Goal: Task Accomplishment & Management: Complete application form

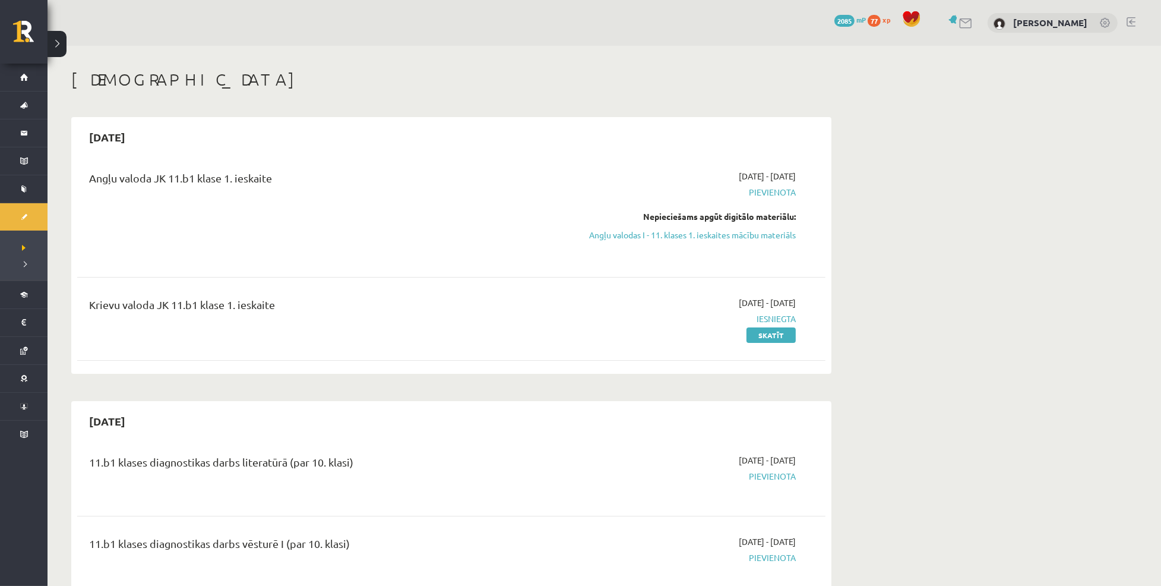
scroll to position [11, 0]
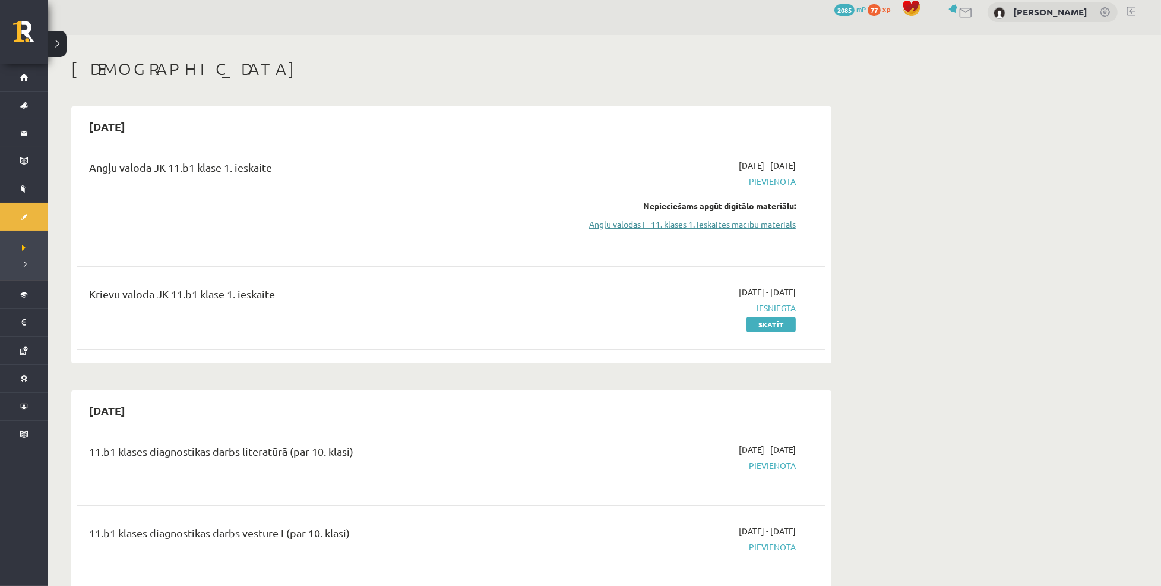
click at [687, 230] on link "Angļu valodas I - 11. klases 1. ieskaites mācību materiāls" at bounding box center [684, 224] width 224 height 12
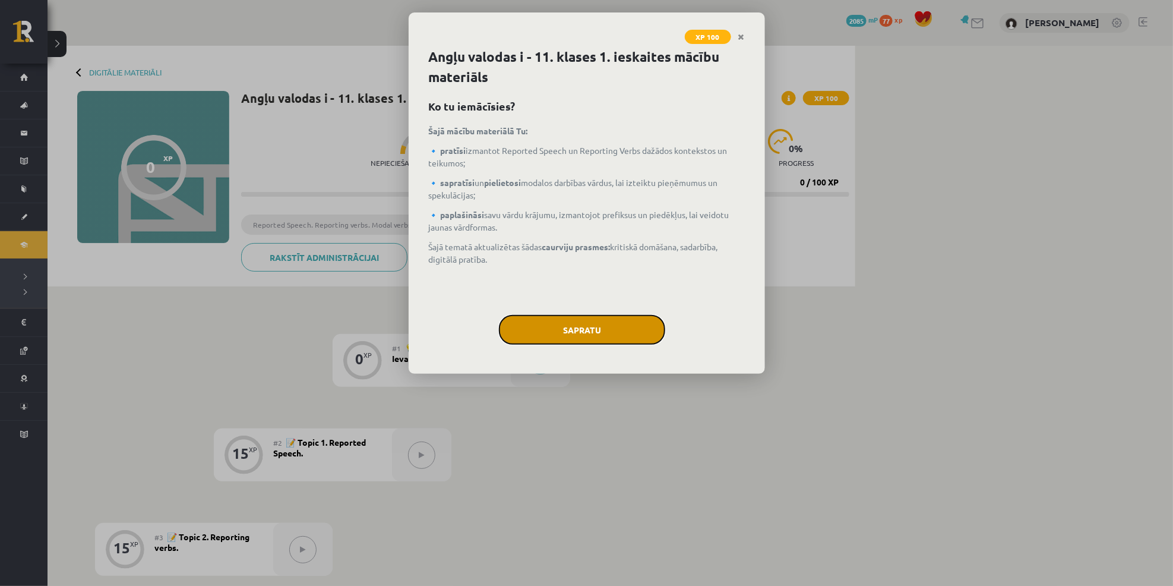
click at [563, 324] on button "Sapratu" at bounding box center [582, 330] width 166 height 30
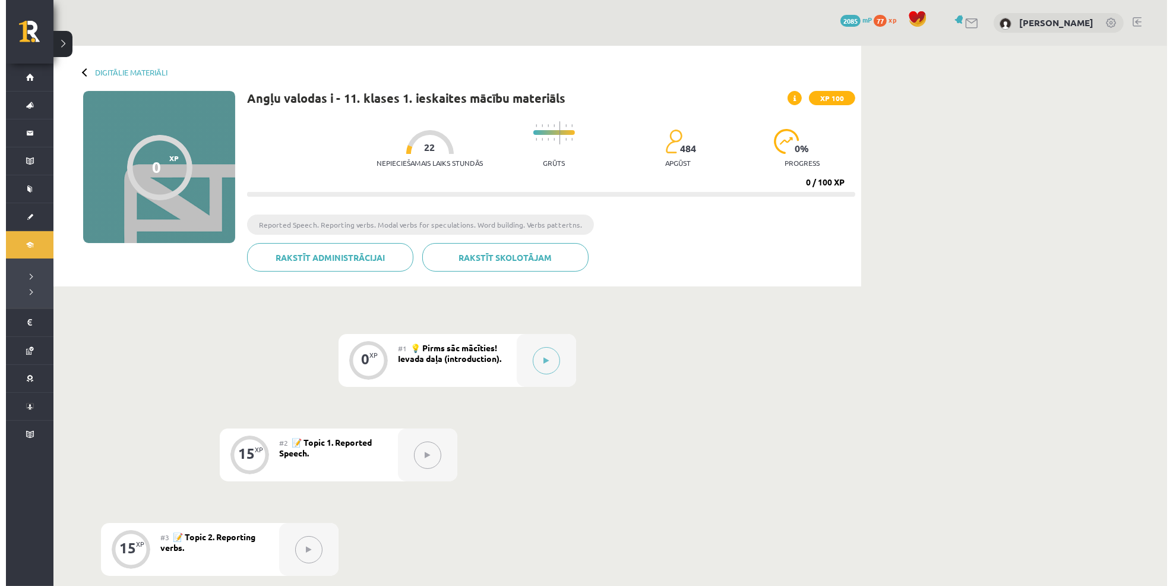
scroll to position [122, 0]
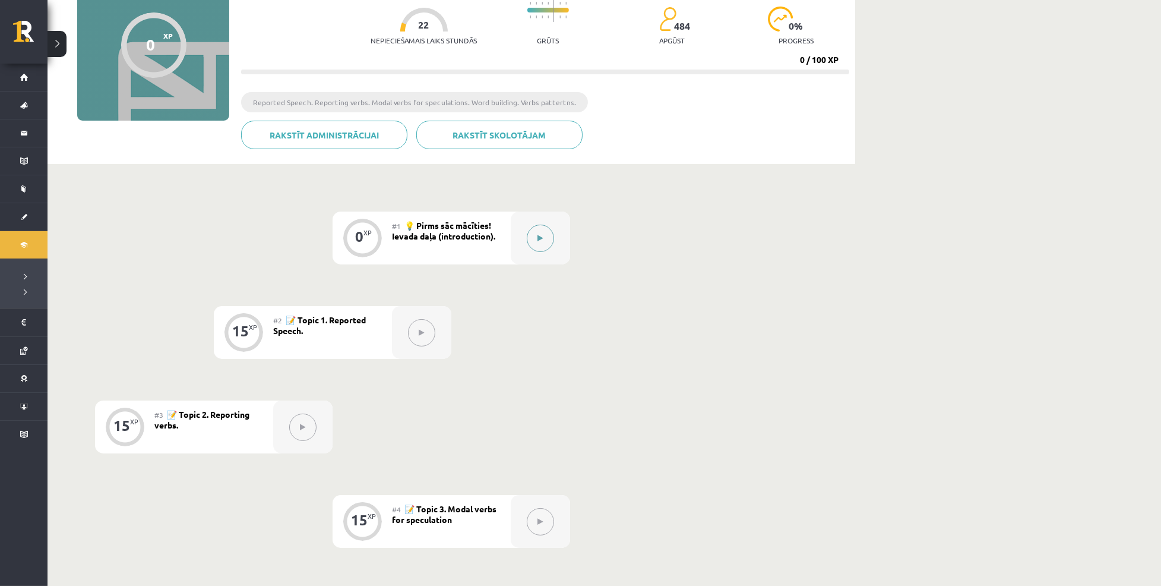
click at [548, 239] on button at bounding box center [540, 237] width 27 height 27
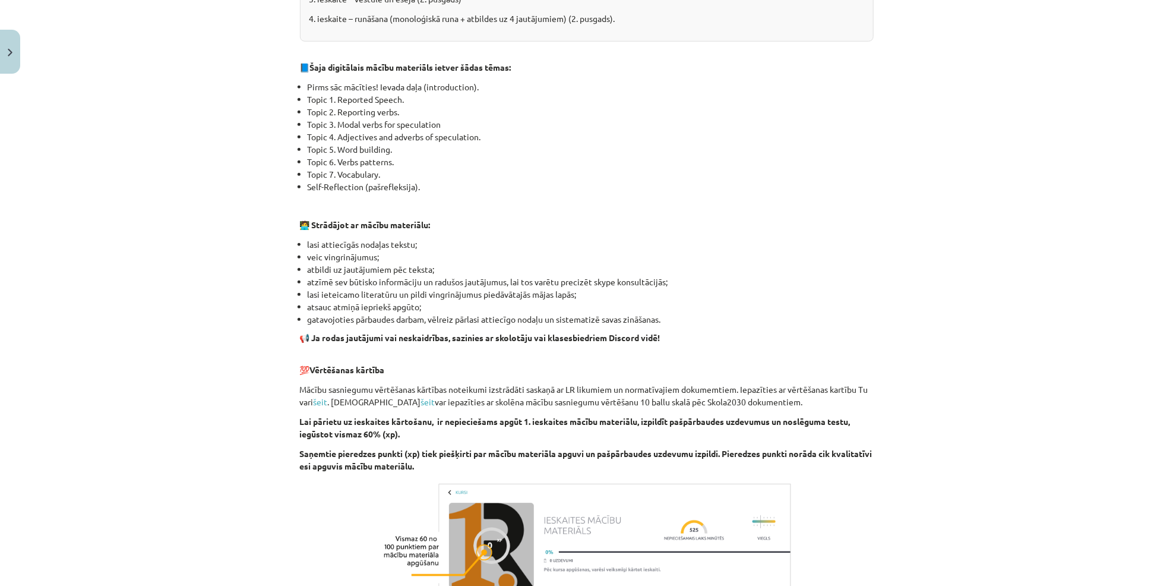
scroll to position [663, 0]
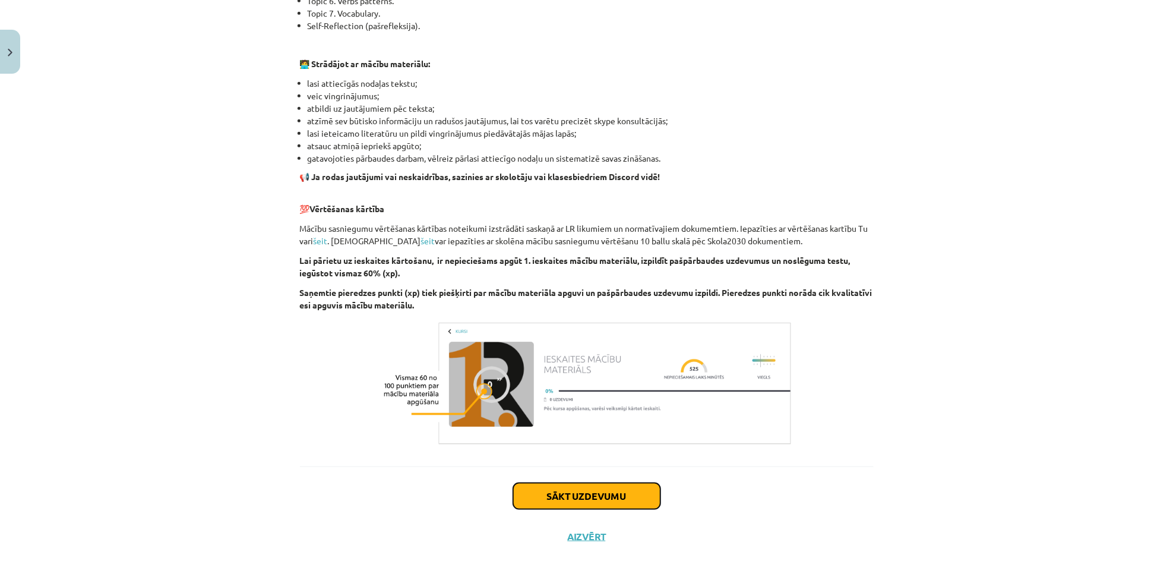
click at [594, 497] on button "Sākt uzdevumu" at bounding box center [586, 496] width 147 height 26
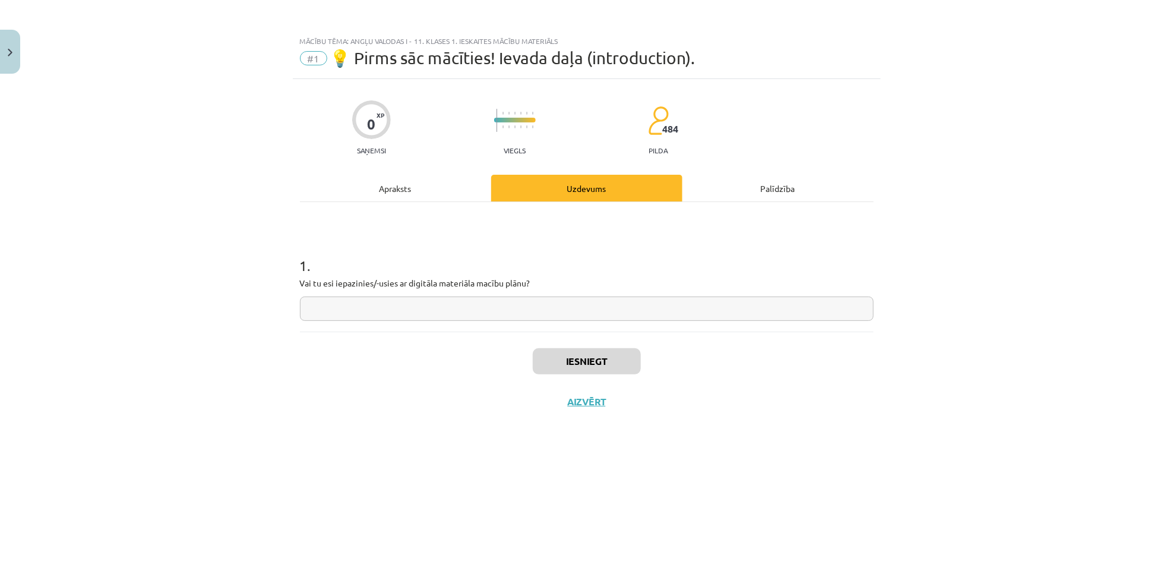
scroll to position [0, 0]
click at [516, 312] on input "text" at bounding box center [587, 308] width 574 height 24
type input "**"
click at [588, 358] on button "Iesniegt" at bounding box center [587, 361] width 108 height 26
click at [568, 416] on button "Nākamā nodarbība" at bounding box center [587, 409] width 116 height 27
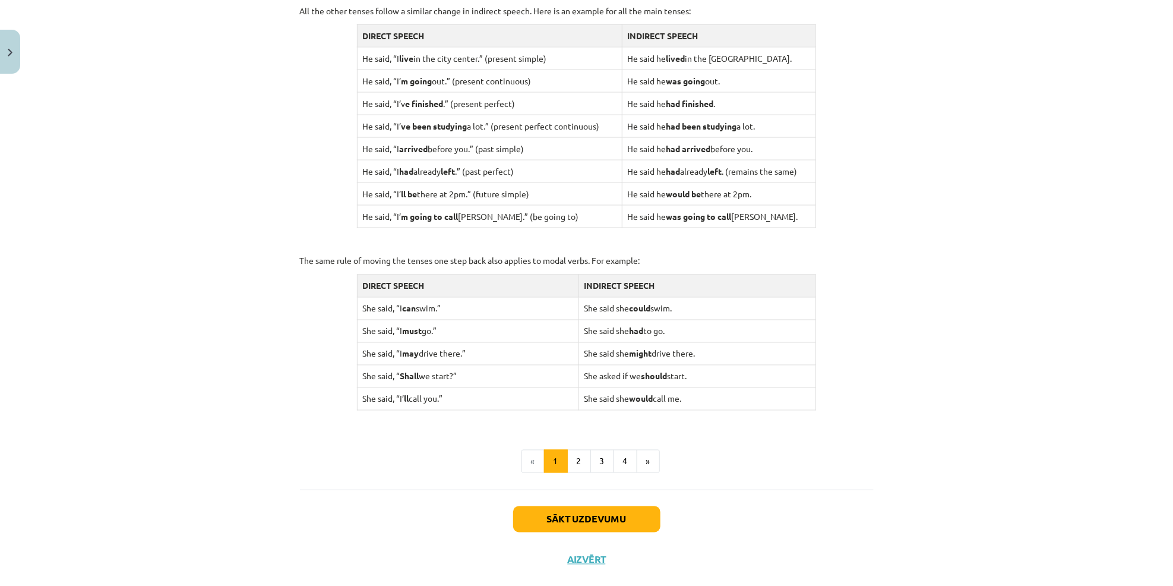
scroll to position [1020, 0]
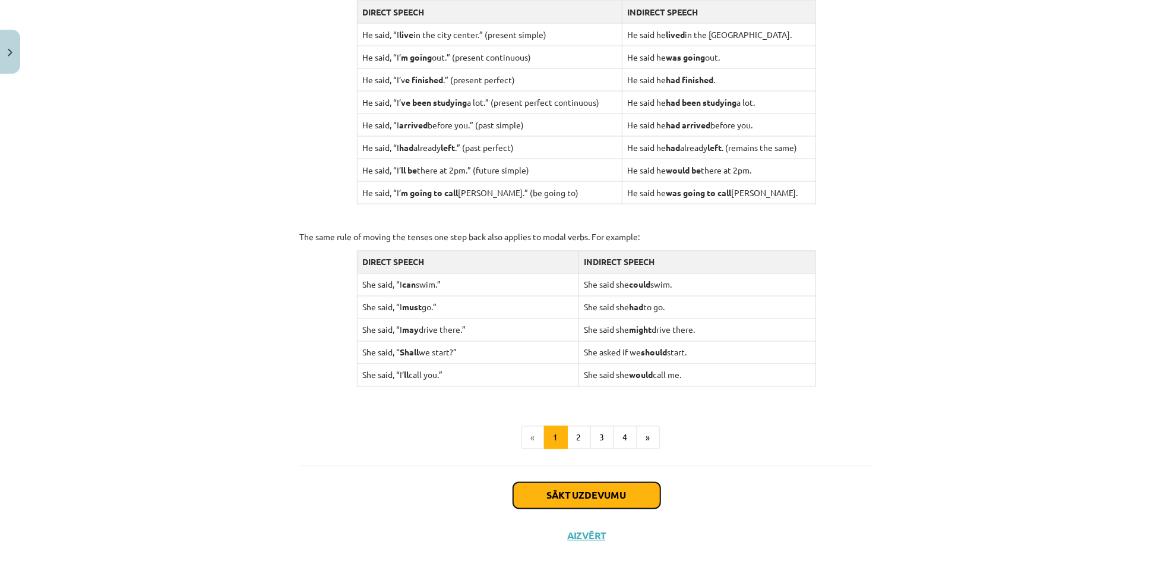
click at [587, 489] on button "Sākt uzdevumu" at bounding box center [586, 495] width 147 height 26
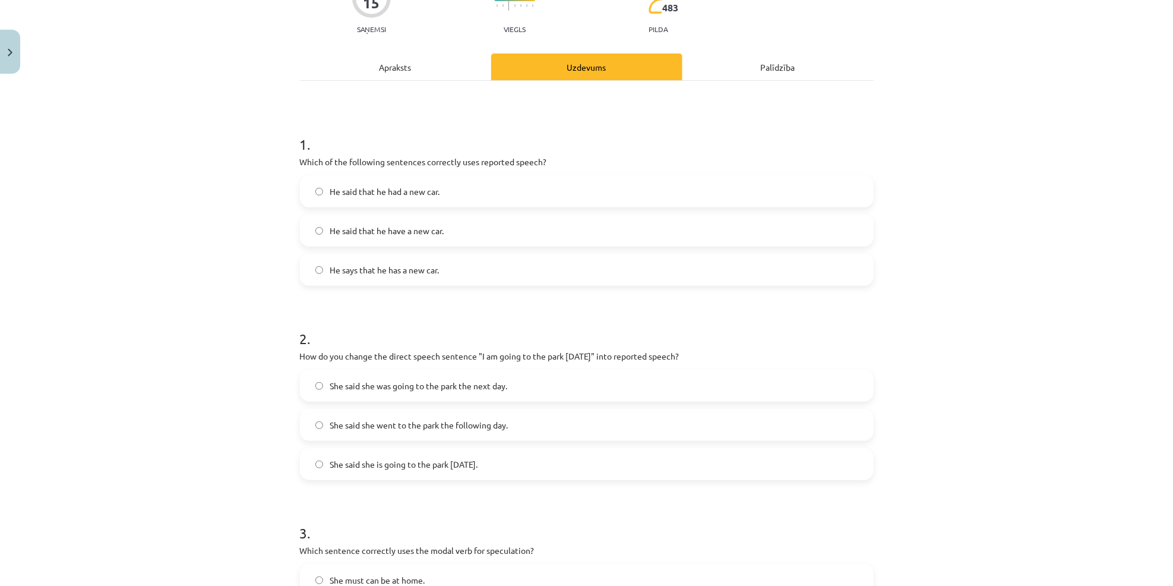
scroll to position [30, 0]
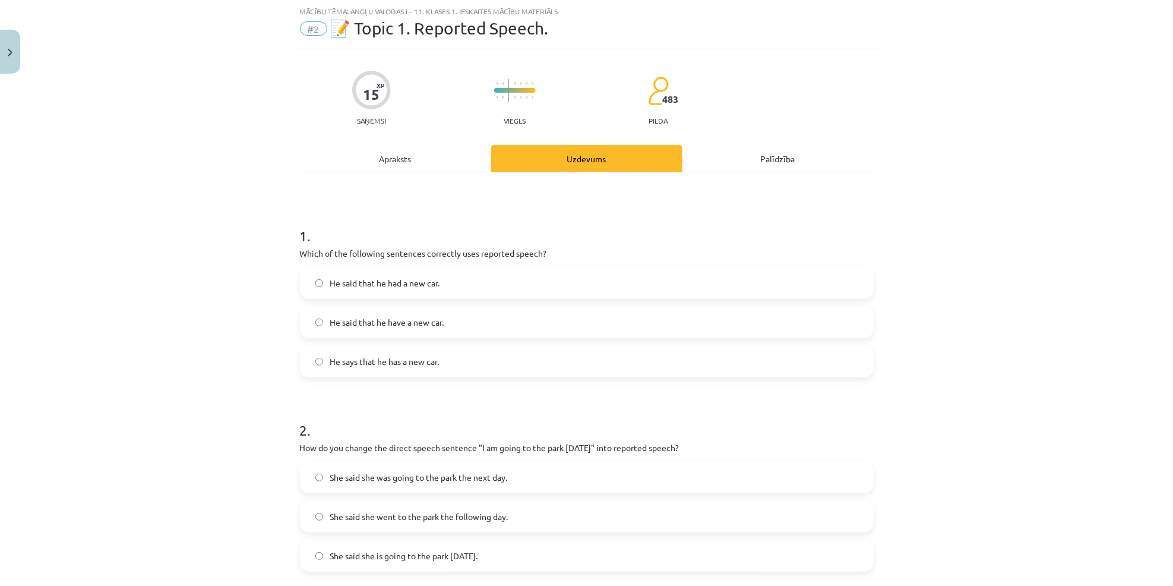
click at [466, 355] on label "He says that he has a new car." at bounding box center [586, 361] width 571 height 30
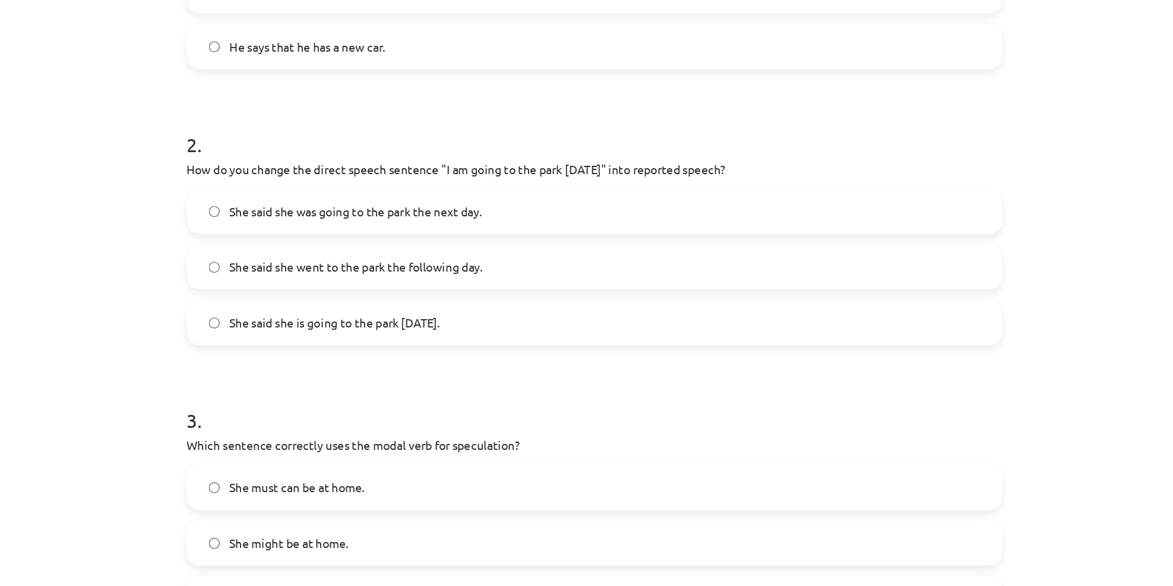
scroll to position [122, 0]
click at [333, 301] on span "She said she is going to the park tomorrow." at bounding box center [404, 296] width 148 height 12
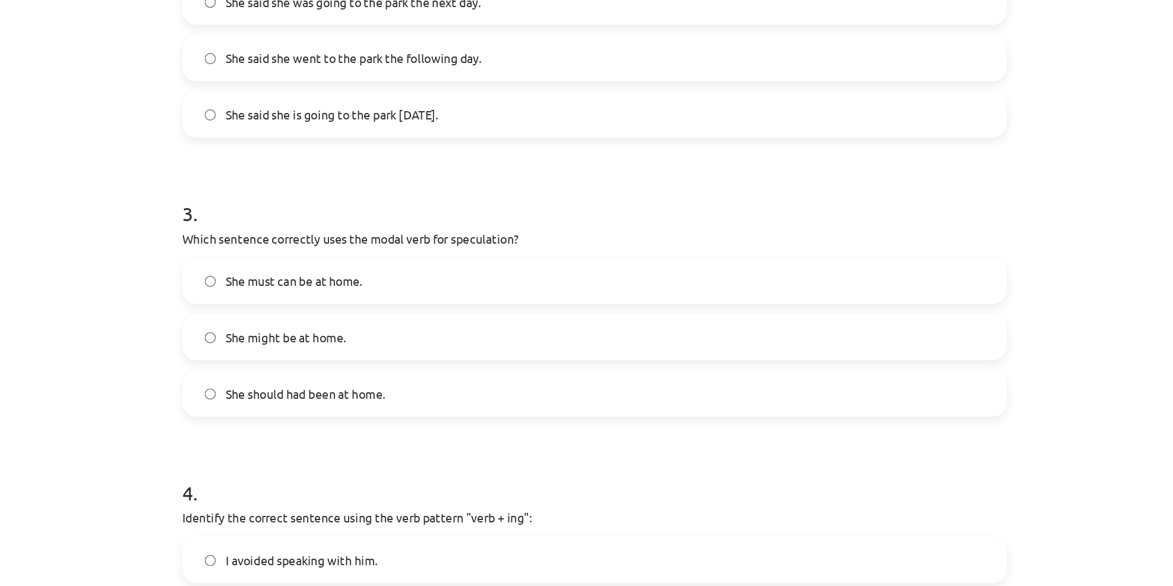
scroll to position [462, 0]
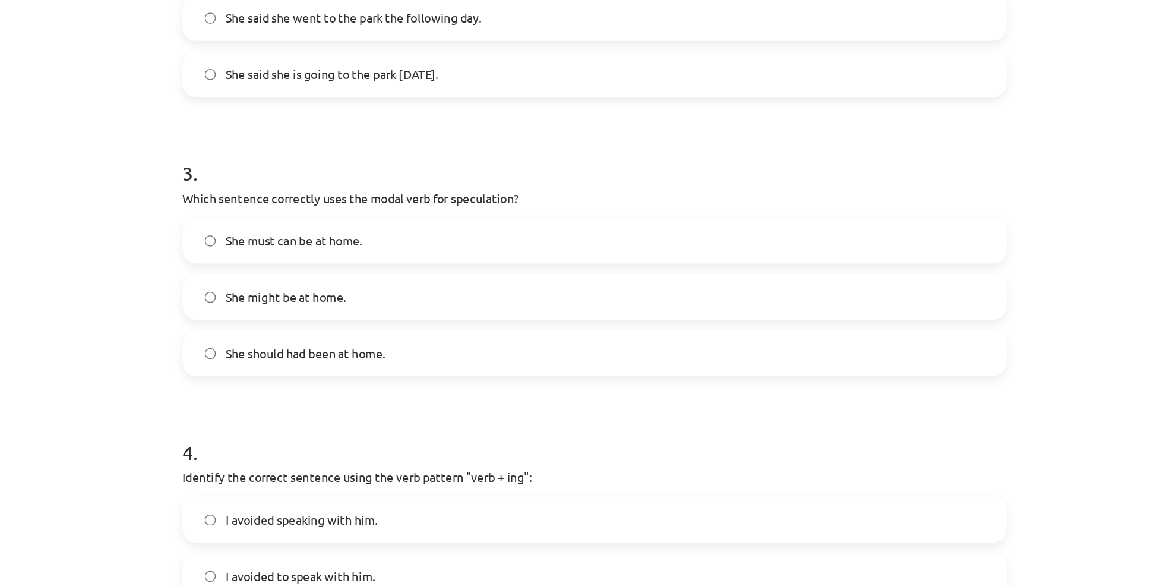
click at [405, 286] on label "She might be at home." at bounding box center [586, 278] width 571 height 30
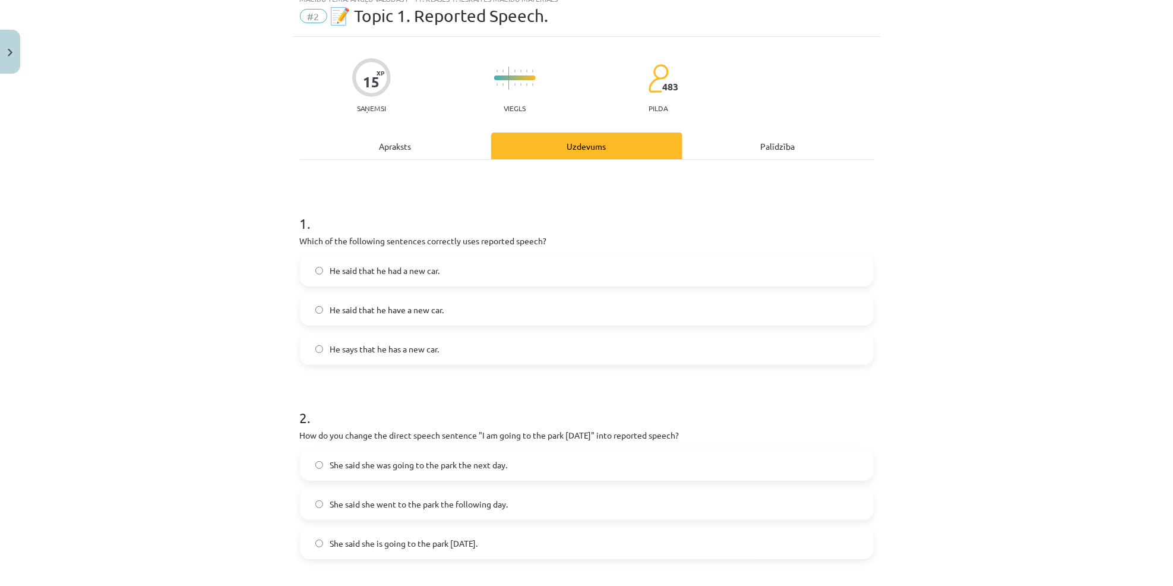
scroll to position [42, 0]
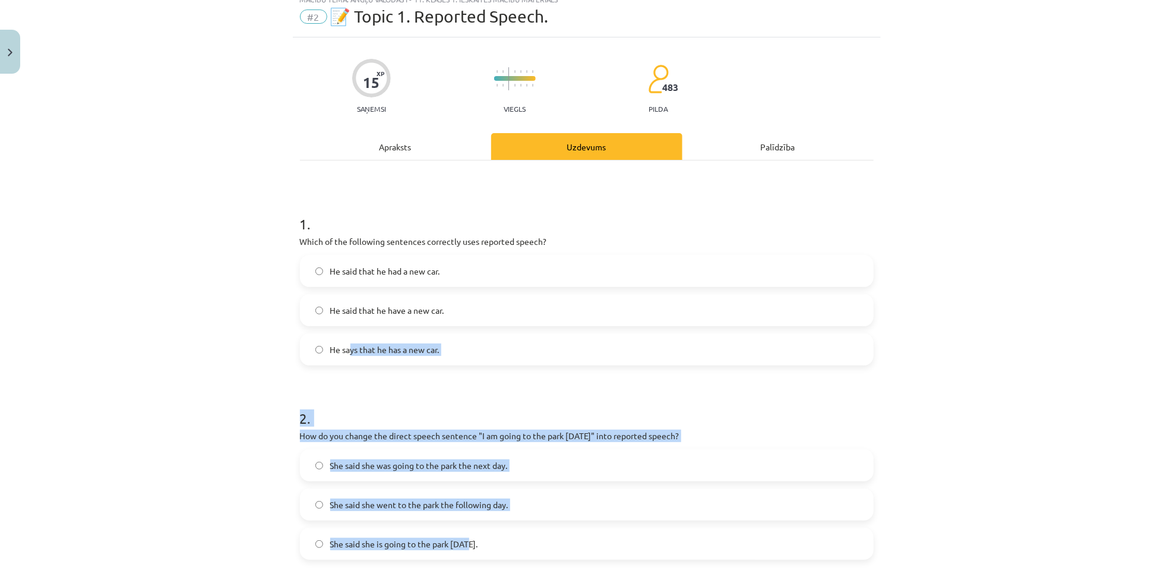
drag, startPoint x: 382, startPoint y: 409, endPoint x: 464, endPoint y: 498, distance: 121.0
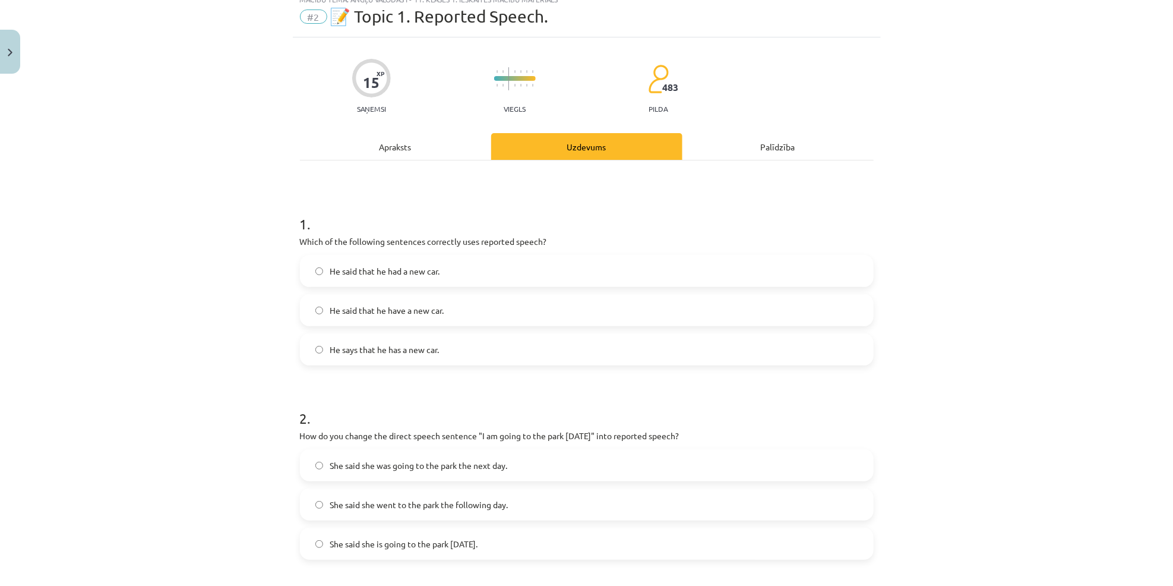
click at [264, 268] on div "Mācību tēma: Angļu valodas i - 11. klases 1. ieskaites mācību materiāls #2 📝 To…" at bounding box center [586, 293] width 1173 height 586
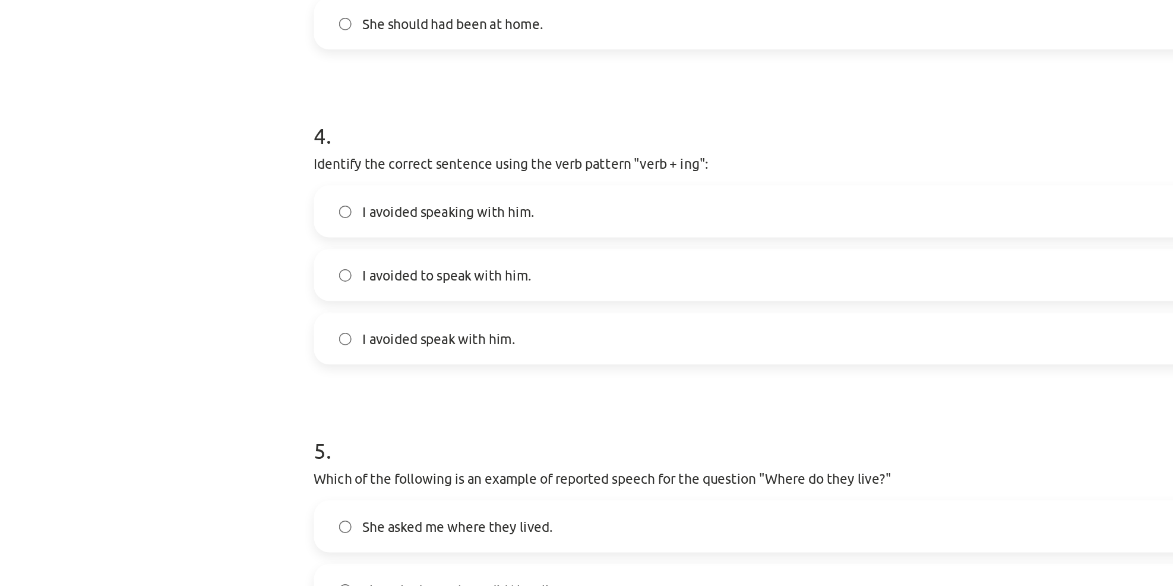
scroll to position [122, 0]
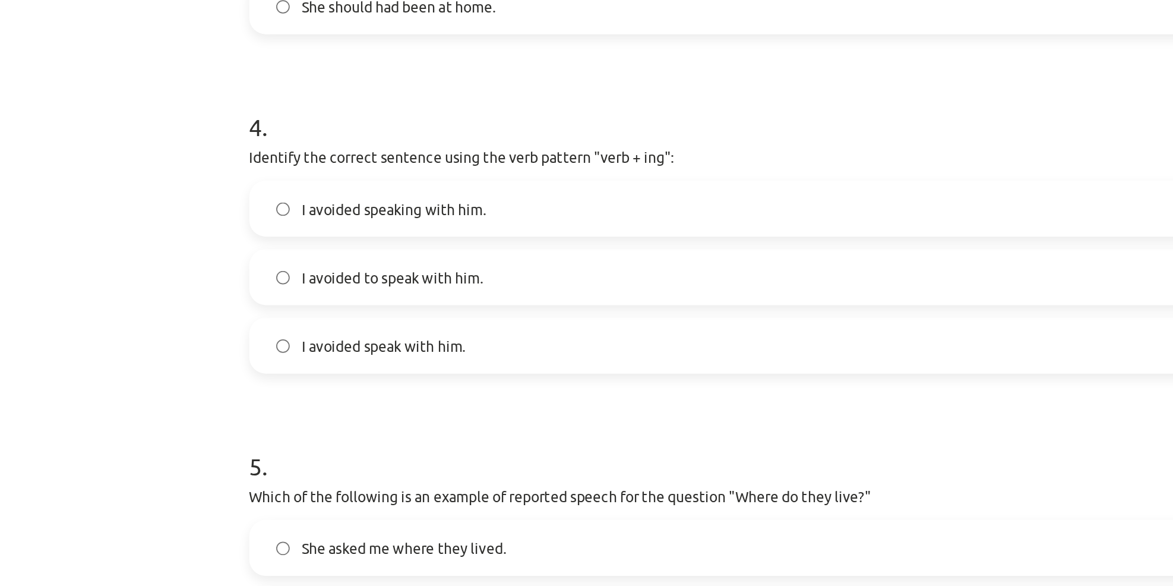
click at [440, 226] on label "I avoided speaking with him." at bounding box center [586, 223] width 571 height 30
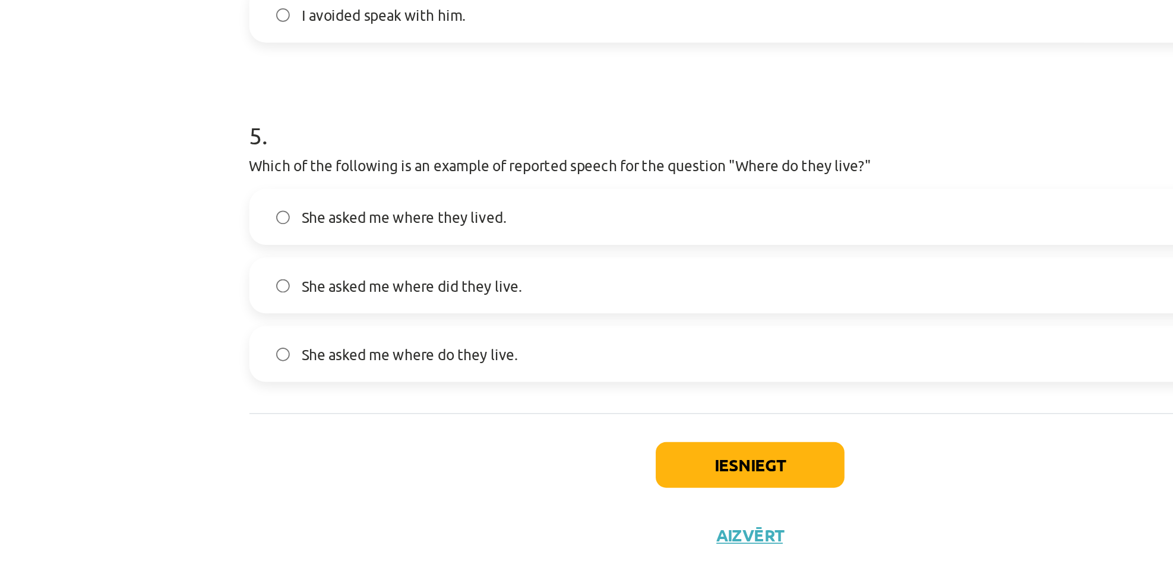
click at [462, 350] on label "She asked me where they lived." at bounding box center [586, 354] width 571 height 30
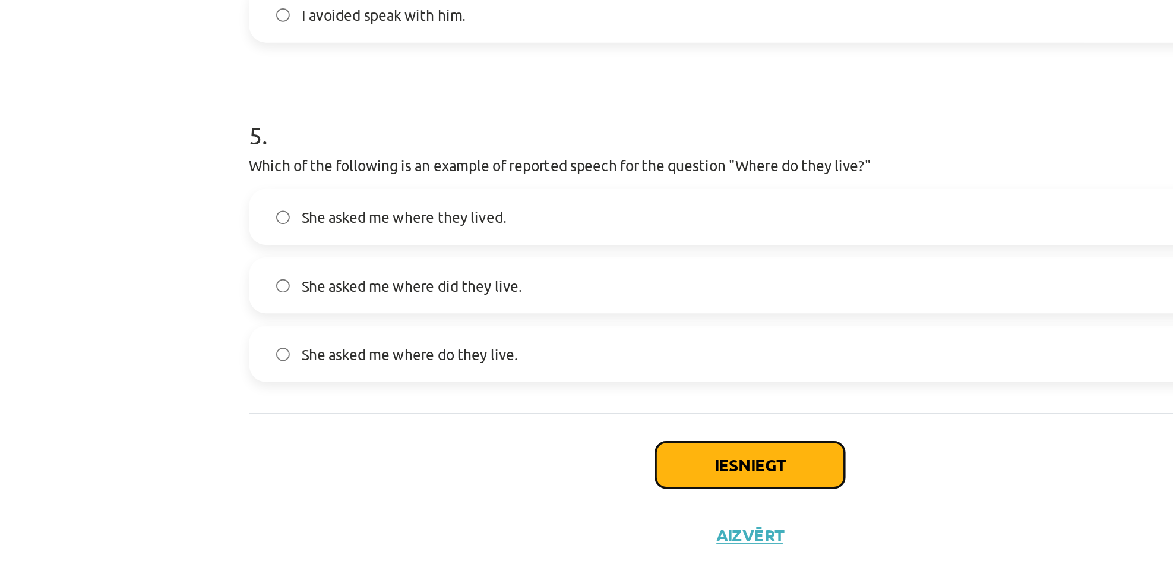
click at [562, 487] on button "Iesniegt" at bounding box center [587, 496] width 108 height 26
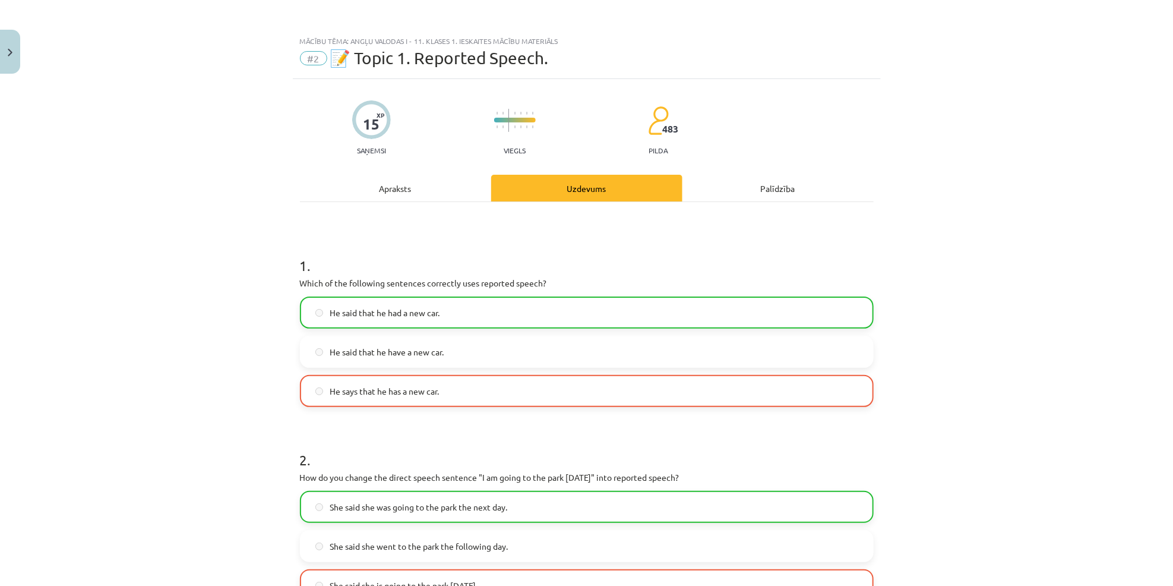
scroll to position [3, 0]
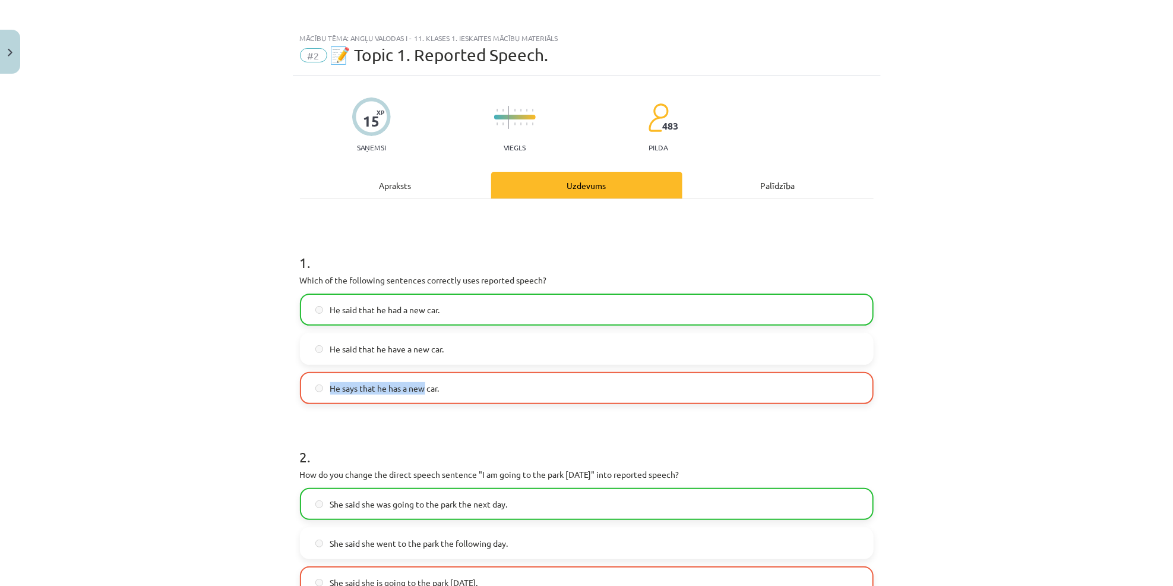
drag, startPoint x: 448, startPoint y: 359, endPoint x: 413, endPoint y: 391, distance: 47.5
click at [413, 391] on div "He said that he had a new car. He said that he have a new car. He says that he …" at bounding box center [587, 348] width 574 height 110
drag, startPoint x: 413, startPoint y: 391, endPoint x: 450, endPoint y: 417, distance: 44.3
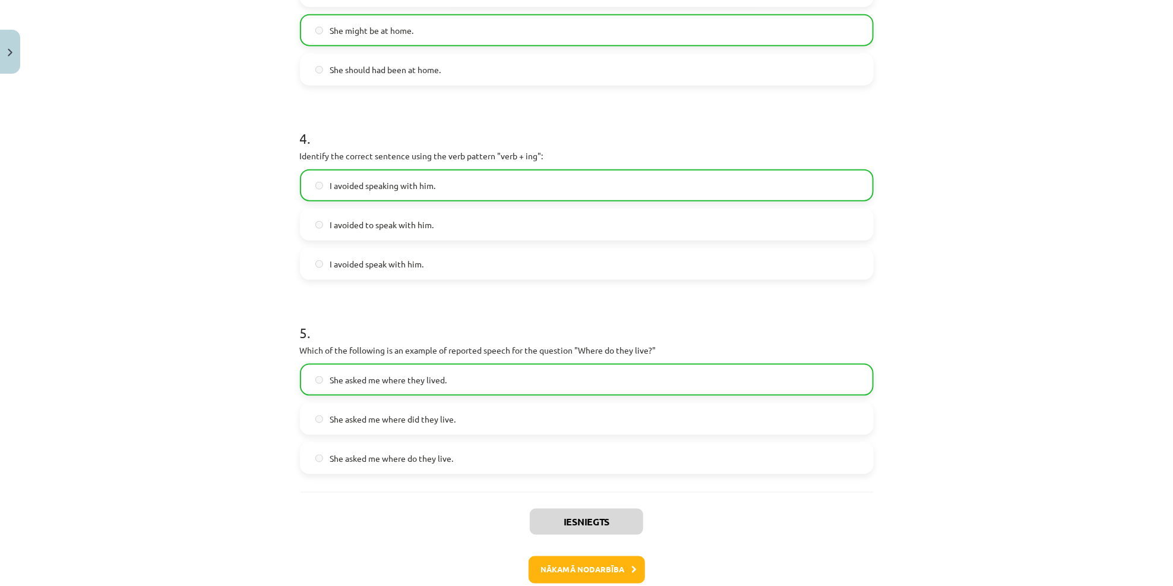
scroll to position [773, 0]
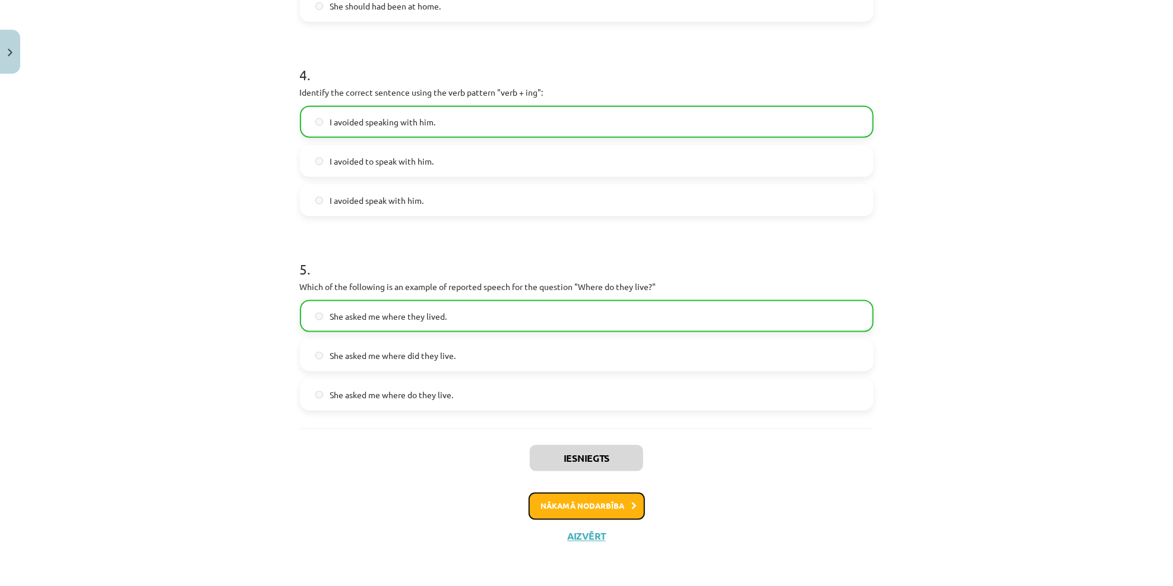
click at [587, 510] on button "Nākamā nodarbība" at bounding box center [587, 505] width 116 height 27
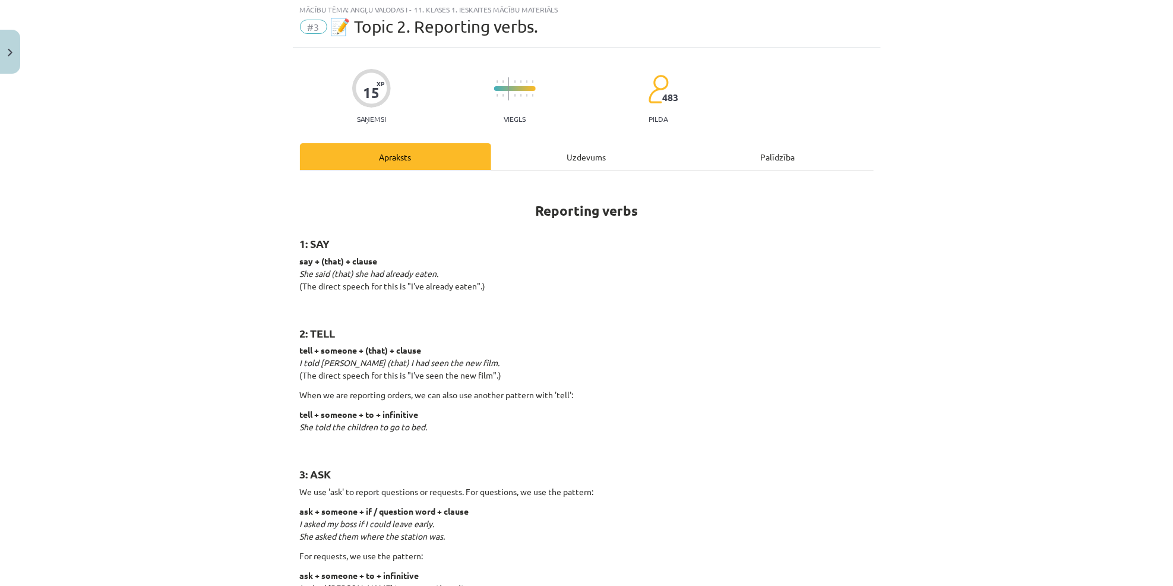
scroll to position [30, 0]
click at [595, 157] on div "Uzdevums" at bounding box center [586, 158] width 191 height 27
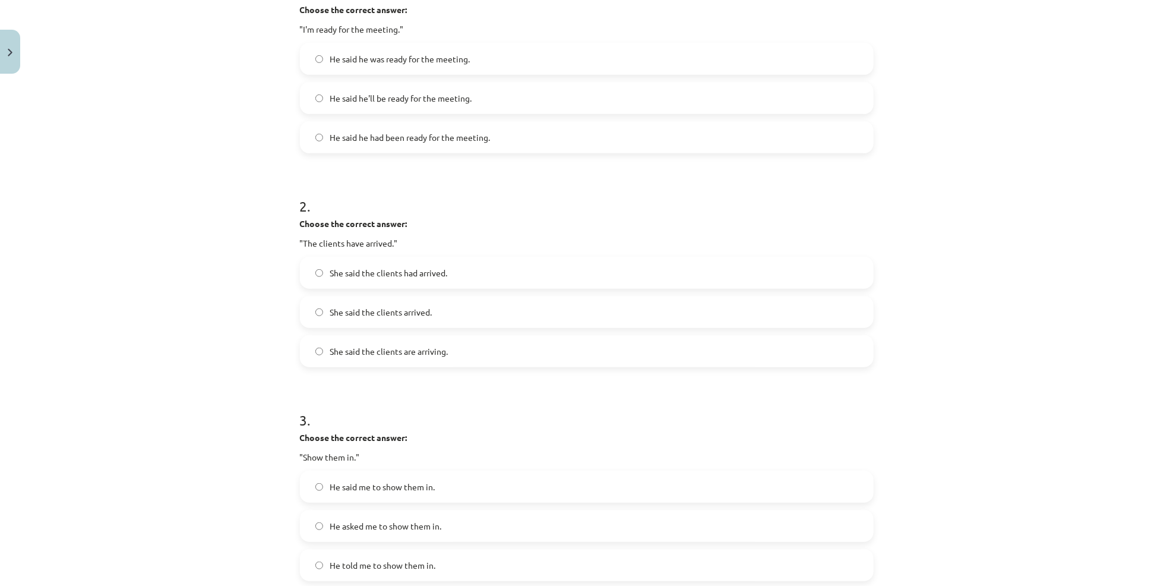
scroll to position [219, 0]
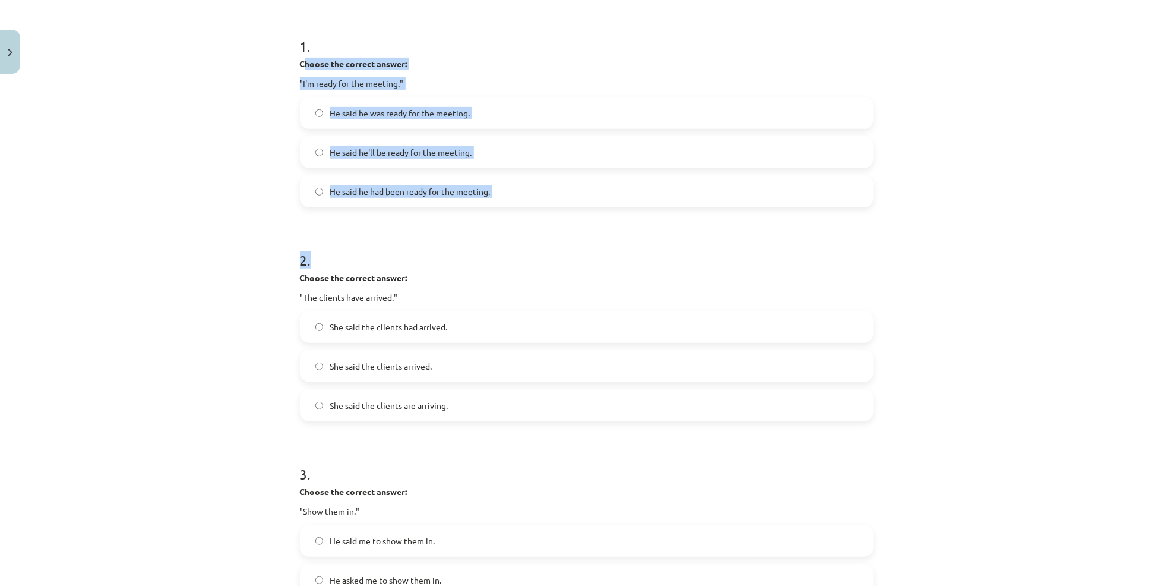
drag, startPoint x: 298, startPoint y: 62, endPoint x: 357, endPoint y: 264, distance: 211.0
click at [357, 264] on form "1 . Choose the correct answer: "I'm ready for the meeting." He said he was read…" at bounding box center [587, 539] width 574 height 1045
drag, startPoint x: 357, startPoint y: 264, endPoint x: 266, endPoint y: 130, distance: 162.1
click at [267, 134] on div "Mācību tēma: Angļu valodas i - 11. klases 1. ieskaites mācību materiāls #3 📝 To…" at bounding box center [586, 293] width 1173 height 586
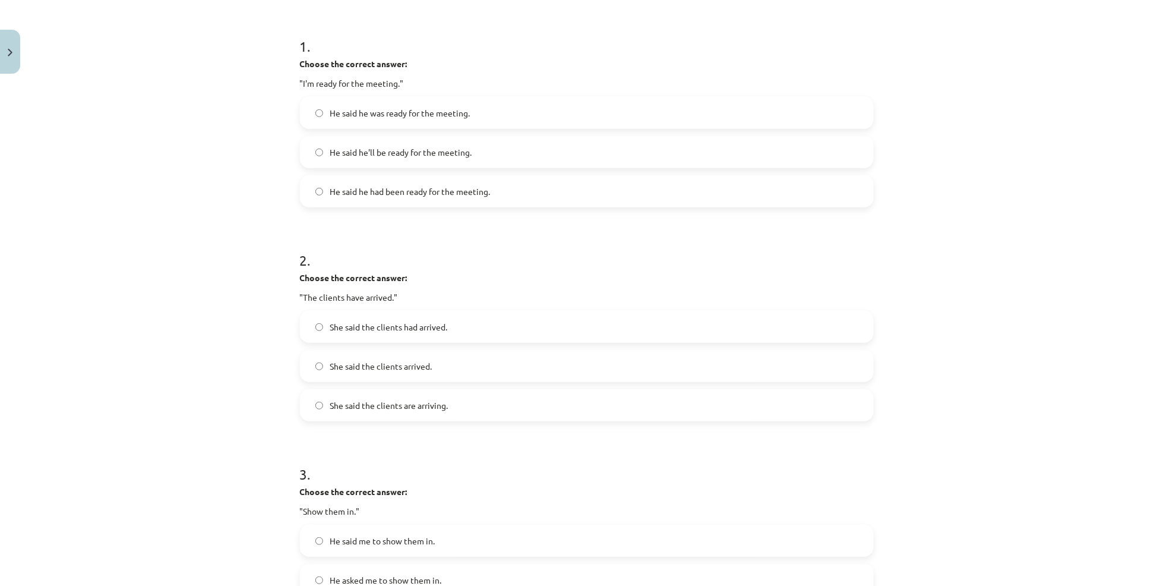
click at [280, 64] on div "Mācību tēma: Angļu valodas i - 11. klases 1. ieskaites mācību materiāls #3 📝 To…" at bounding box center [586, 293] width 1173 height 586
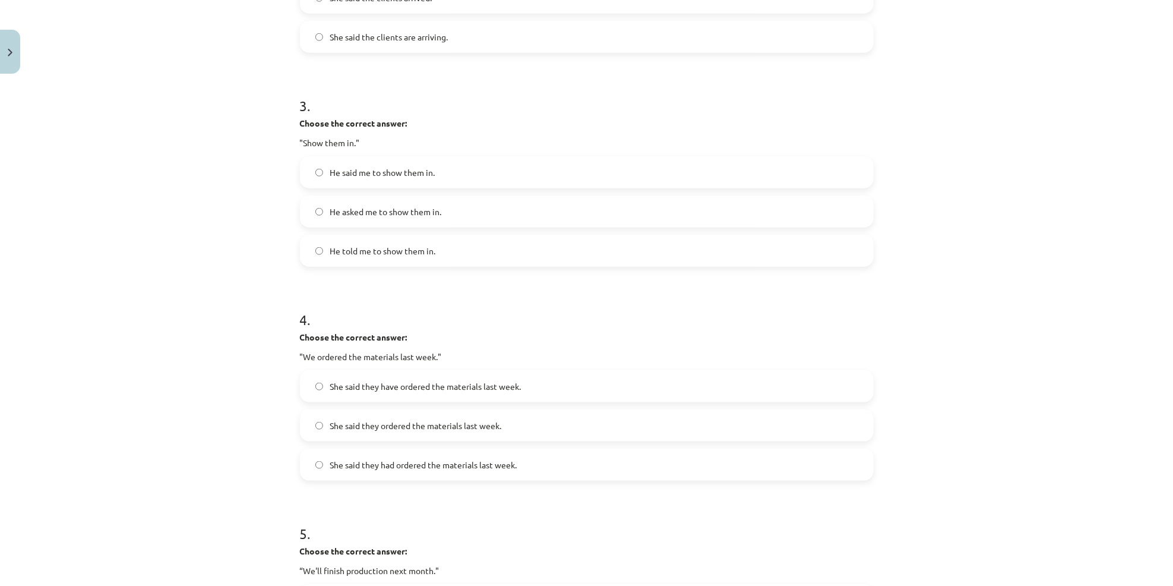
scroll to position [833, 0]
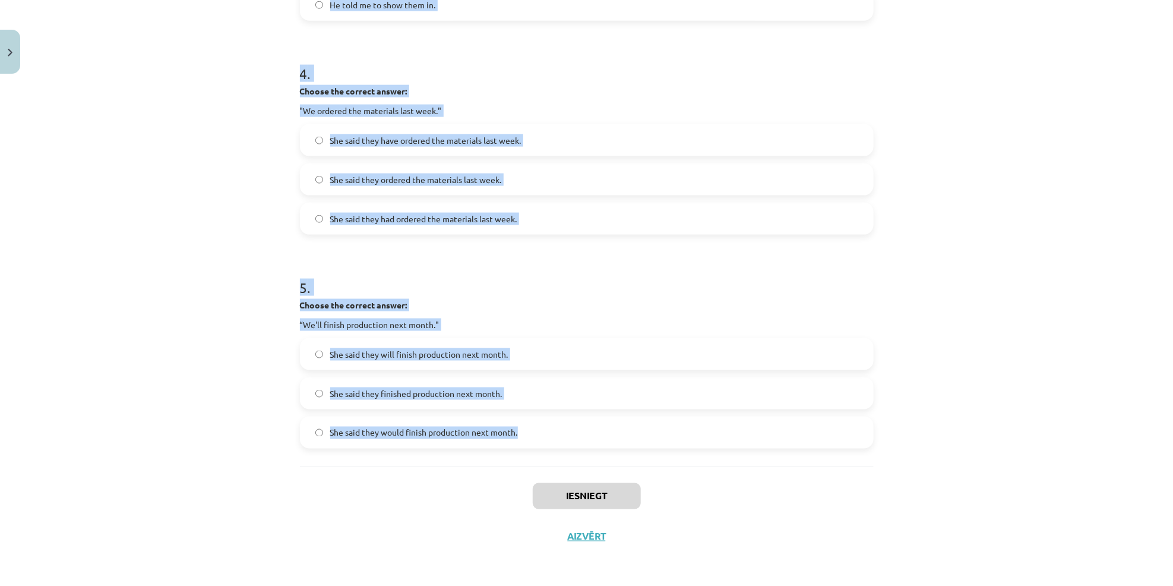
drag, startPoint x: 285, startPoint y: 30, endPoint x: 619, endPoint y: 424, distance: 516.5
click at [619, 424] on div "Mācību tēma: Angļu valodas i - 11. klases 1. ieskaites mācību materiāls #3 📝 To…" at bounding box center [586, 293] width 1173 height 586
copy form "1 . Choose the correct answer: "I'm ready for the meeting." He said he was read…"
click at [191, 179] on div "Mācību tēma: Angļu valodas i - 11. klases 1. ieskaites mācību materiāls #3 📝 To…" at bounding box center [586, 293] width 1173 height 586
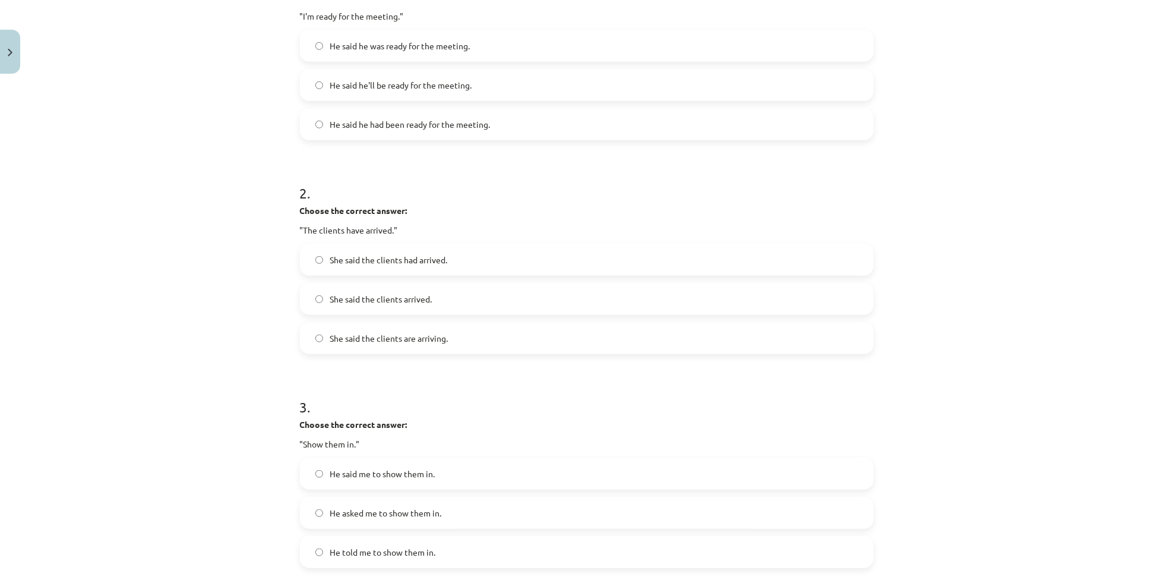
scroll to position [0, 0]
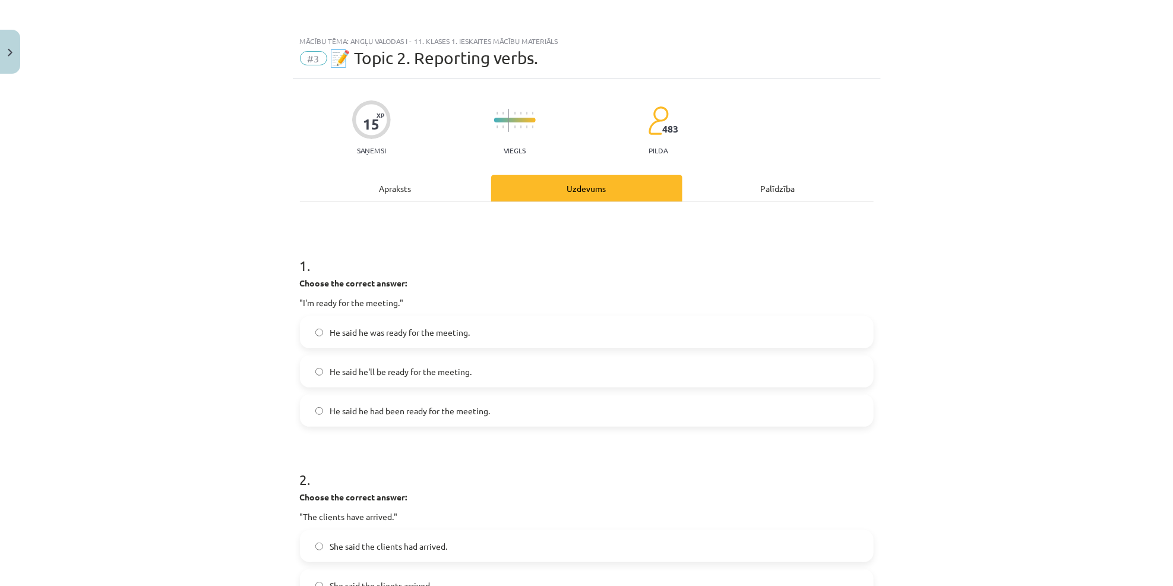
click at [404, 335] on span "He said he was ready for the meeting." at bounding box center [400, 332] width 140 height 12
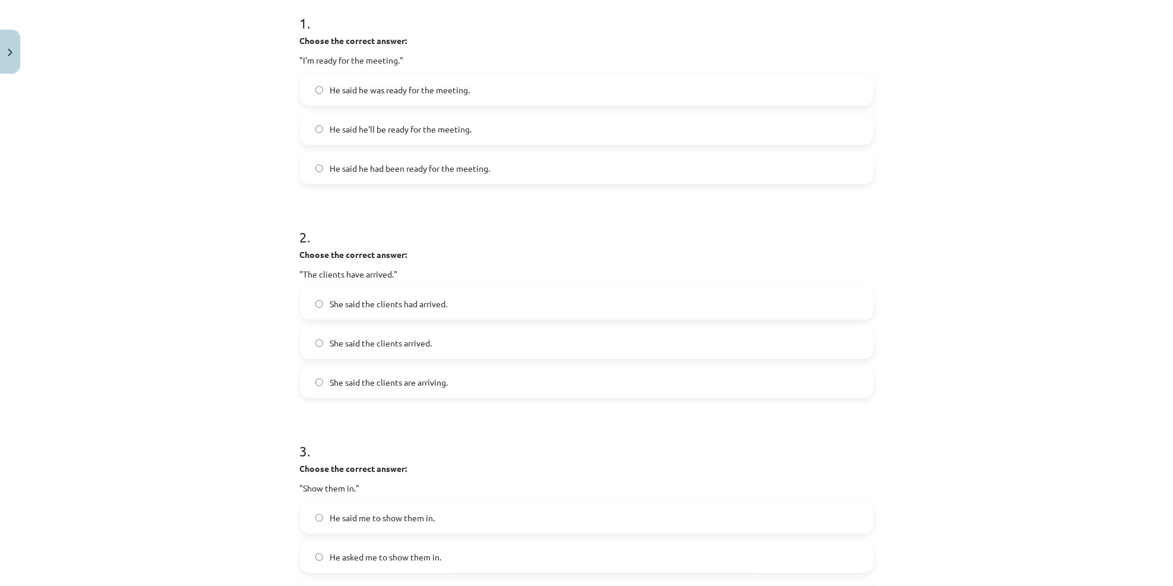
scroll to position [243, 0]
click at [361, 296] on span "She said the clients had arrived." at bounding box center [389, 302] width 118 height 12
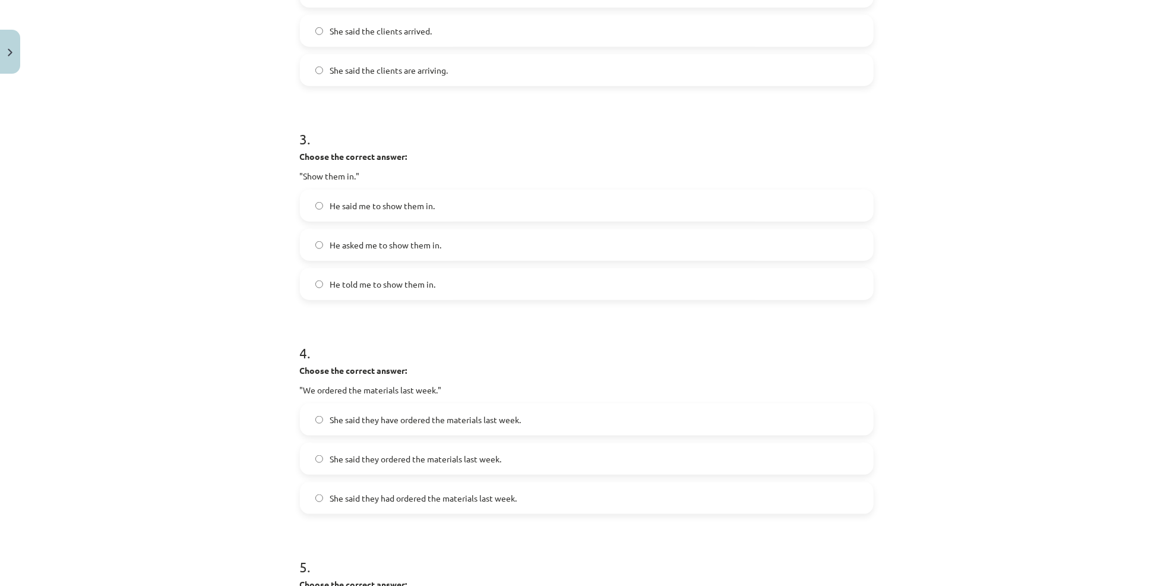
scroll to position [556, 0]
click at [359, 293] on label "He told me to show them in." at bounding box center [586, 282] width 571 height 30
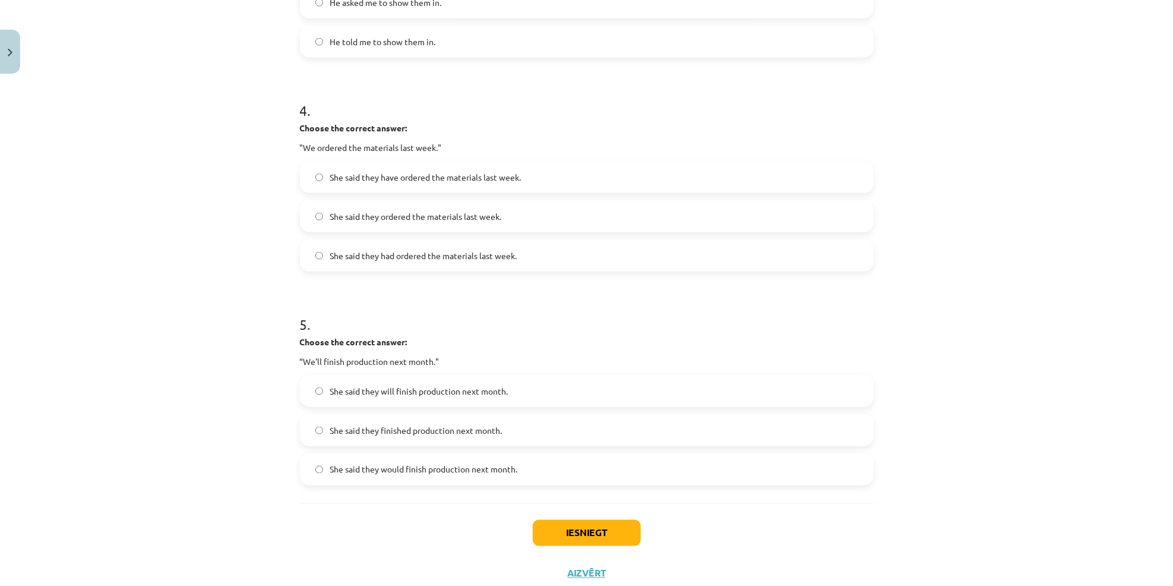
scroll to position [805, 0]
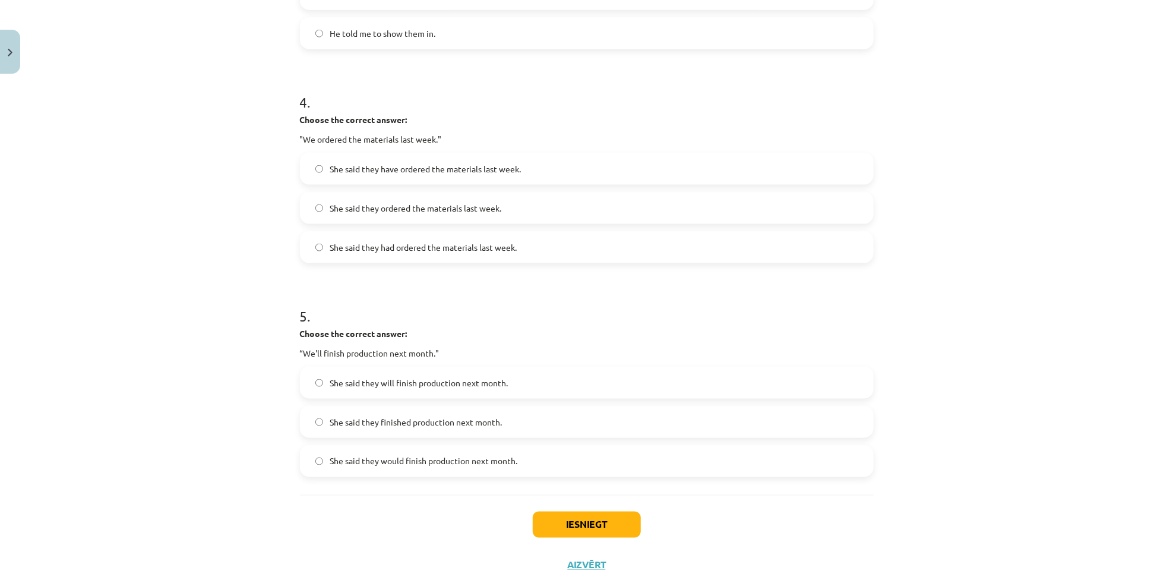
click at [414, 252] on span "She said they had ordered the materials last week." at bounding box center [423, 247] width 187 height 12
click at [385, 384] on span "She said they will finish production next month." at bounding box center [419, 383] width 178 height 12
click at [598, 526] on button "Iesniegt" at bounding box center [587, 524] width 108 height 26
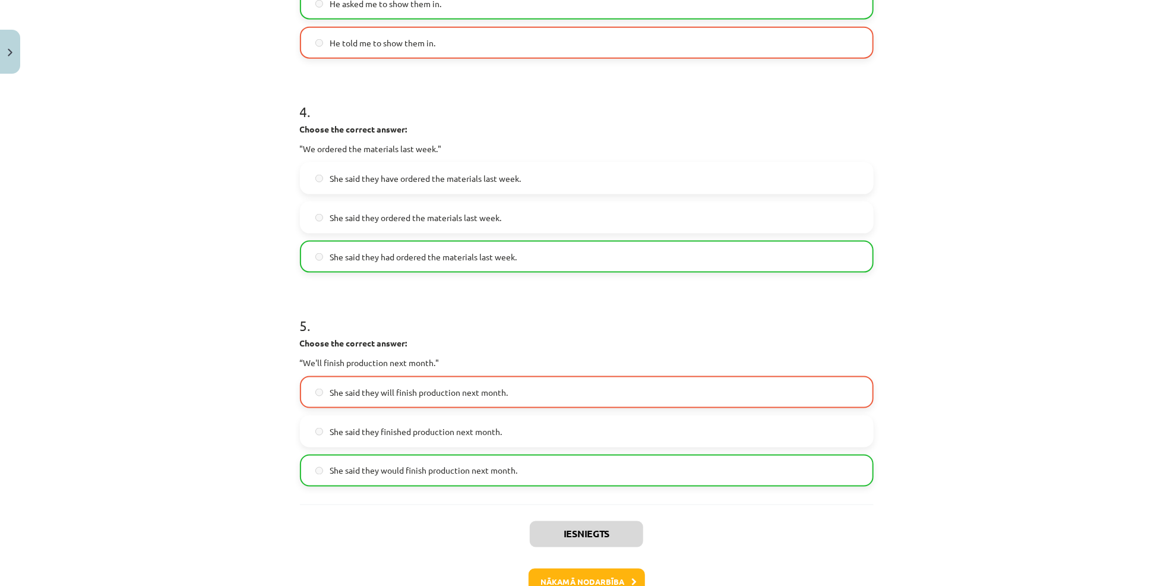
scroll to position [871, 0]
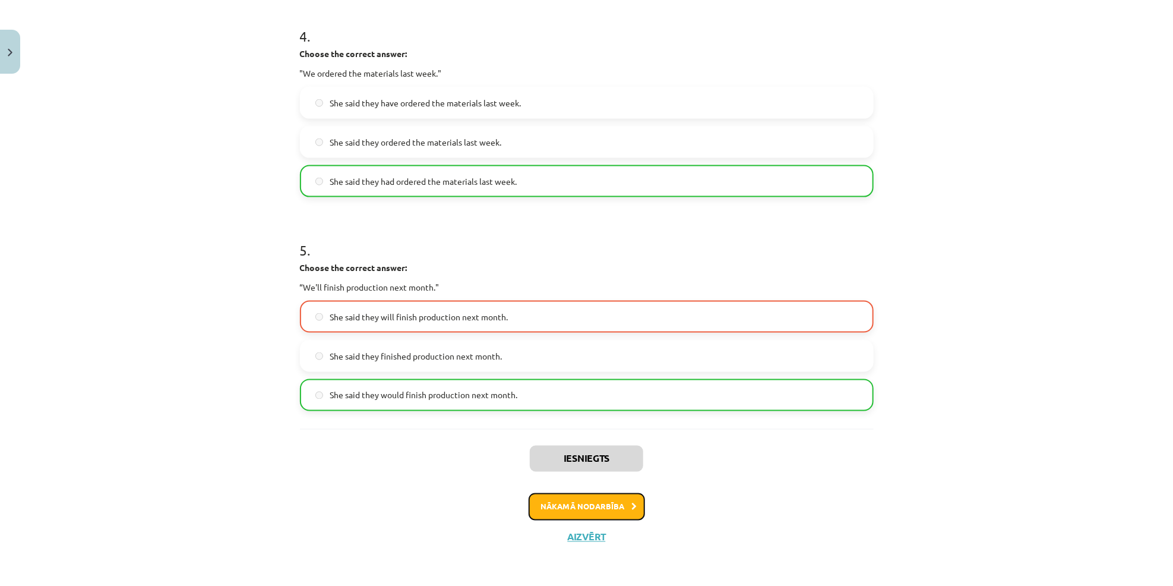
click at [579, 505] on button "Nākamā nodarbība" at bounding box center [587, 506] width 116 height 27
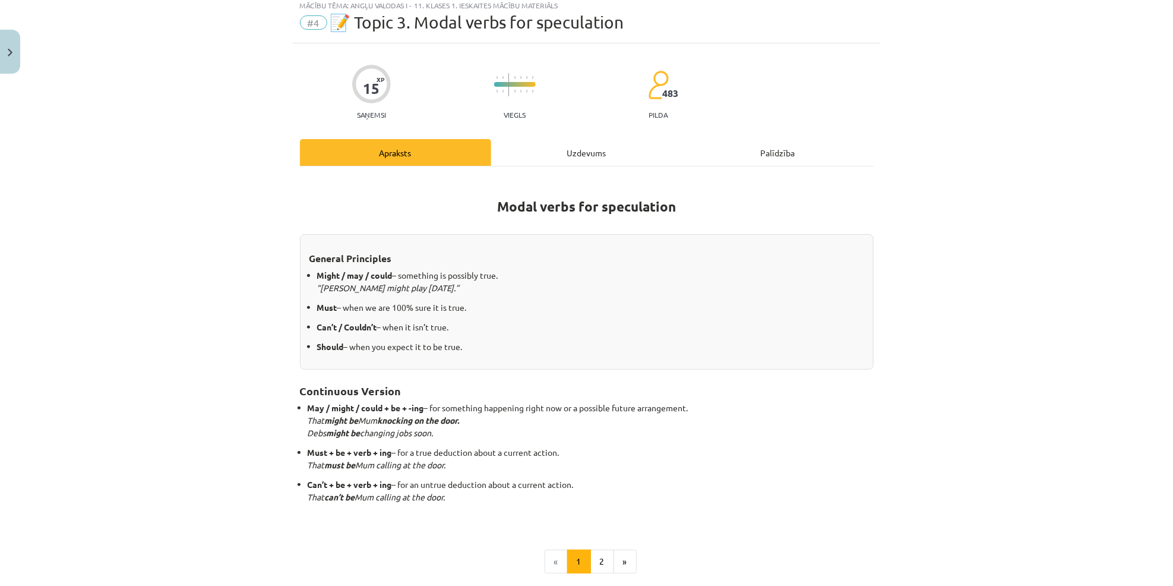
scroll to position [30, 0]
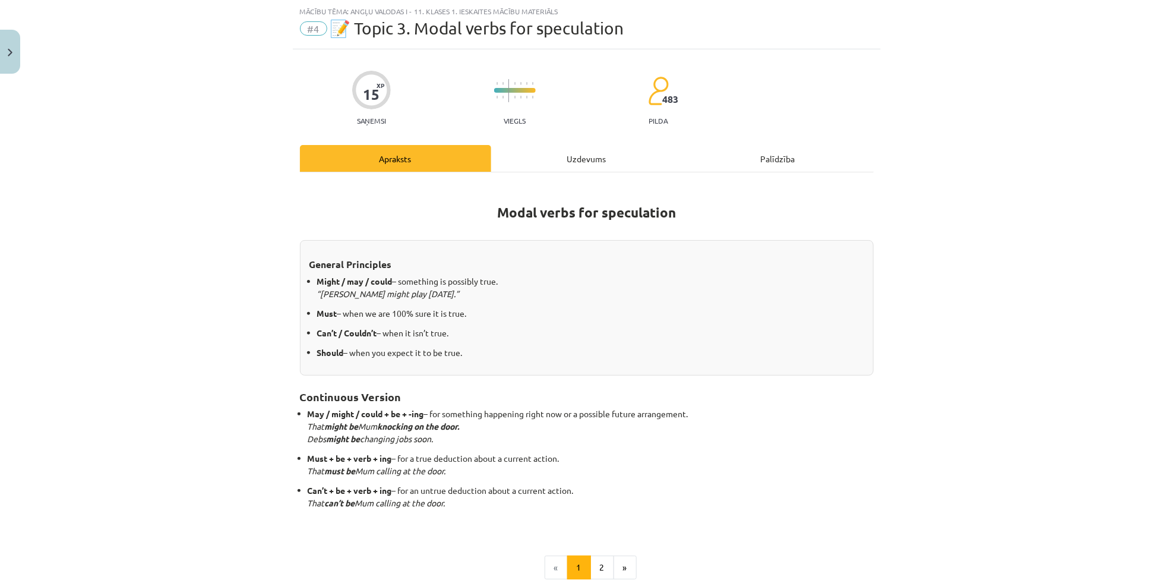
click at [590, 179] on div "Modal verbs for speculation General Principles Might / may / could – something …" at bounding box center [587, 383] width 574 height 423
click at [589, 162] on div "Uzdevums" at bounding box center [586, 158] width 191 height 27
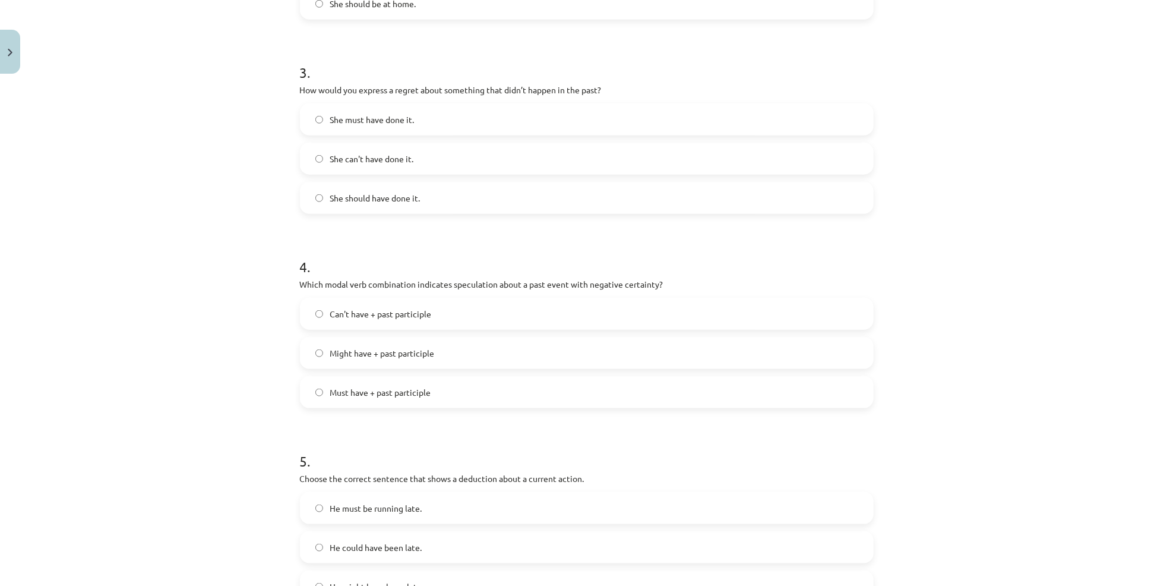
scroll to position [735, 0]
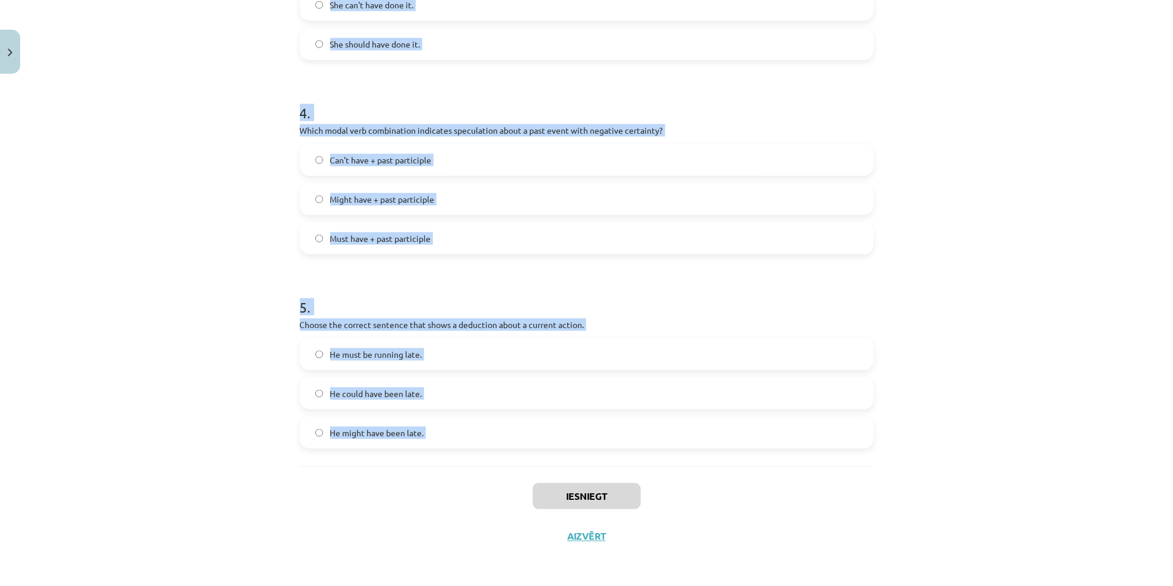
drag, startPoint x: 276, startPoint y: 229, endPoint x: 540, endPoint y: 476, distance: 362.2
click at [540, 476] on div "Mācību tēma: Angļu valodas i - 11. klases 1. ieskaites mācību materiāls #4 📝 To…" at bounding box center [586, 293] width 1173 height 586
copy form "1 . Which modal verb would you use to speculate about something that is possibl…"
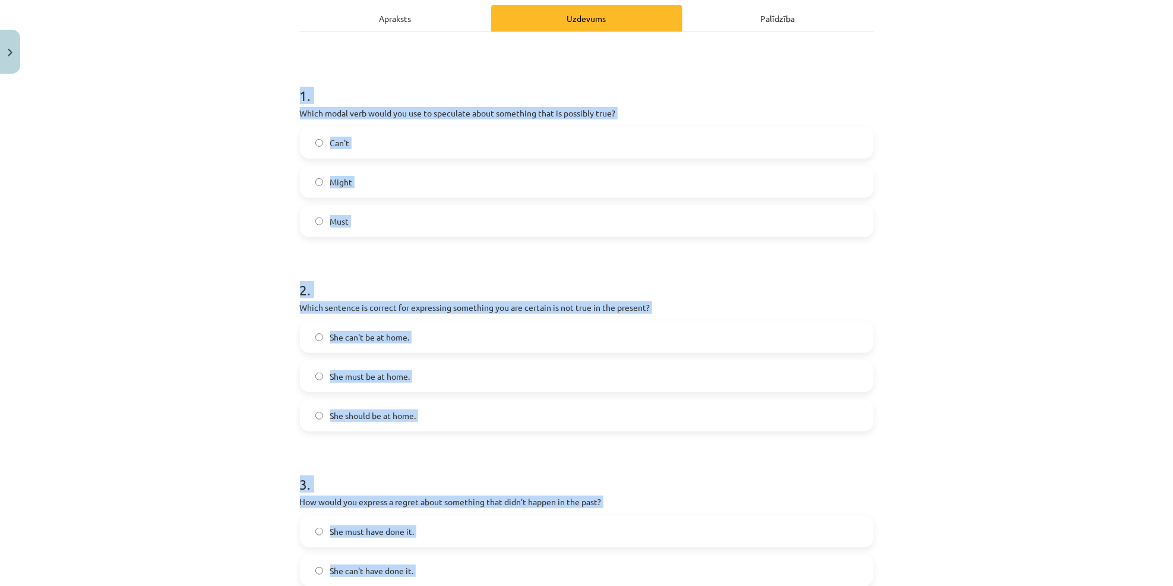
scroll to position [0, 0]
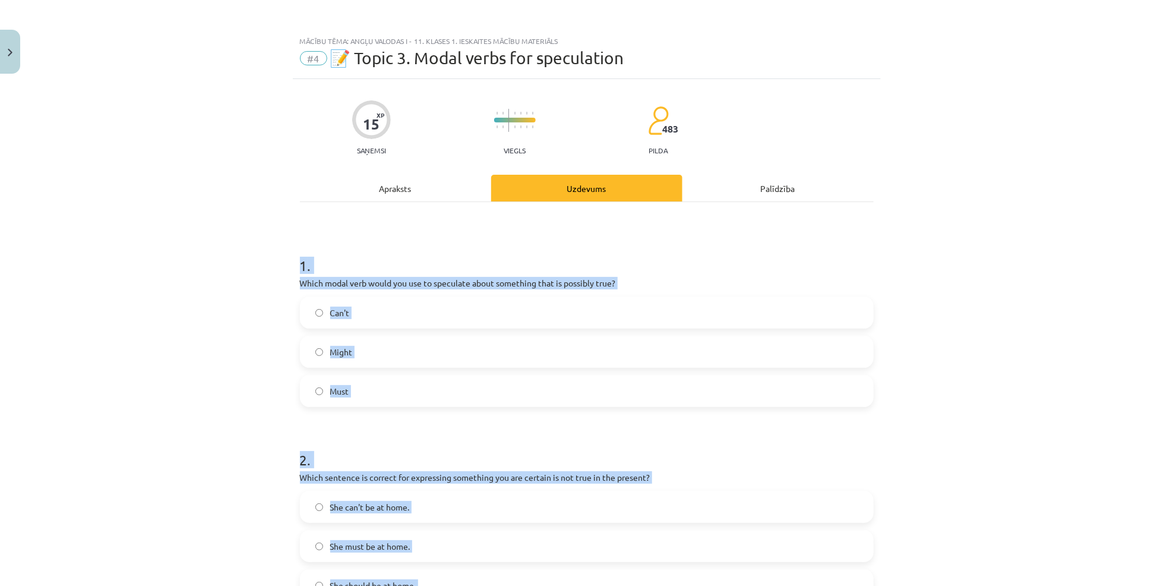
drag, startPoint x: 226, startPoint y: 241, endPoint x: 277, endPoint y: 278, distance: 63.0
click at [226, 242] on div "Mācību tēma: Angļu valodas i - 11. klases 1. ieskaites mācību materiāls #4 📝 To…" at bounding box center [586, 293] width 1173 height 586
click at [354, 345] on label "Might" at bounding box center [586, 352] width 571 height 30
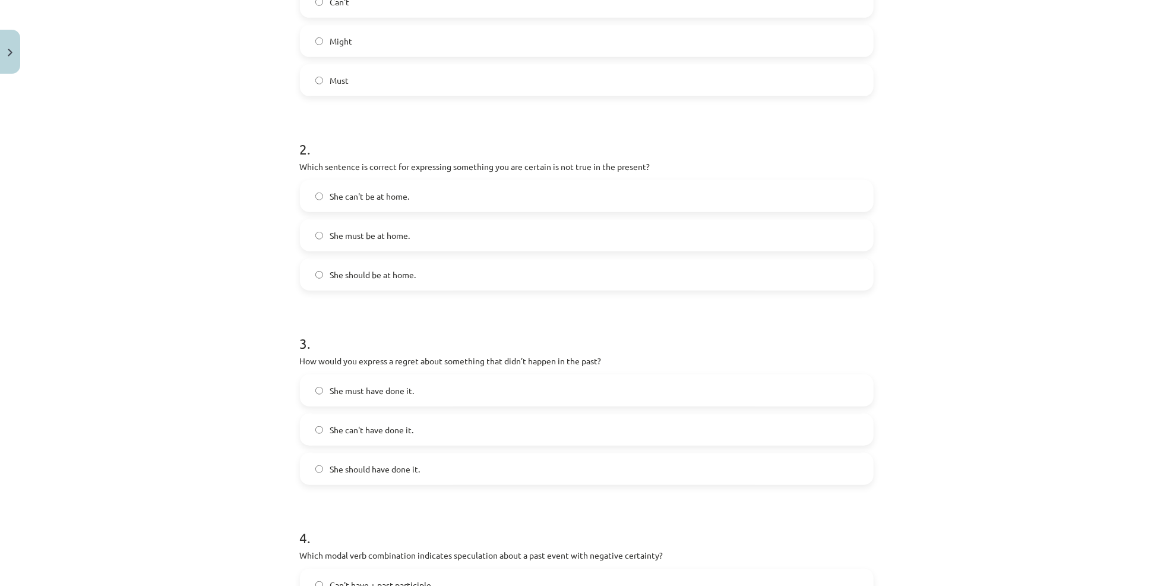
scroll to position [312, 0]
click at [330, 198] on span "She can't be at home." at bounding box center [370, 194] width 80 height 12
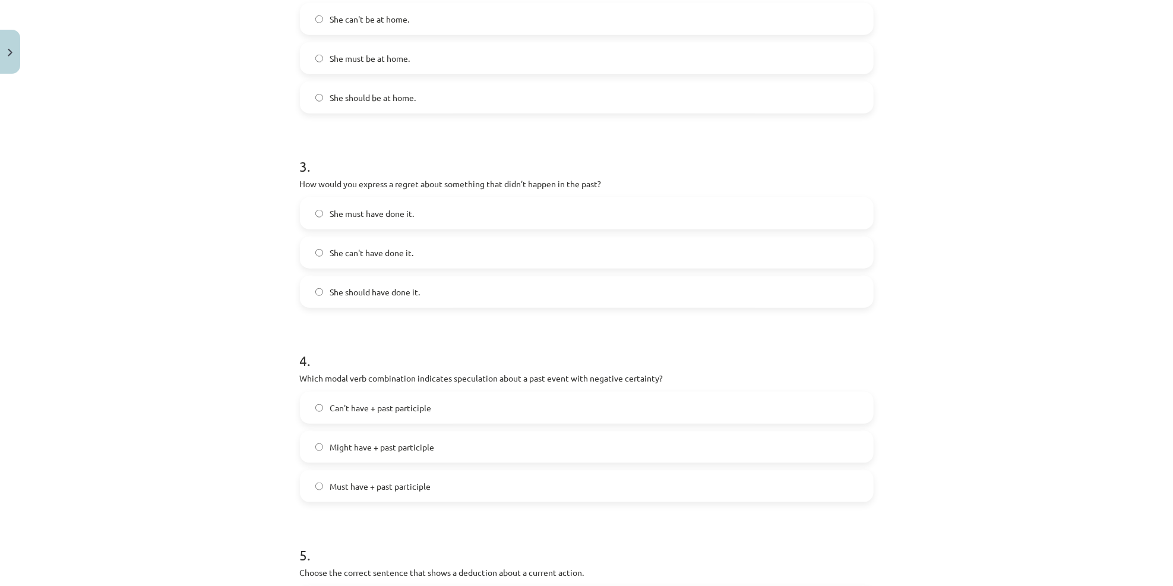
scroll to position [531, 0]
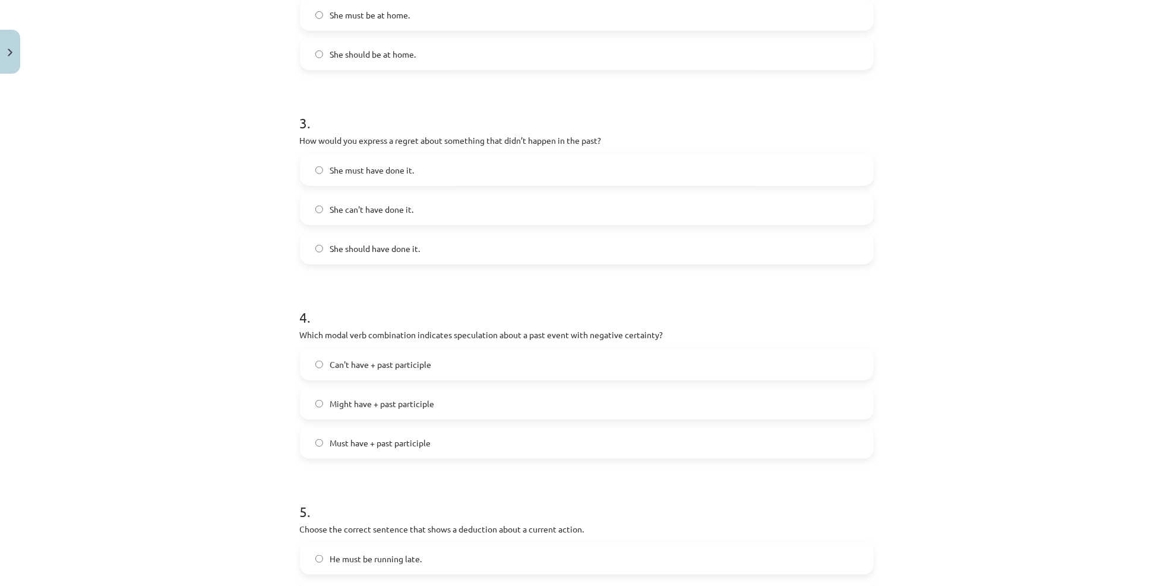
click at [345, 254] on label "She should have done it." at bounding box center [586, 248] width 571 height 30
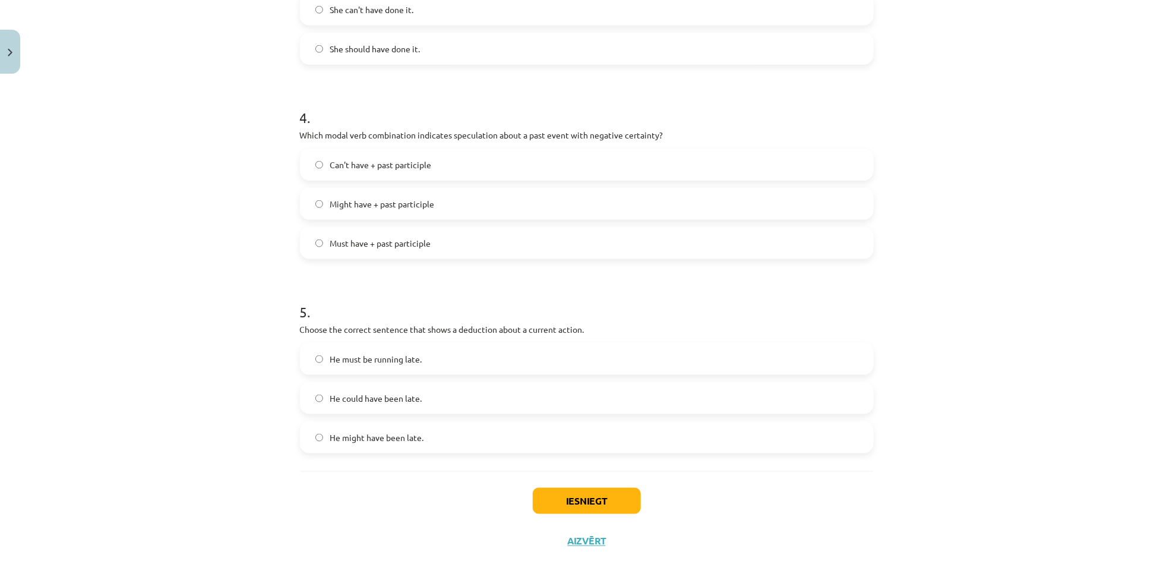
scroll to position [732, 0]
click at [377, 156] on label "Can't have + past participle" at bounding box center [586, 163] width 571 height 30
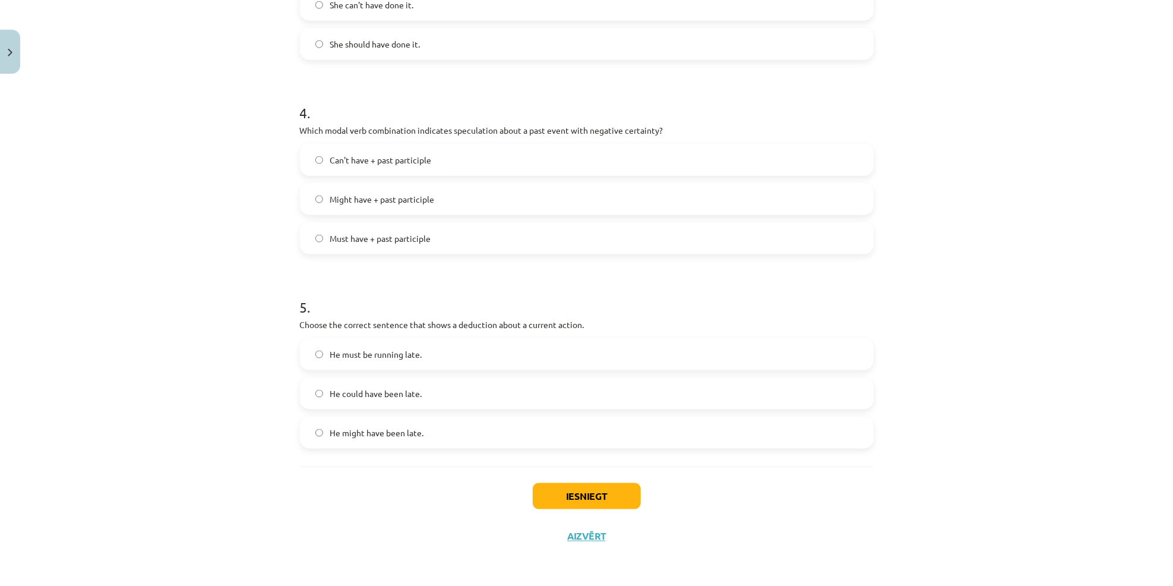
click at [387, 358] on span "He must be running late." at bounding box center [376, 354] width 92 height 12
click at [562, 494] on button "Iesniegt" at bounding box center [587, 496] width 108 height 26
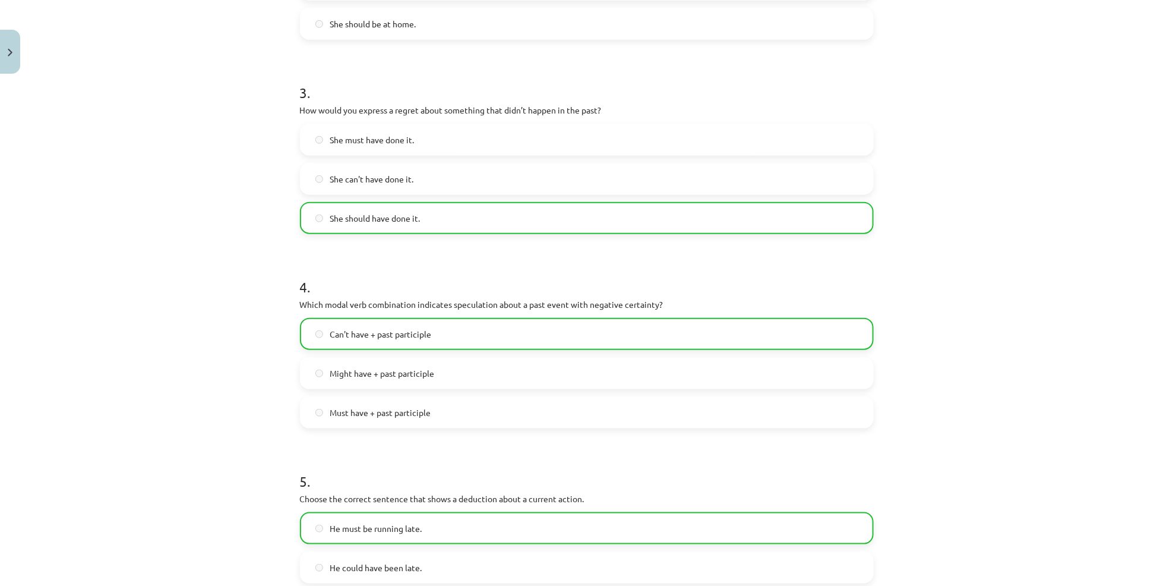
scroll to position [773, 0]
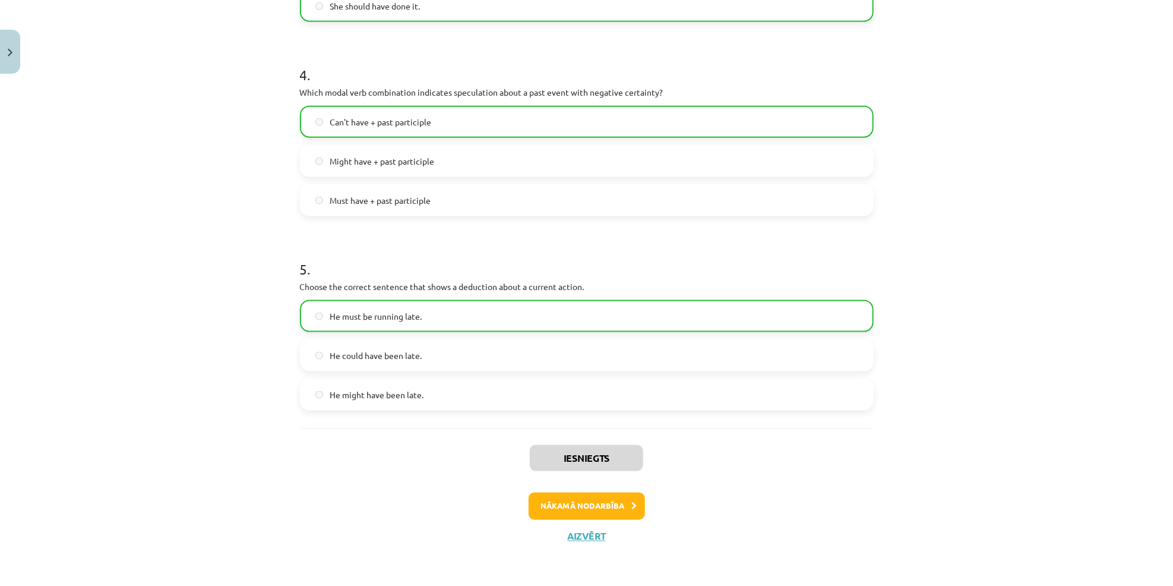
click at [565, 527] on div "Iesniegts Nākamā nodarbība Aizvērt" at bounding box center [587, 488] width 574 height 121
click at [565, 514] on button "Nākamā nodarbība" at bounding box center [587, 505] width 116 height 27
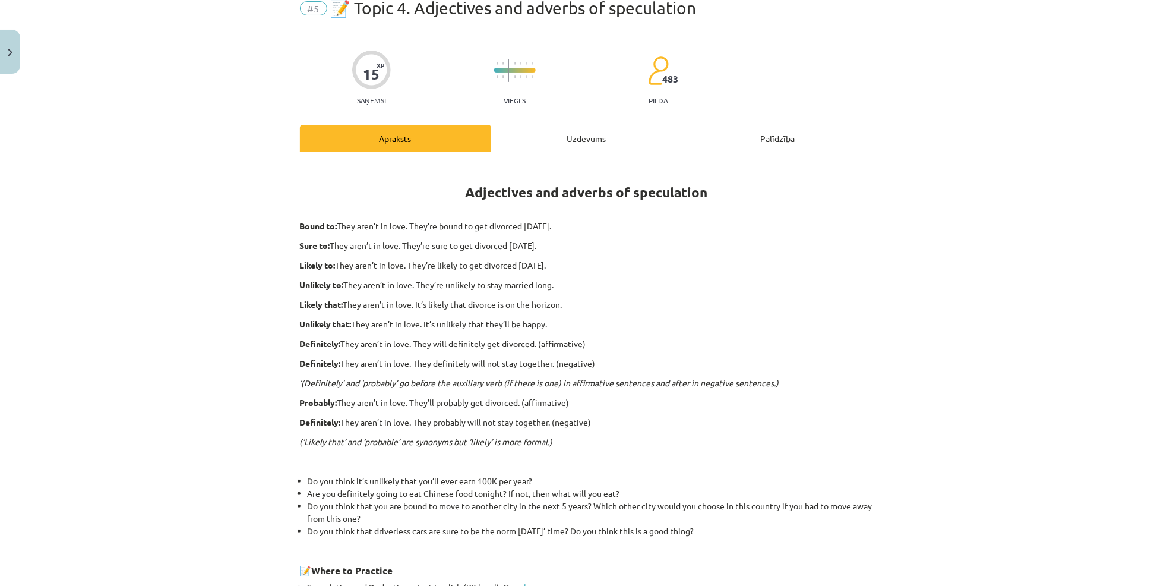
scroll to position [30, 0]
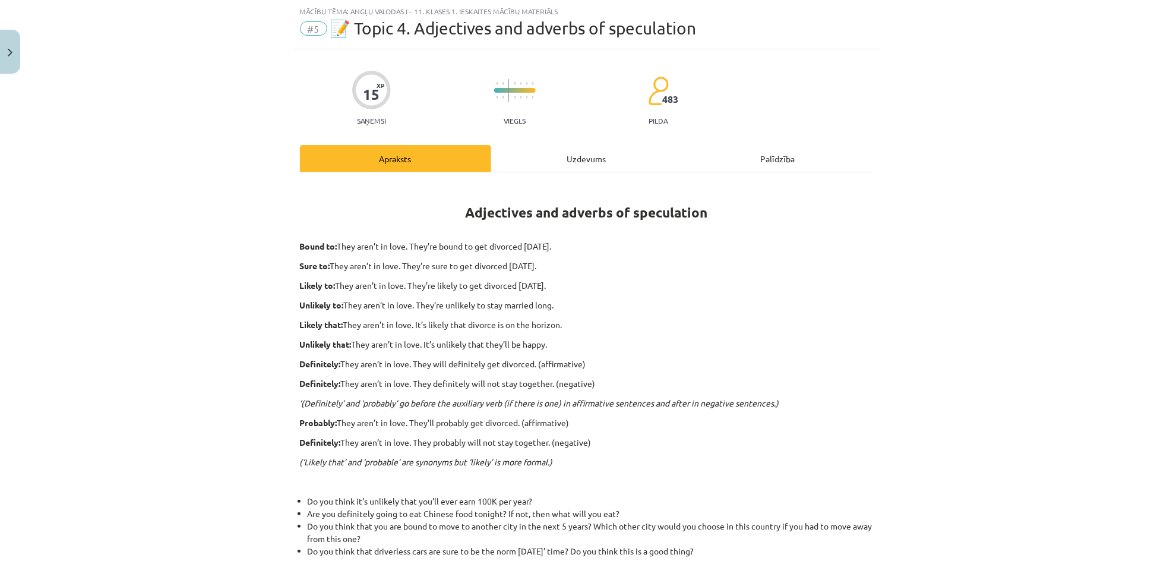
click at [569, 143] on div "15 XP Saņemsi Viegls 483 pilda Apraksts Uzdevums Palīdzība Adjectives and adver…" at bounding box center [587, 404] width 588 height 711
click at [567, 176] on div "Adjectives and adverbs of speculation Bound to: They aren’t in love. They’re bo…" at bounding box center [587, 421] width 574 height 498
click at [565, 163] on div "Uzdevums" at bounding box center [586, 158] width 191 height 27
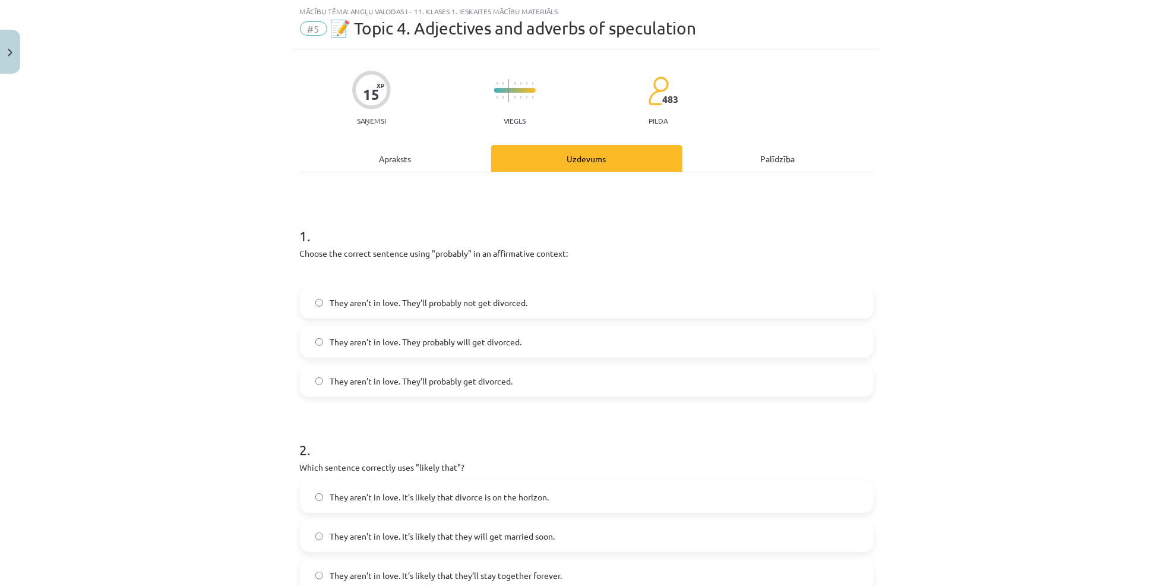
drag, startPoint x: 274, startPoint y: 258, endPoint x: 271, endPoint y: 224, distance: 33.4
click at [271, 224] on div "Mācību tēma: Angļu valodas i - 11. klases 1. ieskaites mācību materiāls #5 📝 To…" at bounding box center [586, 293] width 1173 height 586
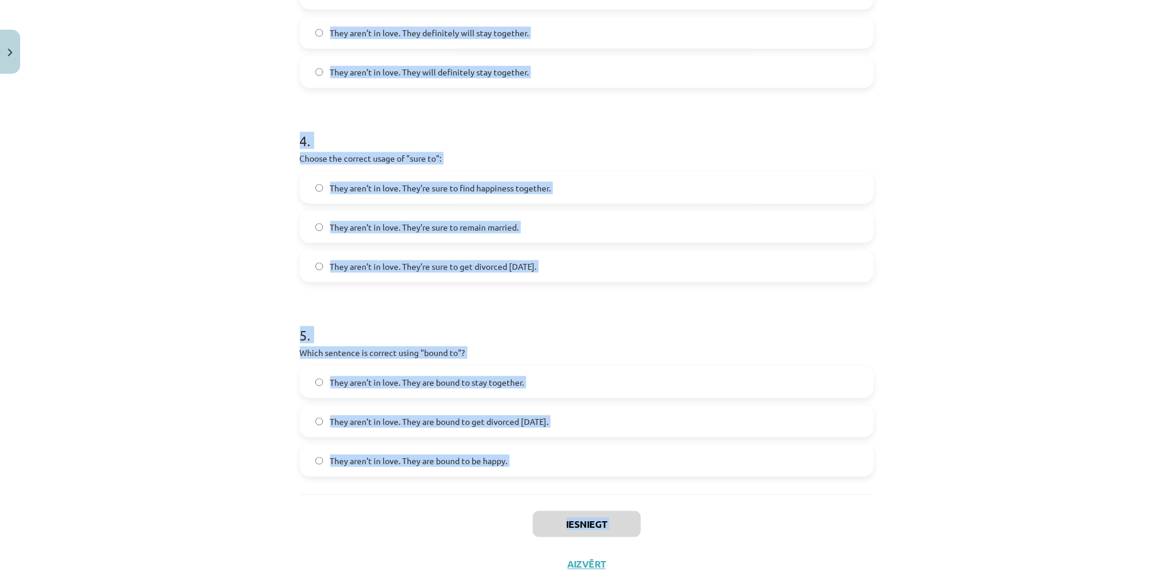
scroll to position [755, 0]
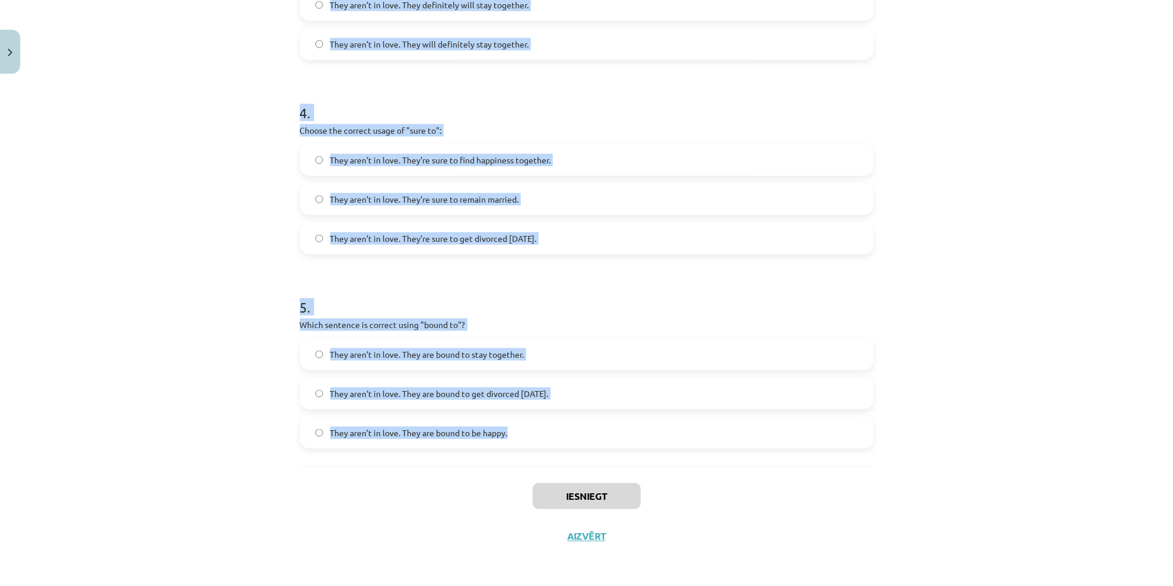
drag, startPoint x: 270, startPoint y: 229, endPoint x: 540, endPoint y: 443, distance: 344.9
click at [540, 443] on div "Mācību tēma: Angļu valodas i - 11. klases 1. ieskaites mācību materiāls #5 📝 To…" at bounding box center [586, 293] width 1173 height 586
copy form "1 . Choose the correct sentence using "probably" in an affirmative context: The…"
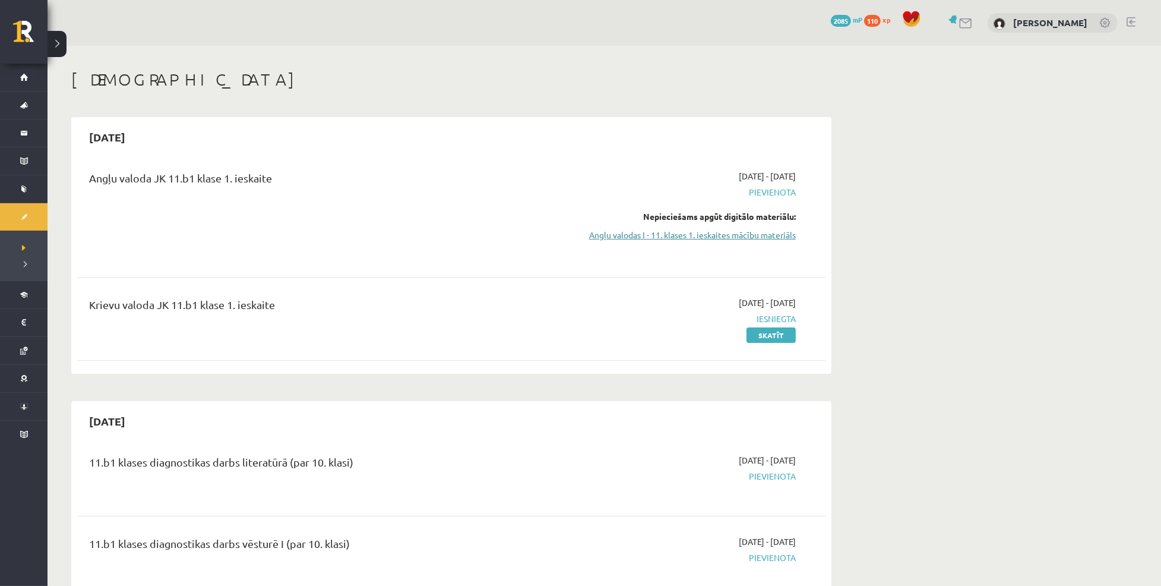
click at [656, 238] on link "Angļu valodas I - 11. klases 1. ieskaites mācību materiāls" at bounding box center [684, 235] width 224 height 12
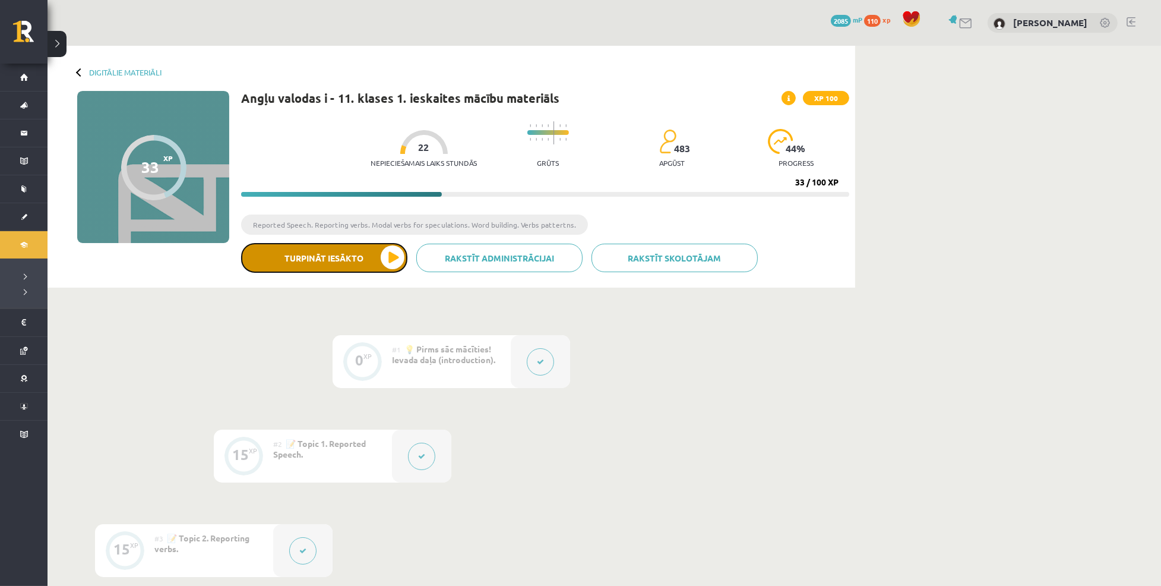
click at [338, 258] on button "Turpināt iesākto" at bounding box center [324, 258] width 166 height 30
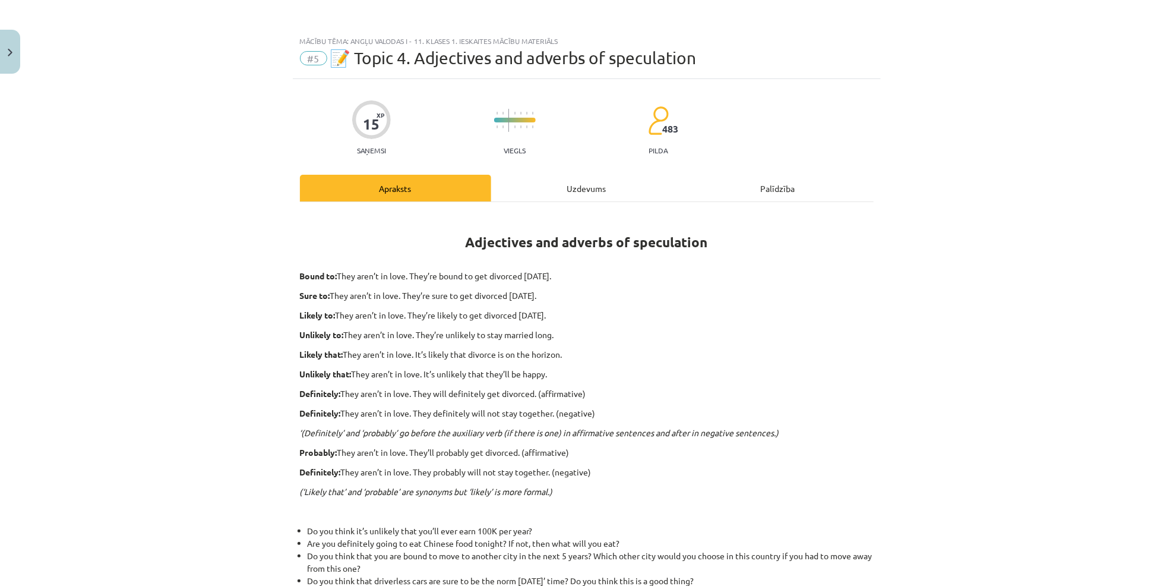
click at [538, 194] on div "Uzdevums" at bounding box center [586, 188] width 191 height 27
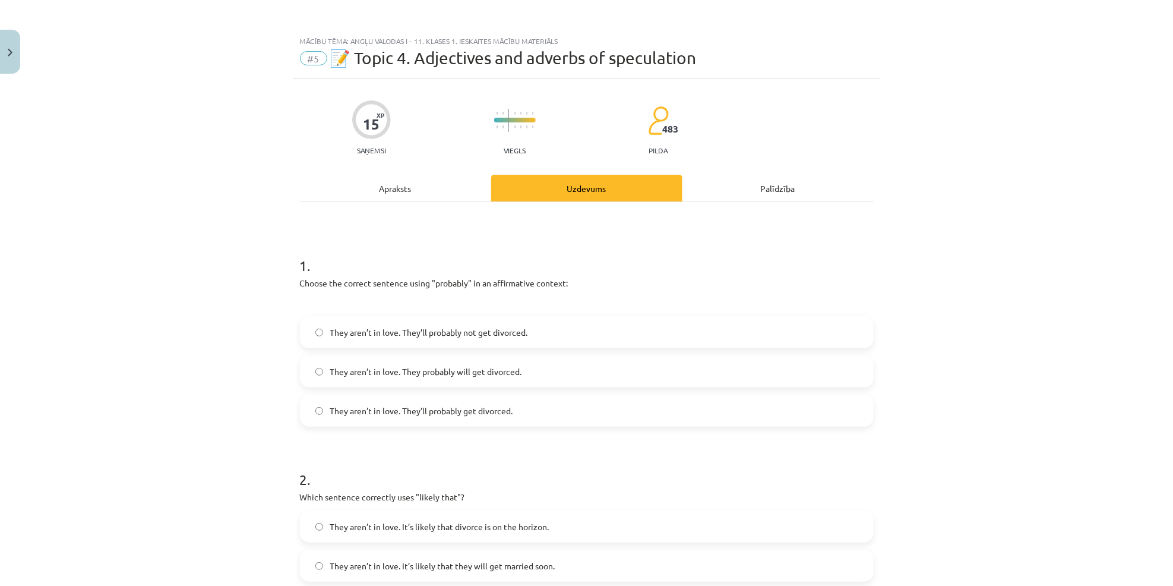
scroll to position [30, 0]
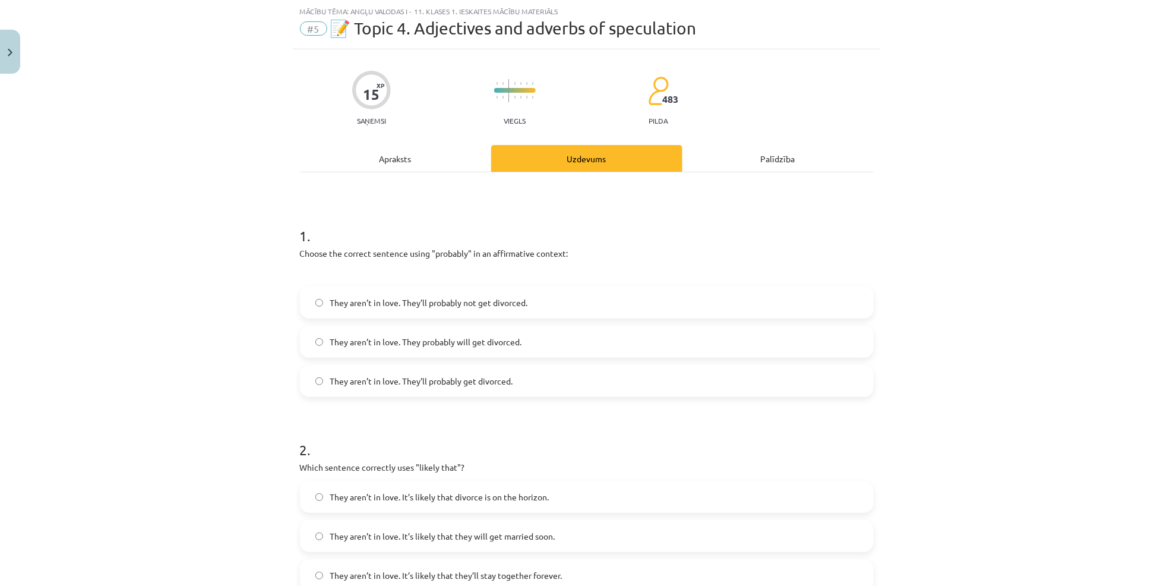
click at [366, 379] on span "They aren’t in love. They’ll probably get divorced." at bounding box center [421, 381] width 183 height 12
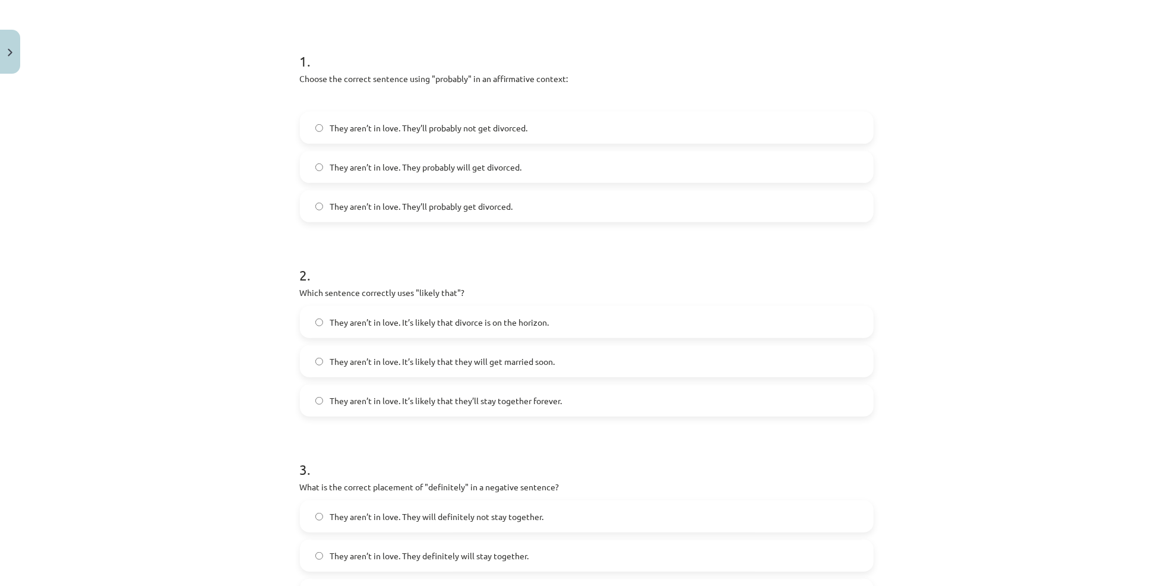
scroll to position [205, 0]
click at [514, 325] on span "They aren’t in love. It’s likely that divorce is on the horizon." at bounding box center [439, 321] width 219 height 12
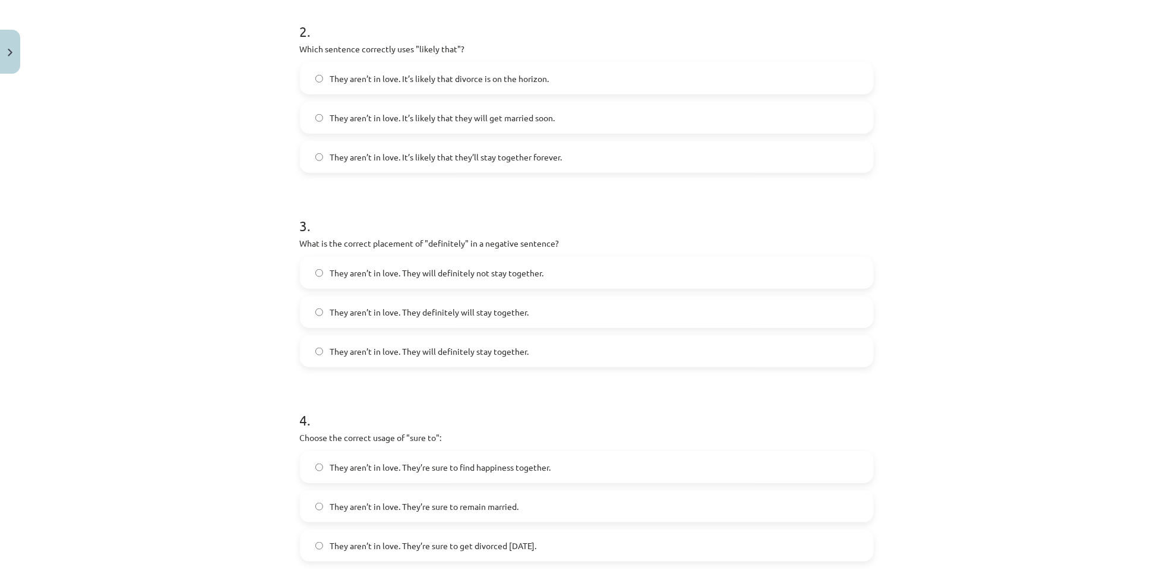
scroll to position [451, 0]
click at [521, 260] on label "They aren’t in love. They will definitely not stay together." at bounding box center [586, 269] width 571 height 30
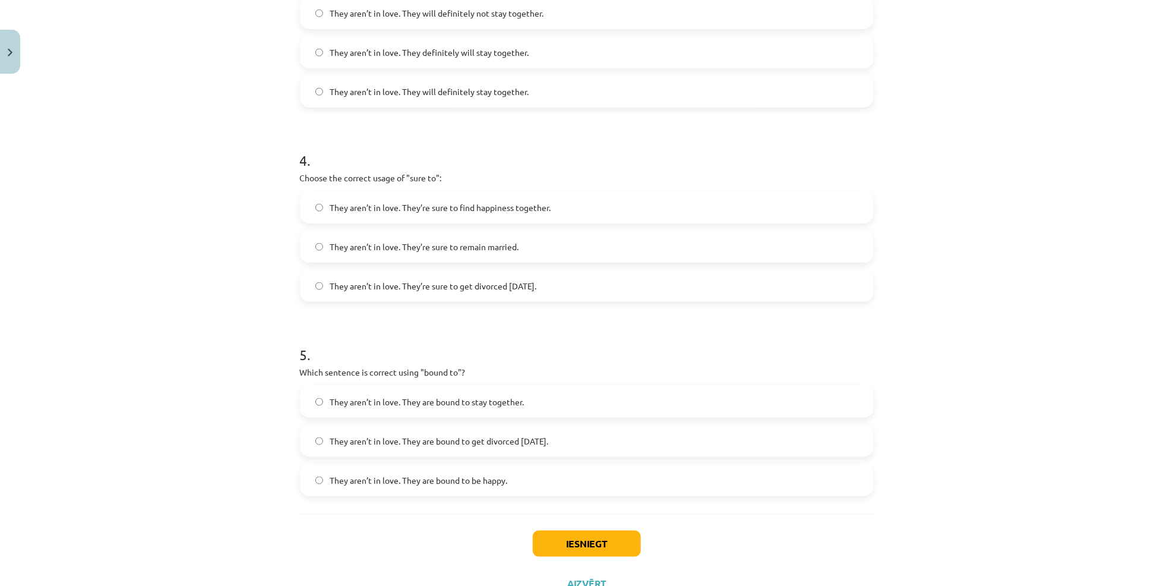
scroll to position [710, 0]
click at [482, 289] on label "They aren’t in love. They’re sure to get divorced within six months." at bounding box center [586, 283] width 571 height 30
click at [487, 432] on span "They aren’t in love. They are bound to get divorced within six months." at bounding box center [439, 438] width 219 height 12
click at [574, 530] on button "Iesniegt" at bounding box center [587, 541] width 108 height 26
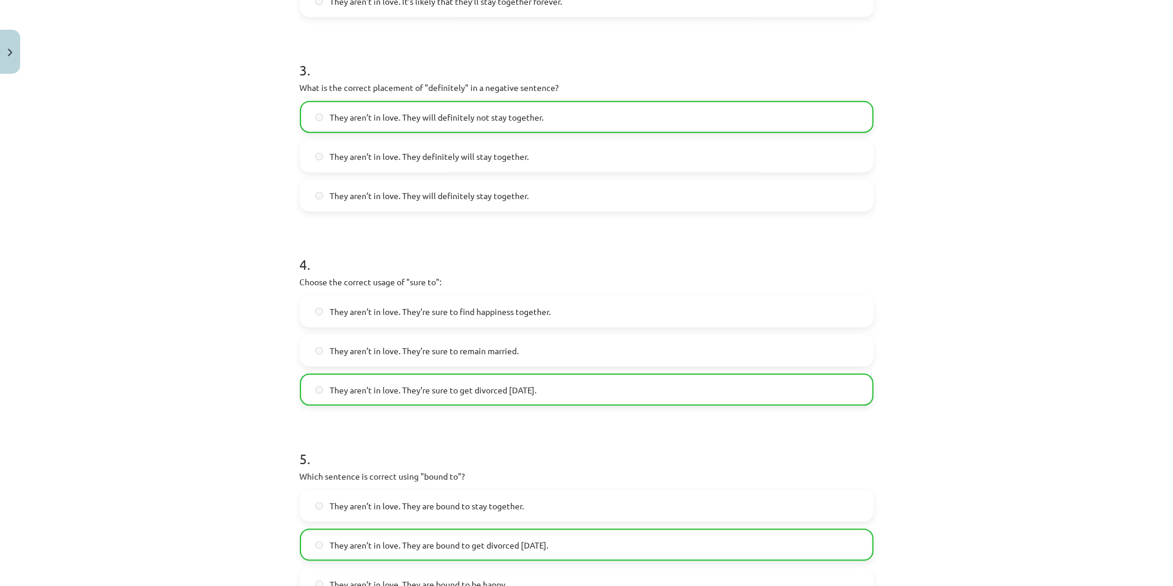
scroll to position [793, 0]
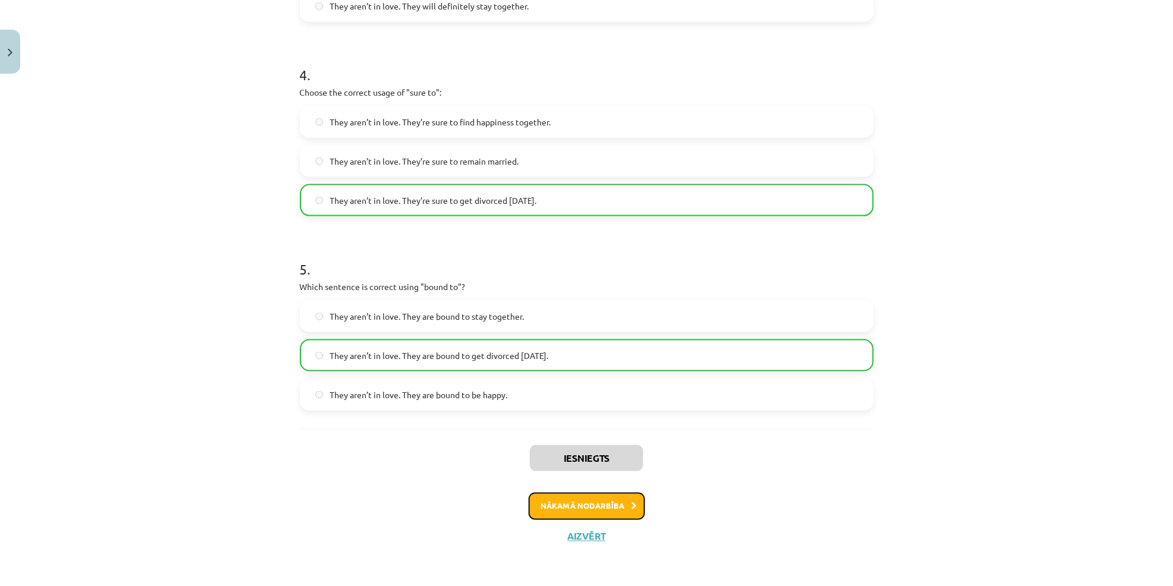
click at [578, 496] on button "Nākamā nodarbība" at bounding box center [587, 505] width 116 height 27
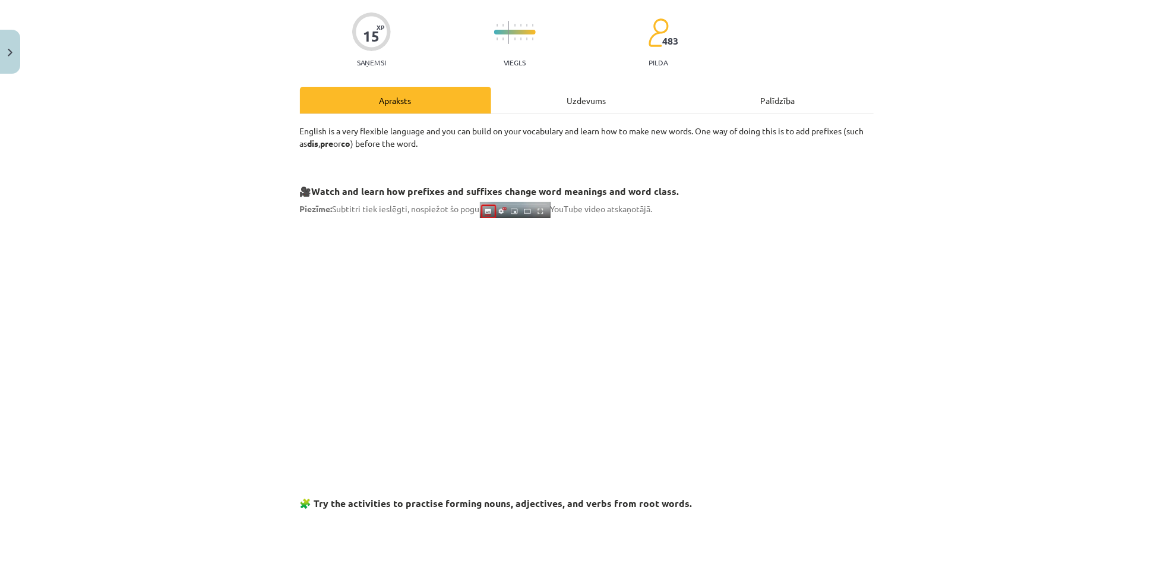
scroll to position [30, 0]
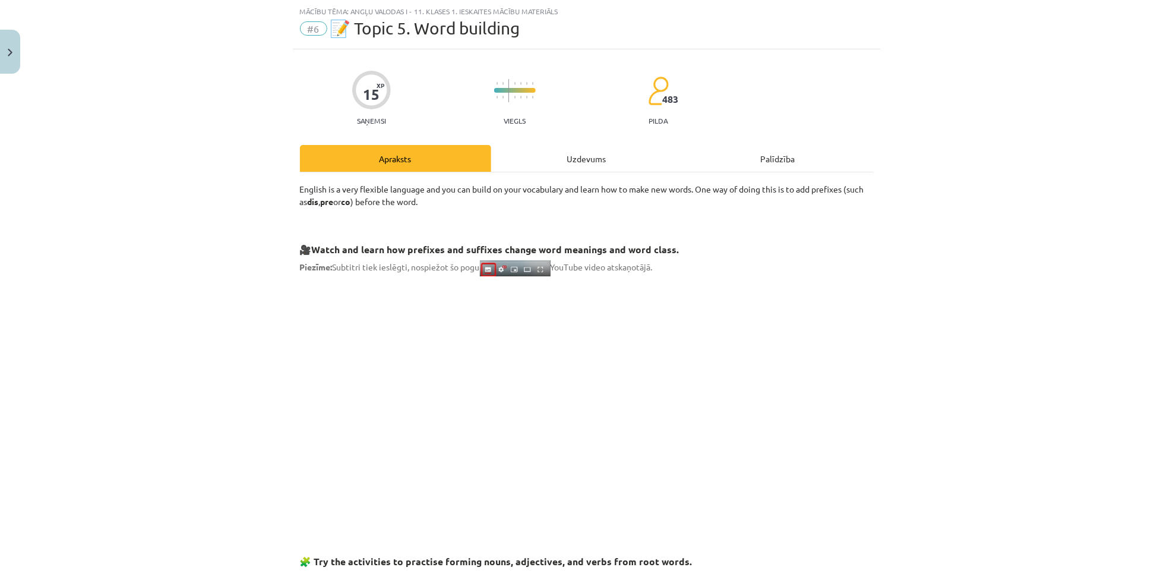
click at [564, 166] on div "Uzdevums" at bounding box center [586, 158] width 191 height 27
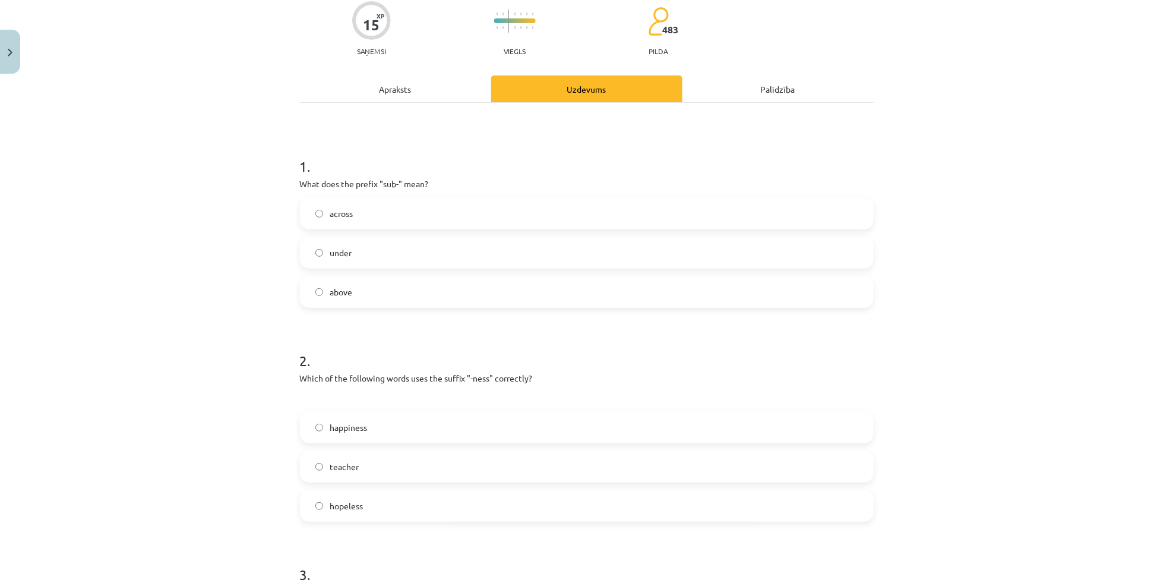
scroll to position [112, 0]
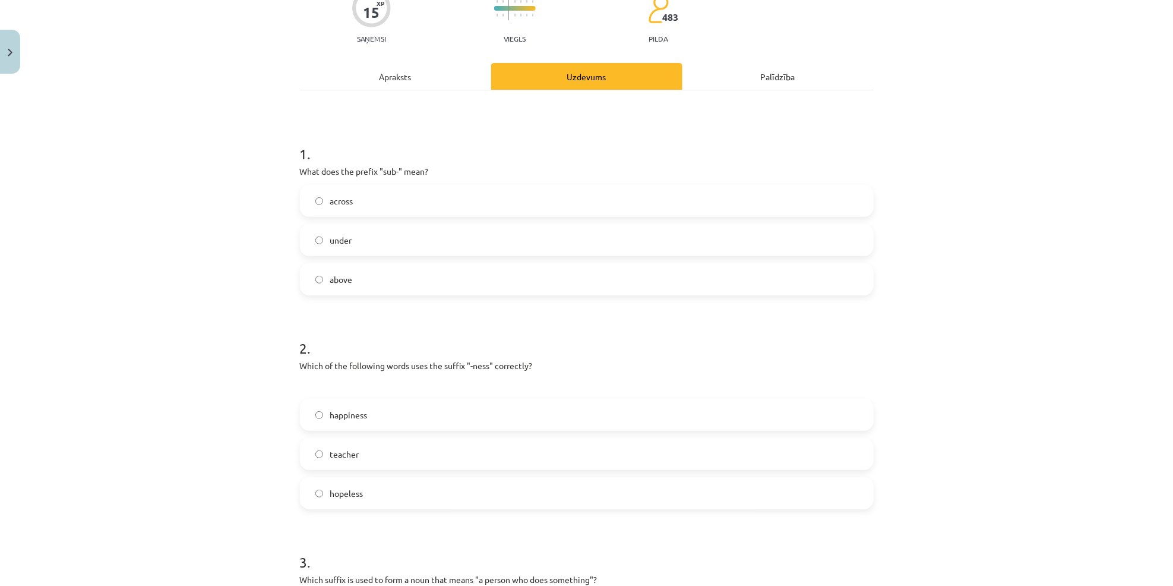
click at [339, 234] on span "under" at bounding box center [341, 240] width 22 height 12
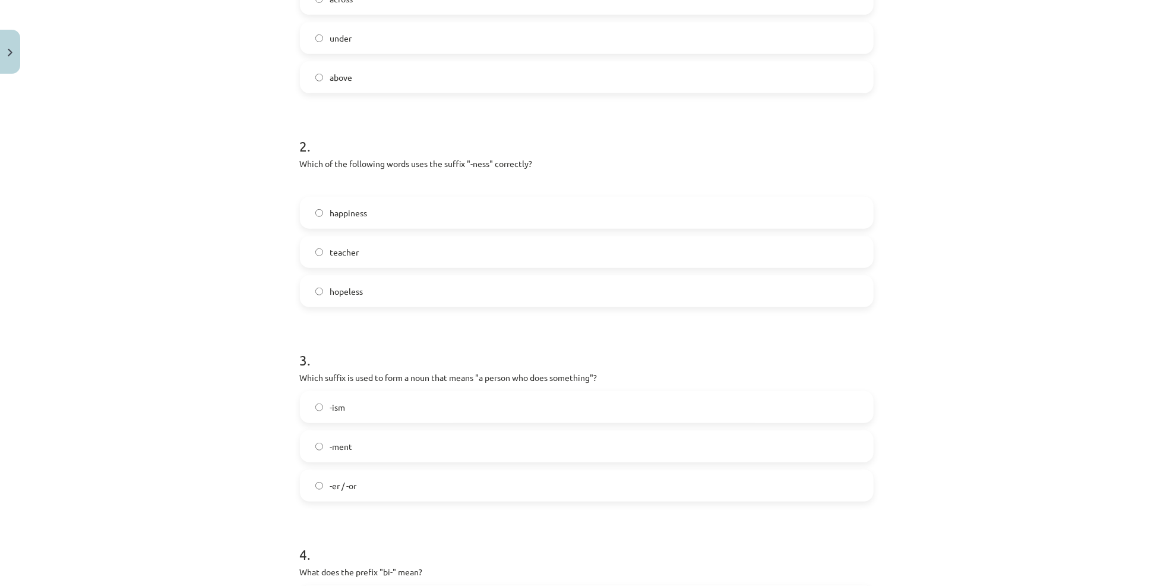
scroll to position [314, 0]
click at [402, 219] on label "happiness" at bounding box center [586, 212] width 571 height 30
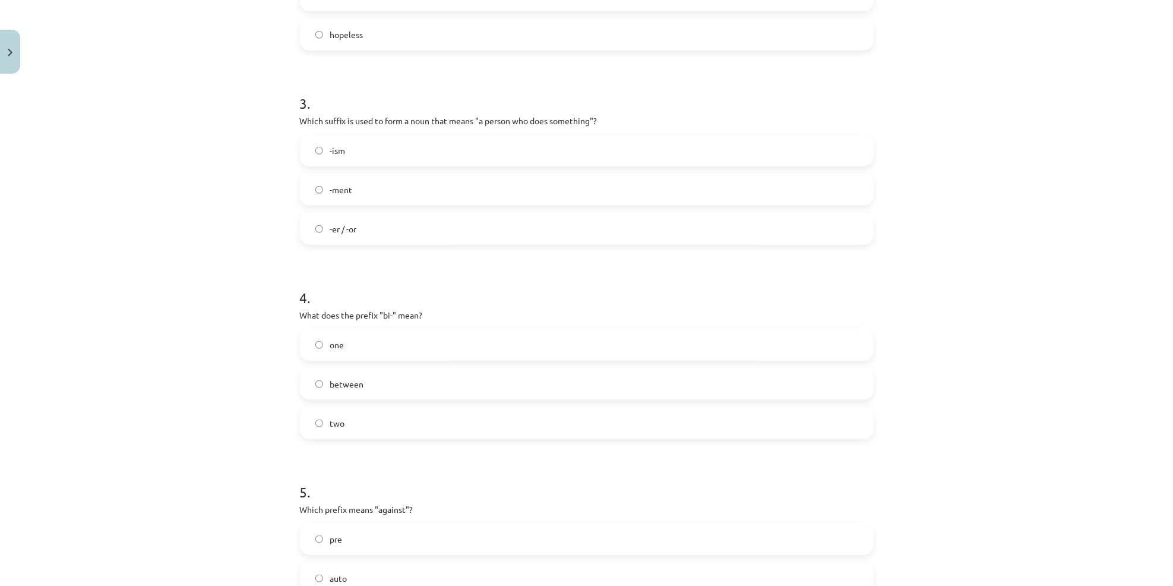
scroll to position [571, 0]
drag, startPoint x: 287, startPoint y: 95, endPoint x: 381, endPoint y: 232, distance: 165.9
click at [381, 232] on div "15 XP Saņemsi Viegls 483 pilda Apraksts Uzdevums Palīdzība 1 . What does the pr…" at bounding box center [587, 124] width 588 height 1232
copy div "3 . Which suffix is used to form a noun that means "a person who does something…"
click at [407, 232] on label "-er / -or" at bounding box center [586, 228] width 571 height 30
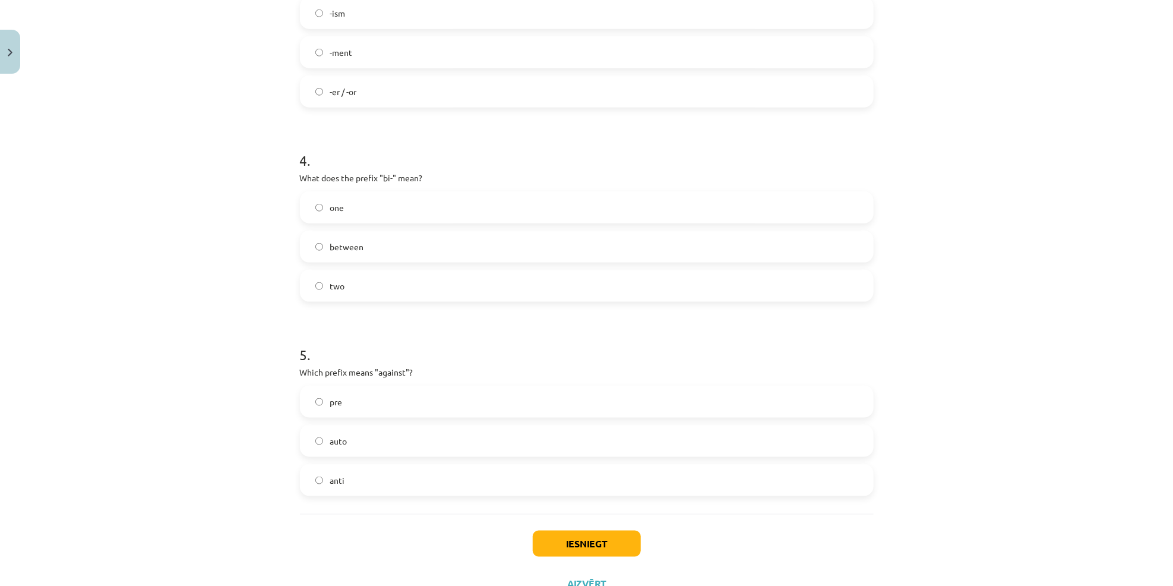
scroll to position [717, 0]
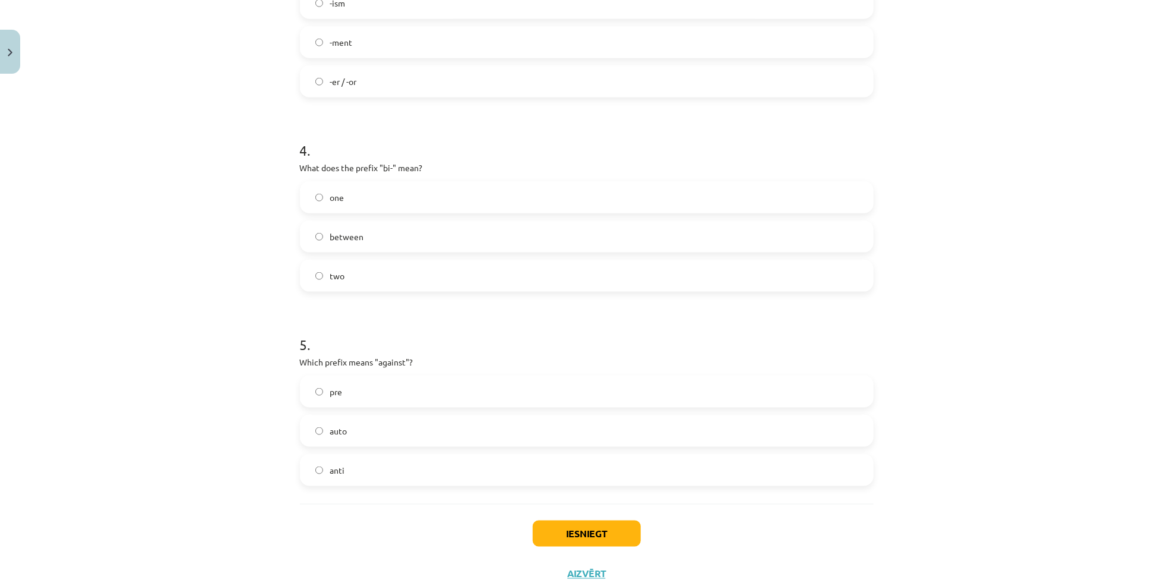
click at [329, 226] on label "between" at bounding box center [586, 237] width 571 height 30
click at [340, 280] on label "two" at bounding box center [586, 276] width 571 height 30
drag, startPoint x: 286, startPoint y: 153, endPoint x: 349, endPoint y: 284, distance: 145.8
click at [349, 284] on div "Mācību tēma: Angļu valodas i - 11. klases 1. ieskaites mācību materiāls #6 📝 To…" at bounding box center [586, 293] width 1173 height 586
copy div "4 . What does the prefix "bi-" mean? one between two"
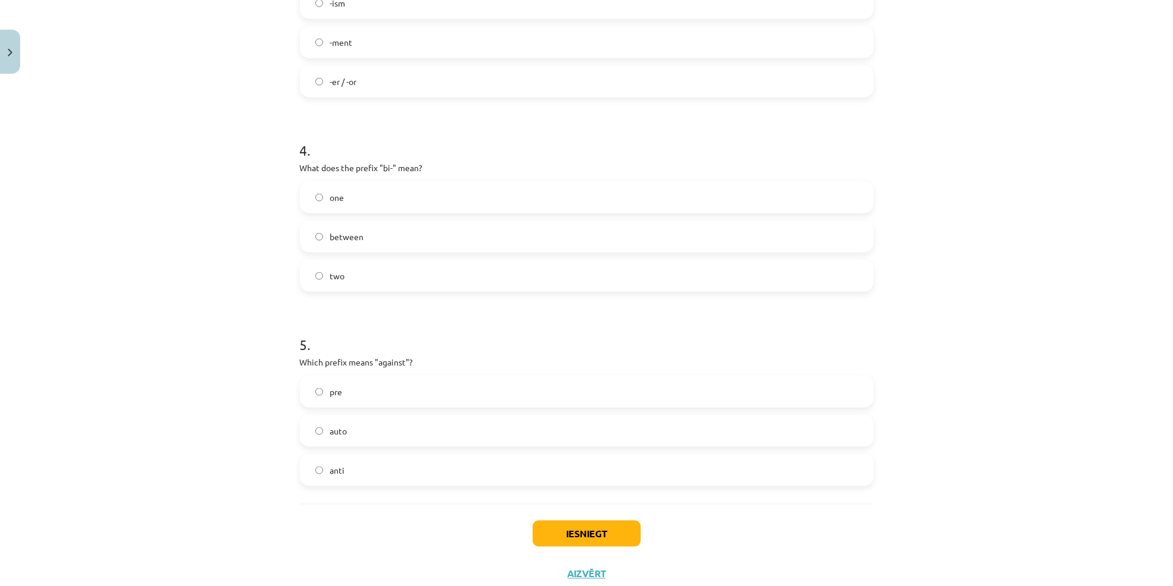
click at [252, 317] on div "Mācību tēma: Angļu valodas i - 11. klases 1. ieskaites mācību materiāls #6 📝 To…" at bounding box center [586, 293] width 1173 height 586
click at [343, 475] on label "anti" at bounding box center [586, 470] width 571 height 30
click at [580, 538] on button "Iesniegt" at bounding box center [587, 533] width 108 height 26
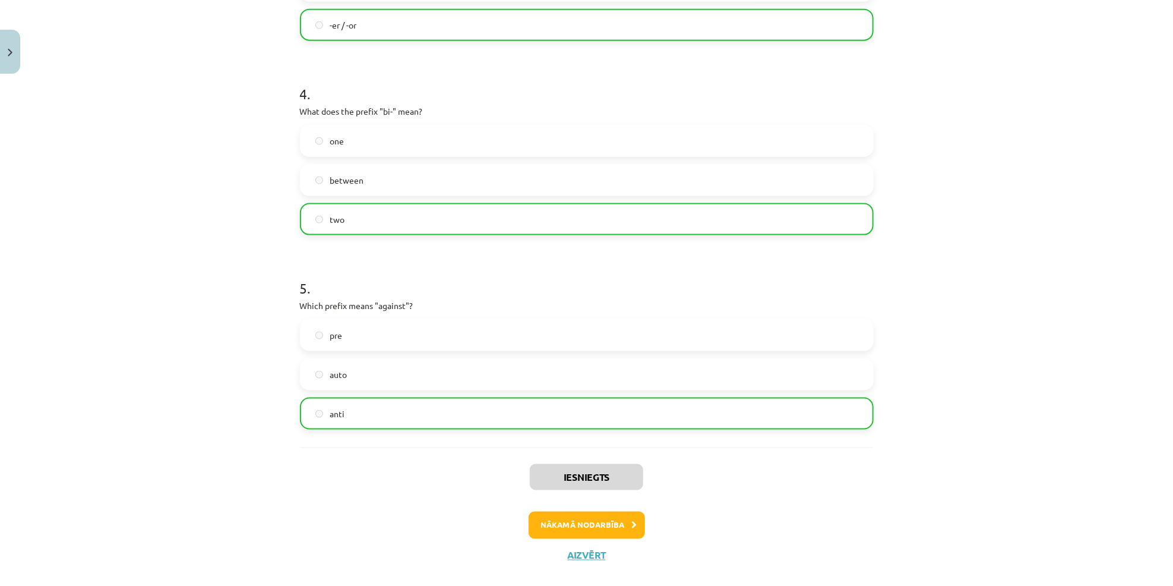
scroll to position [793, 0]
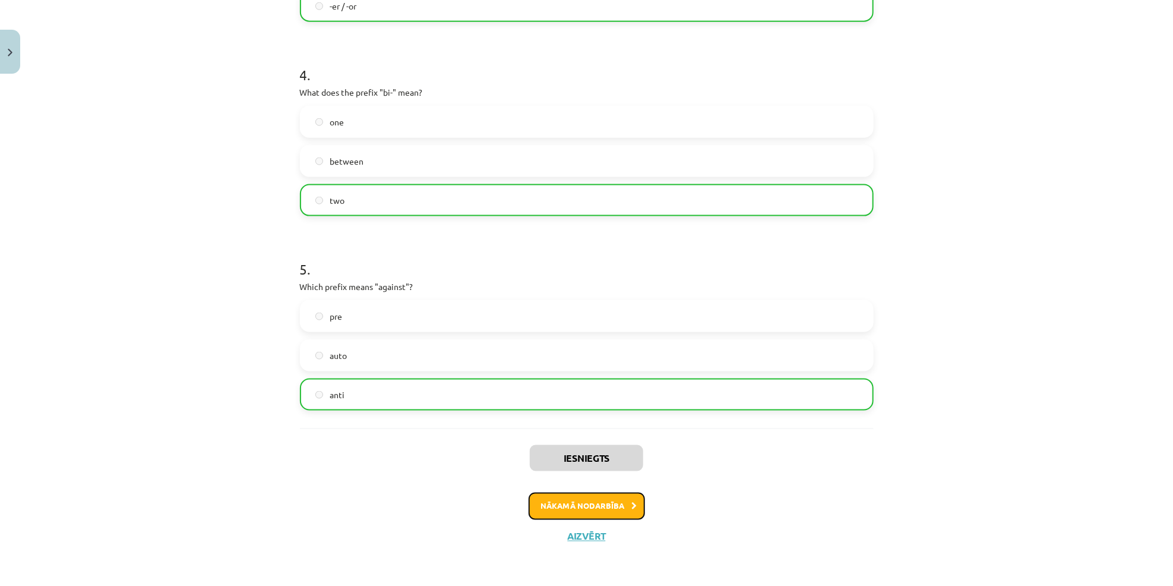
click at [575, 494] on button "Nākamā nodarbība" at bounding box center [587, 505] width 116 height 27
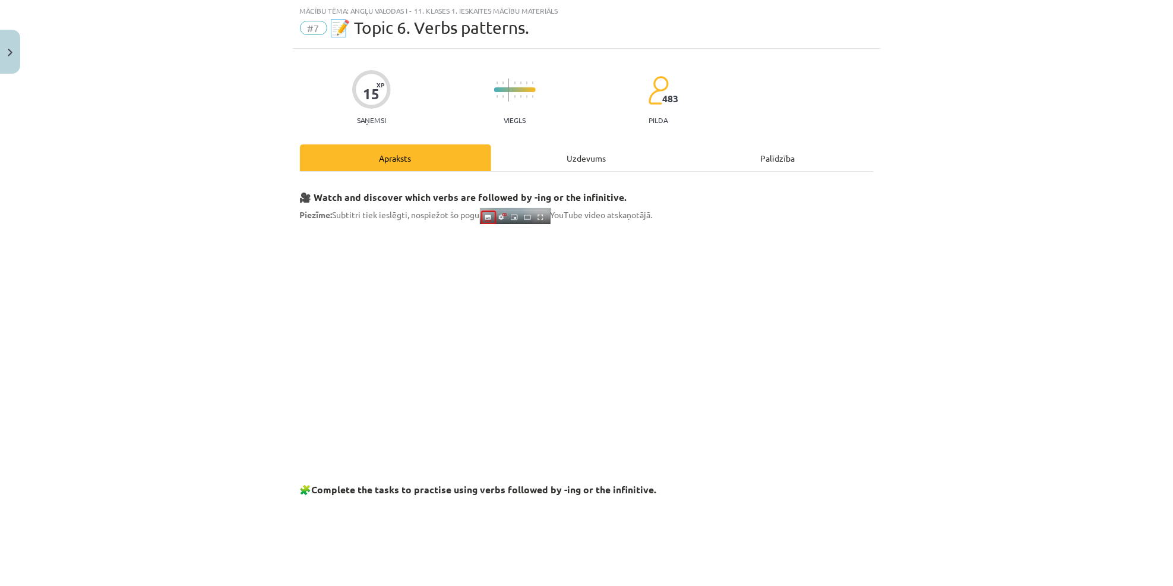
scroll to position [30, 0]
click at [562, 153] on div "Uzdevums" at bounding box center [586, 158] width 191 height 27
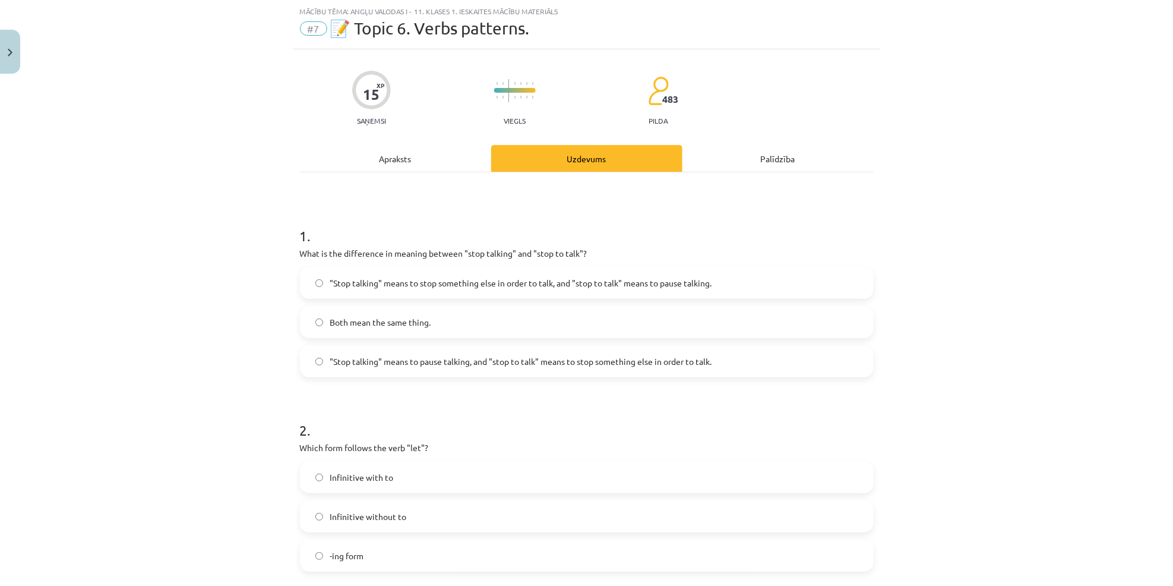
click at [493, 223] on h1 "1 ." at bounding box center [587, 225] width 574 height 37
click at [423, 359] on span ""Stop talking" means to pause talking, and "stop to talk" means to stop somethi…" at bounding box center [521, 361] width 382 height 12
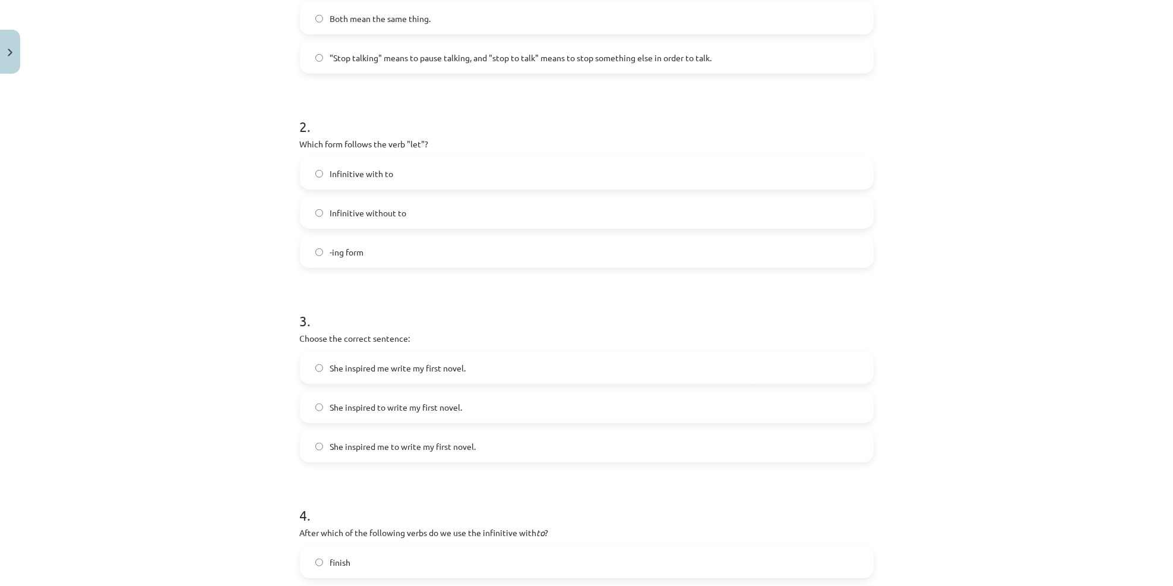
scroll to position [334, 0]
drag, startPoint x: 262, startPoint y: 118, endPoint x: 377, endPoint y: 281, distance: 198.7
click at [377, 281] on div "Mācību tēma: Angļu valodas i - 11. klases 1. ieskaites mācību materiāls #7 📝 To…" at bounding box center [586, 293] width 1173 height 586
copy form "2 . Which form follows the verb "let"? Infinitive with to Infinitive without to…"
click at [242, 217] on div "Mācību tēma: Angļu valodas i - 11. klases 1. ieskaites mācību materiāls #7 📝 To…" at bounding box center [586, 293] width 1173 height 586
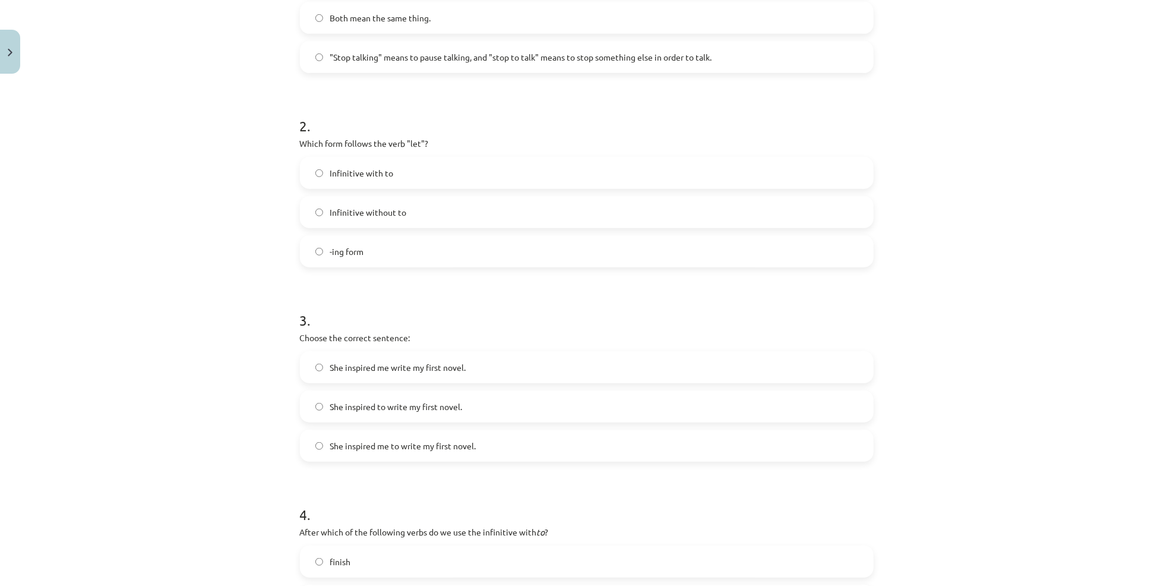
click at [345, 217] on span "Infinitive without to" at bounding box center [368, 212] width 77 height 12
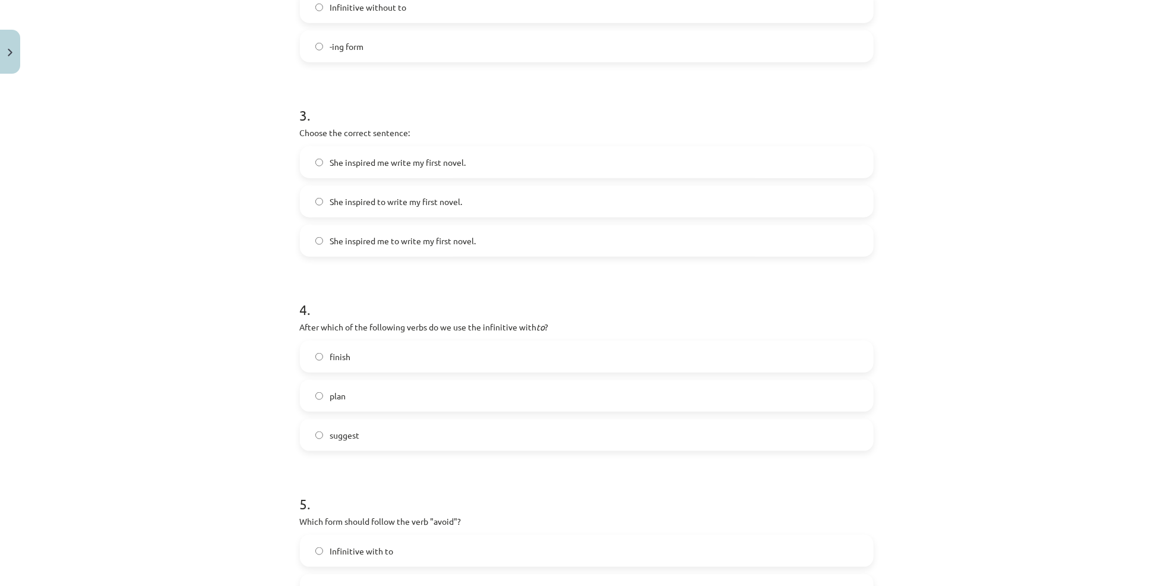
scroll to position [549, 0]
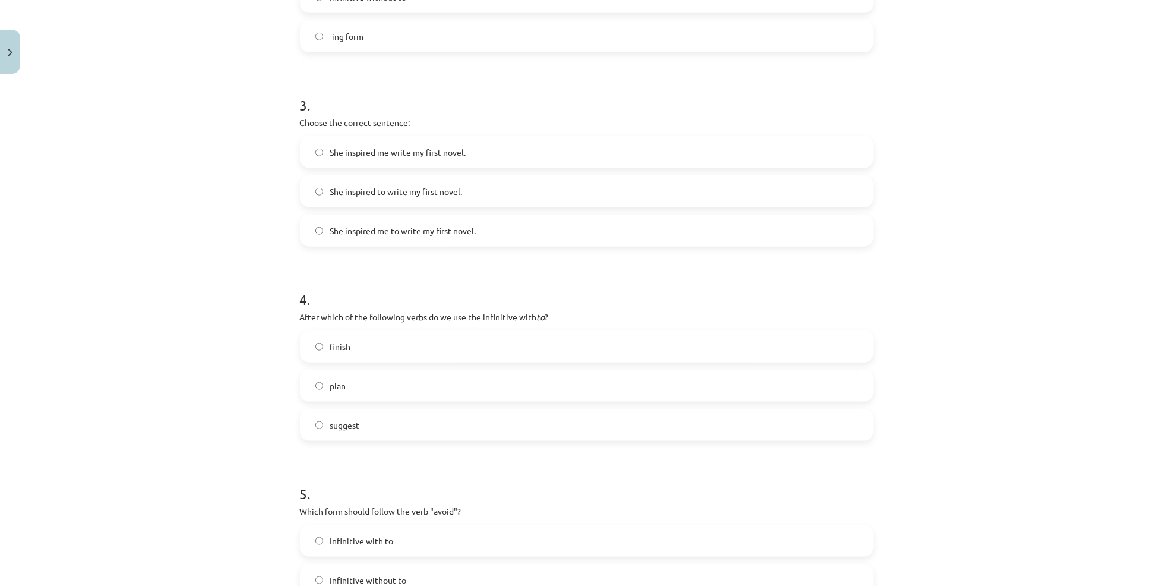
click at [406, 224] on span "She inspired me to write my first novel." at bounding box center [403, 230] width 146 height 12
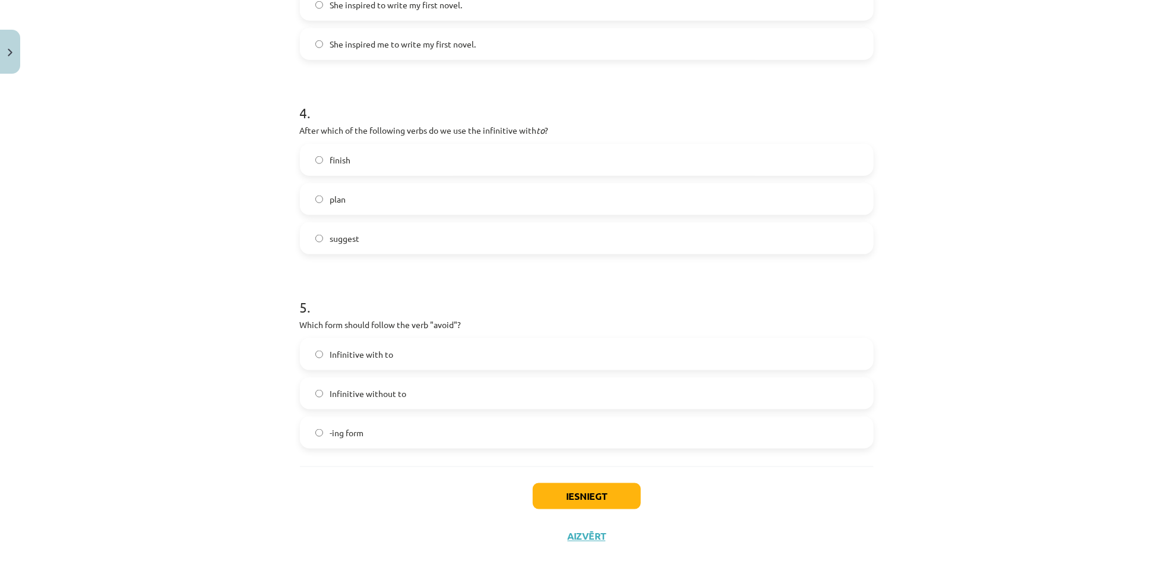
click at [414, 197] on label "plan" at bounding box center [586, 199] width 571 height 30
drag, startPoint x: 306, startPoint y: 349, endPoint x: 377, endPoint y: 439, distance: 114.6
click at [377, 439] on div "Mācību tēma: Angļu valodas i - 11. klases 1. ieskaites mācību materiāls #7 📝 To…" at bounding box center [586, 293] width 1173 height 586
copy div "Which form should follow the verb "avoid"? Infinitive with to Infinitive withou…"
click at [350, 436] on span "-ing form" at bounding box center [347, 432] width 34 height 12
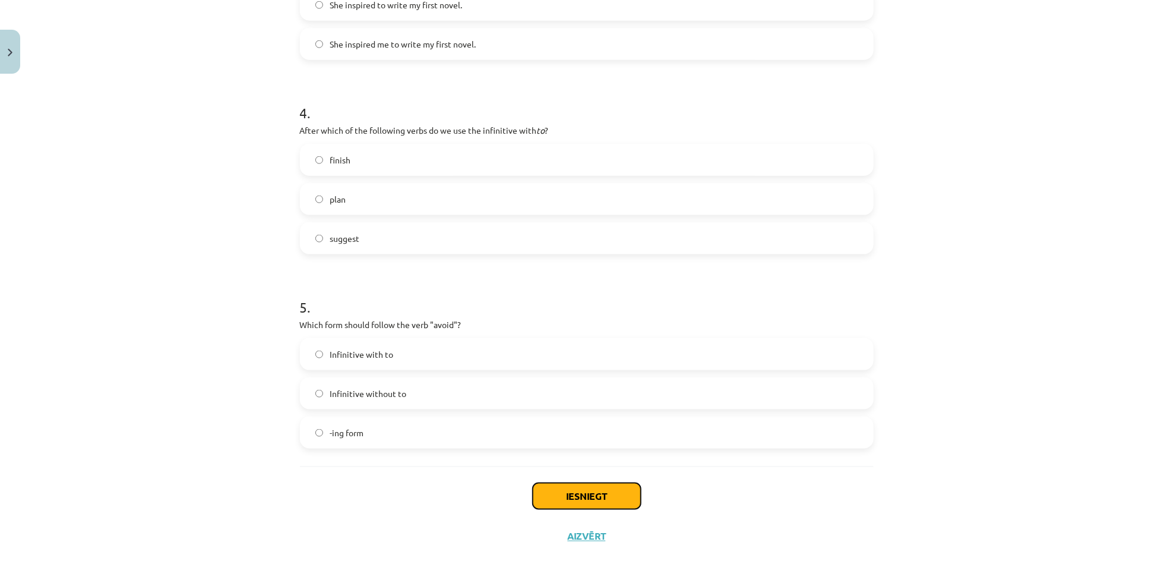
click at [568, 489] on button "Iesniegt" at bounding box center [587, 496] width 108 height 26
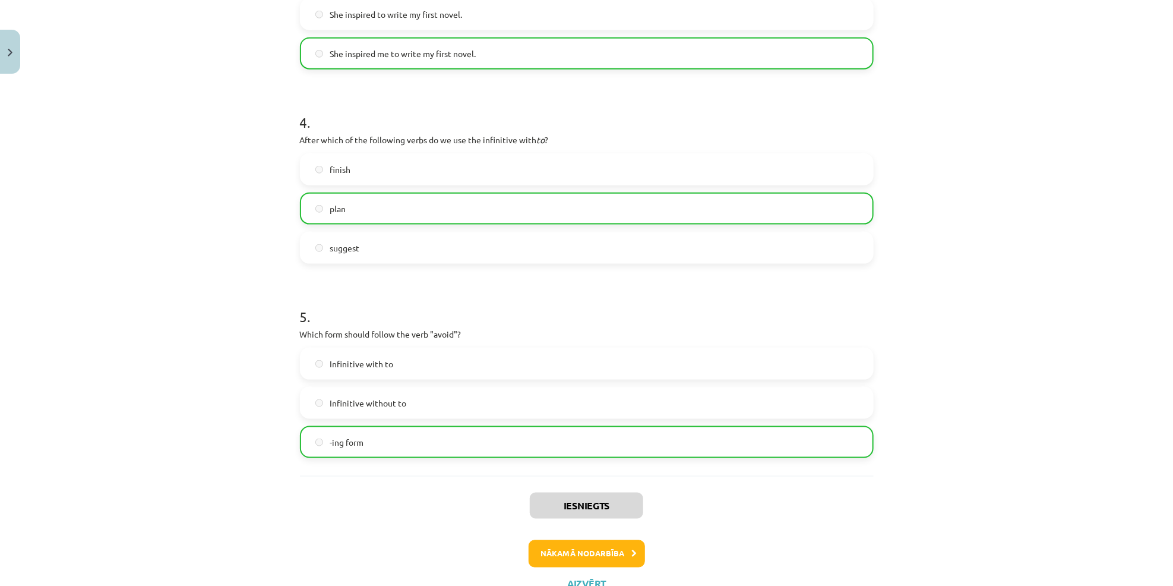
scroll to position [773, 0]
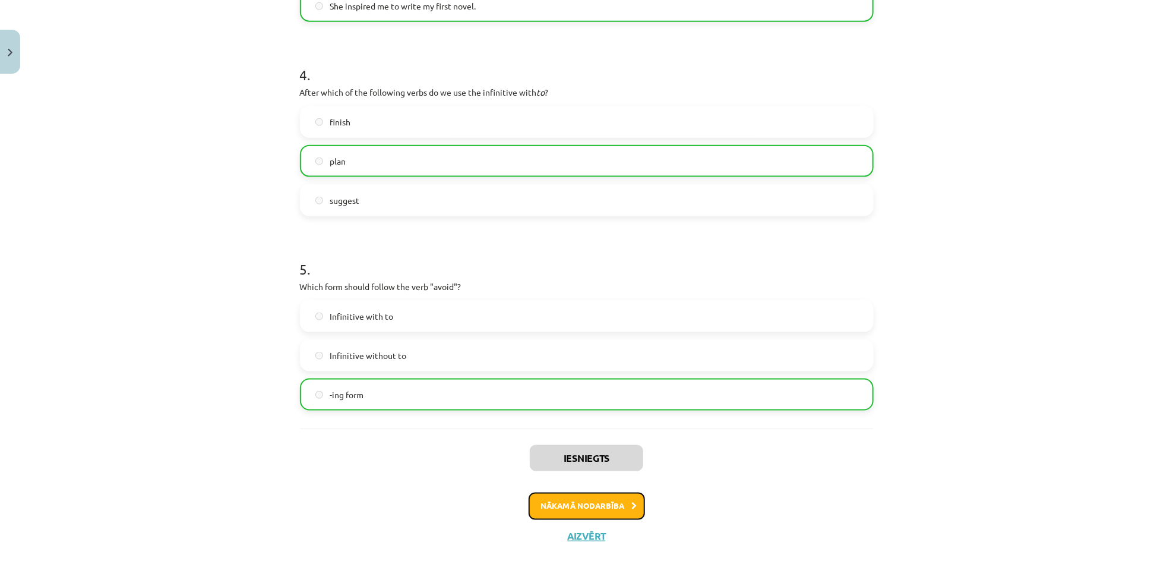
click at [563, 507] on button "Nākamā nodarbība" at bounding box center [587, 505] width 116 height 27
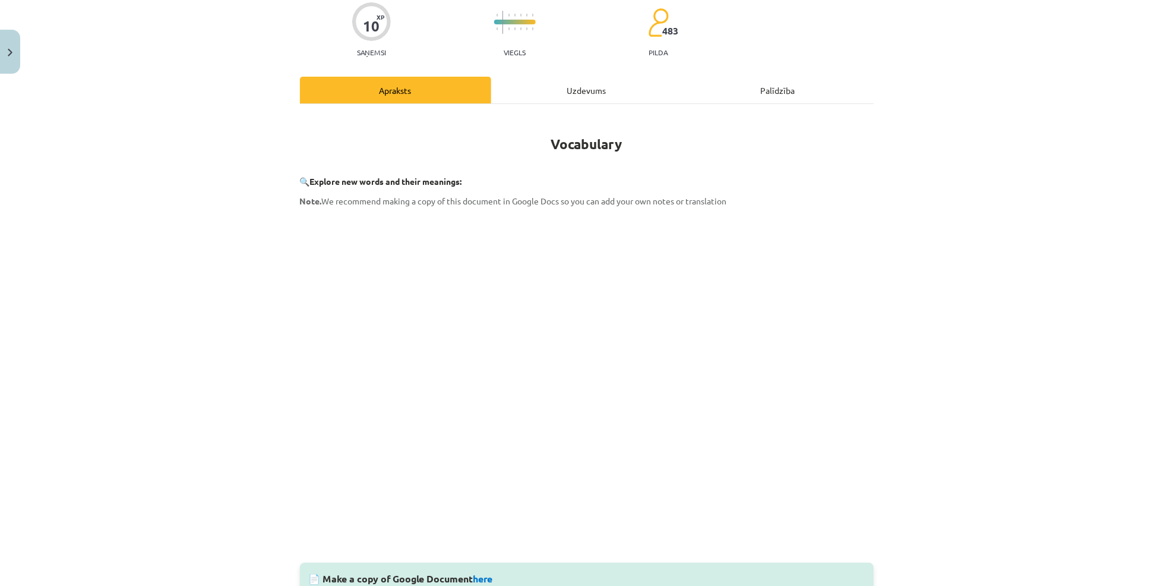
scroll to position [30, 0]
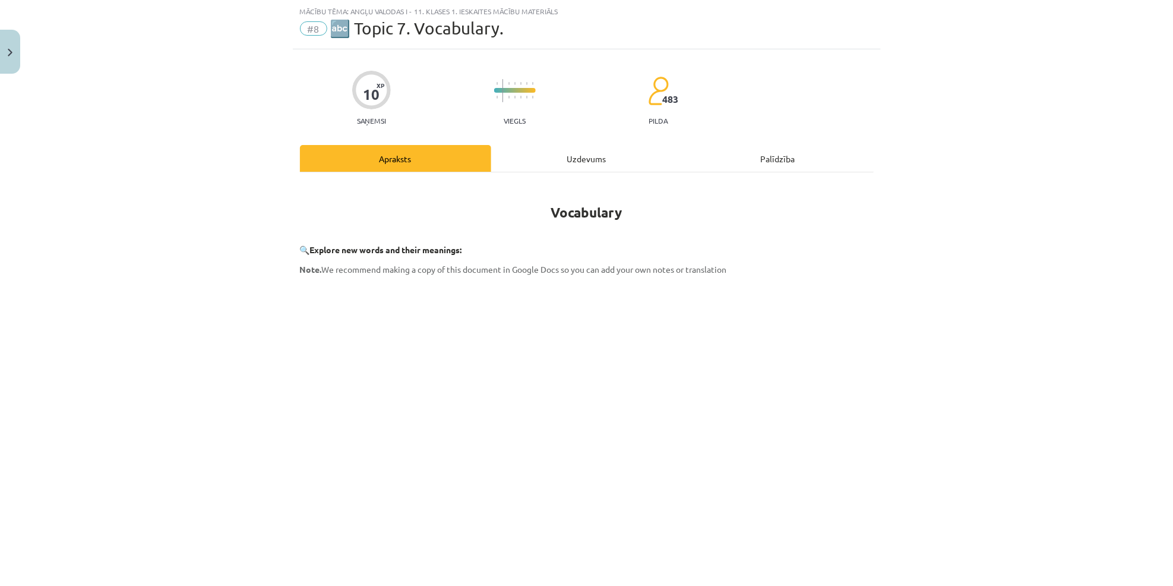
click at [563, 157] on div "Uzdevums" at bounding box center [586, 158] width 191 height 27
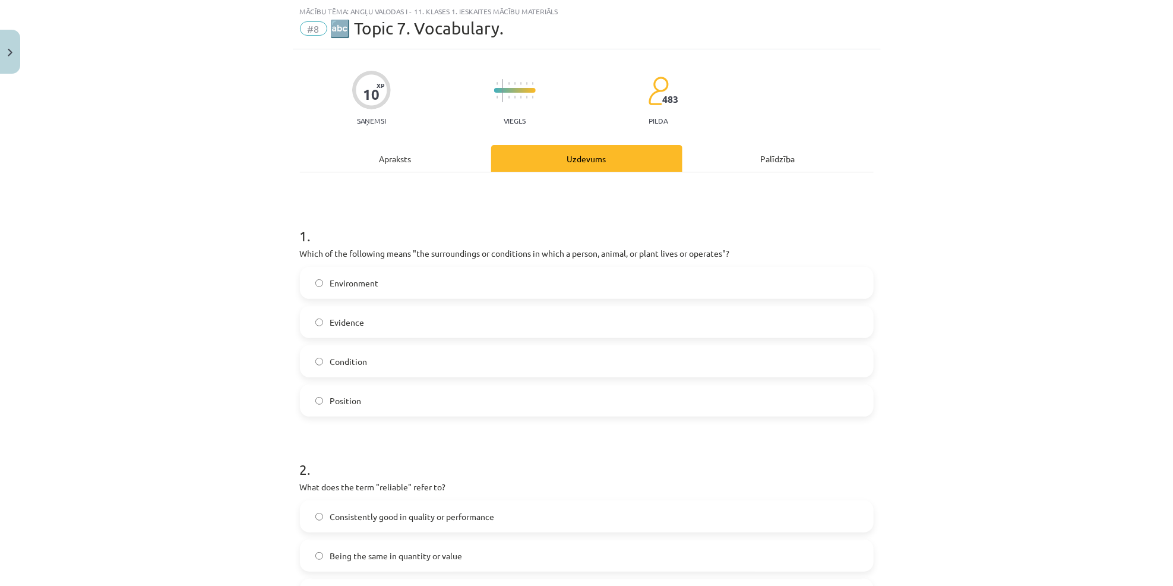
click at [355, 271] on label "Environment" at bounding box center [586, 283] width 571 height 30
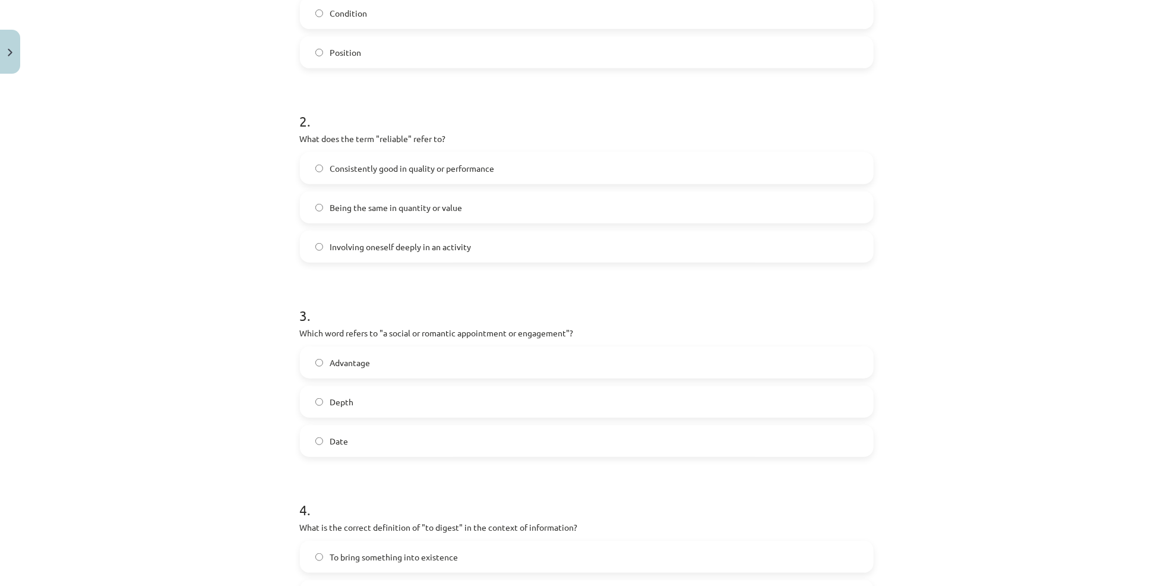
scroll to position [378, 0]
click at [408, 173] on label "Consistently good in quality or performance" at bounding box center [586, 168] width 571 height 30
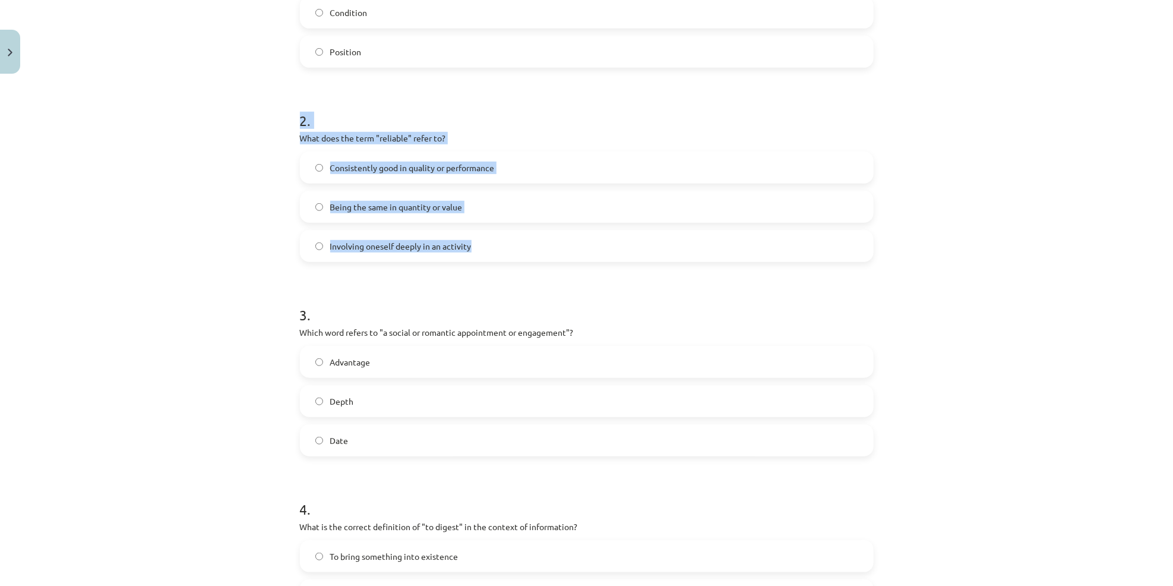
drag, startPoint x: 290, startPoint y: 112, endPoint x: 499, endPoint y: 246, distance: 248.1
click at [499, 246] on div "10 XP Saņemsi Viegls 483 pilda Apraksts Uzdevums Palīdzība 1 . Which of the fol…" at bounding box center [587, 327] width 588 height 1252
copy div "2 . What does the term "reliable" refer to? Consistently good in quality or per…"
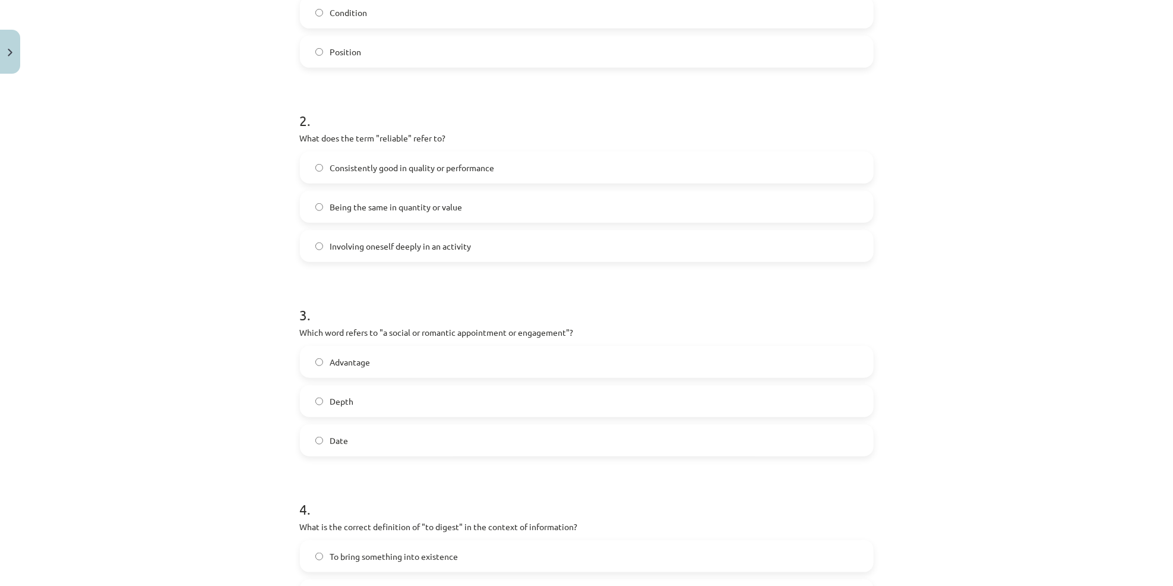
click at [396, 301] on h1 "3 ." at bounding box center [587, 304] width 574 height 37
click at [357, 434] on label "Date" at bounding box center [586, 440] width 571 height 30
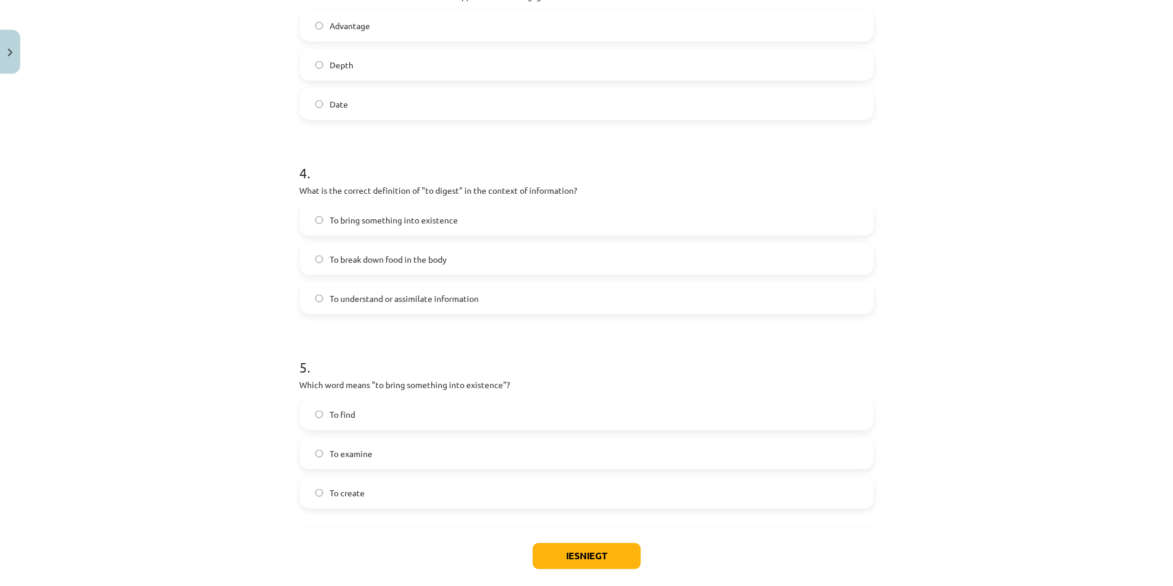
scroll to position [725, 0]
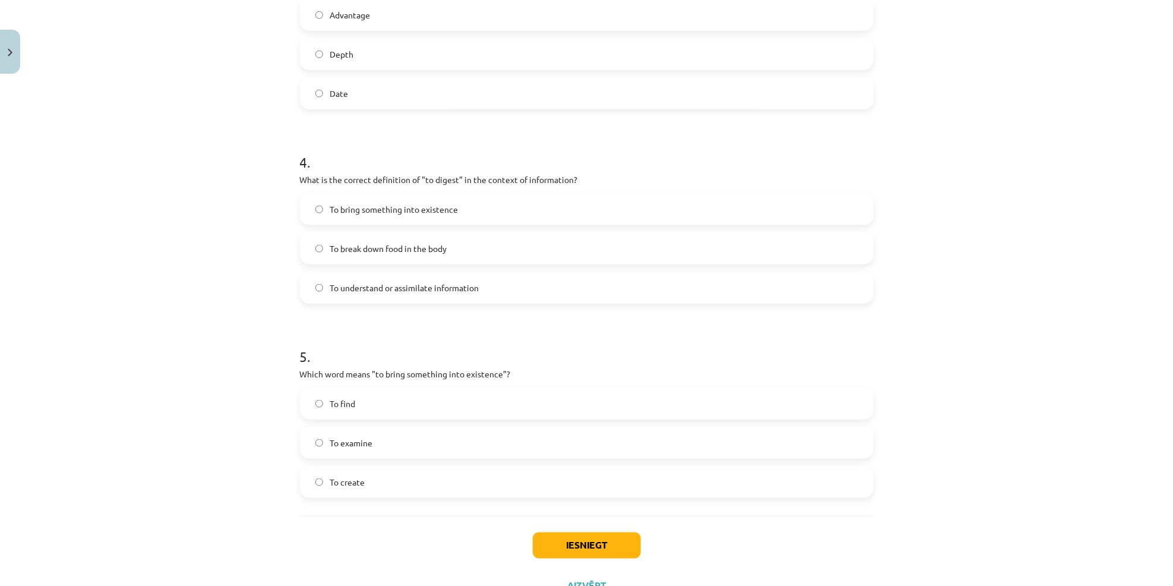
click at [400, 282] on span "To understand or assimilate information" at bounding box center [404, 287] width 149 height 12
click at [363, 485] on label "To create" at bounding box center [586, 482] width 571 height 30
click at [603, 542] on button "Iesniegt" at bounding box center [587, 545] width 108 height 26
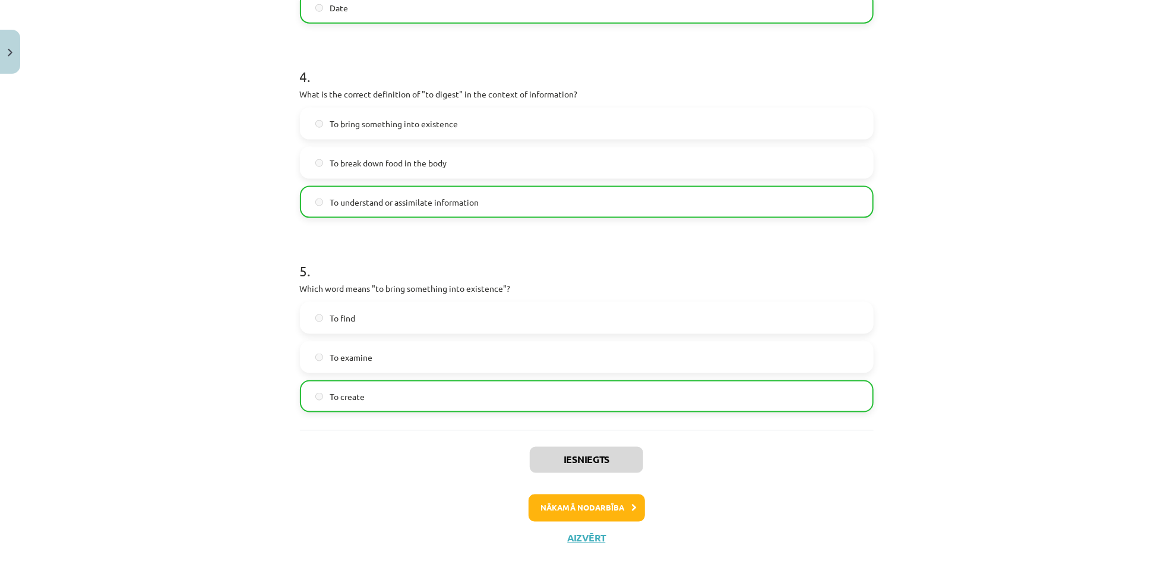
scroll to position [812, 0]
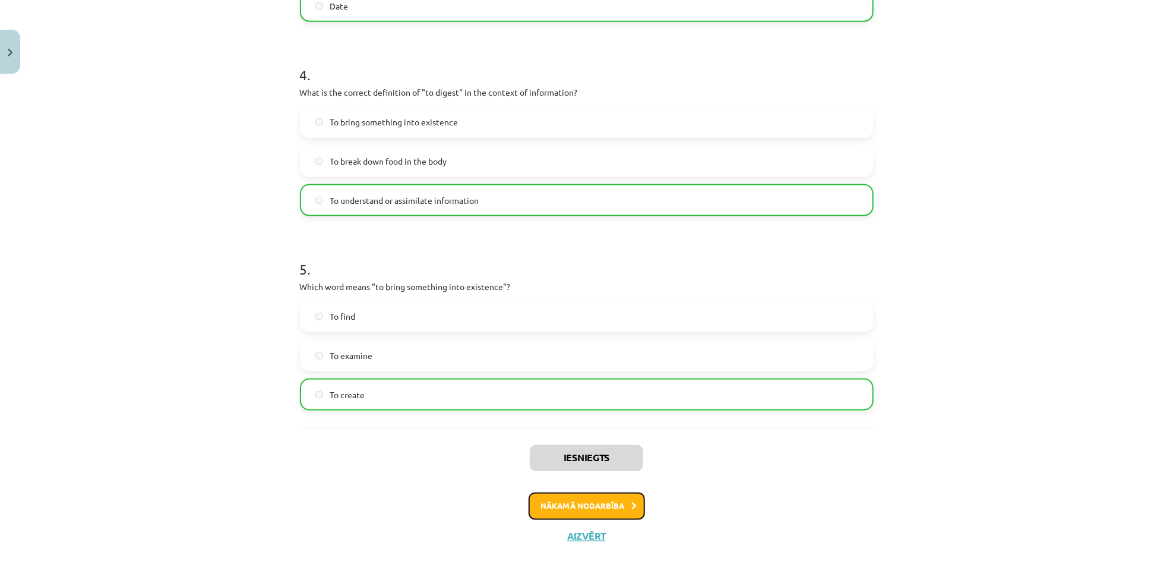
click at [582, 514] on button "Nākamā nodarbība" at bounding box center [587, 505] width 116 height 27
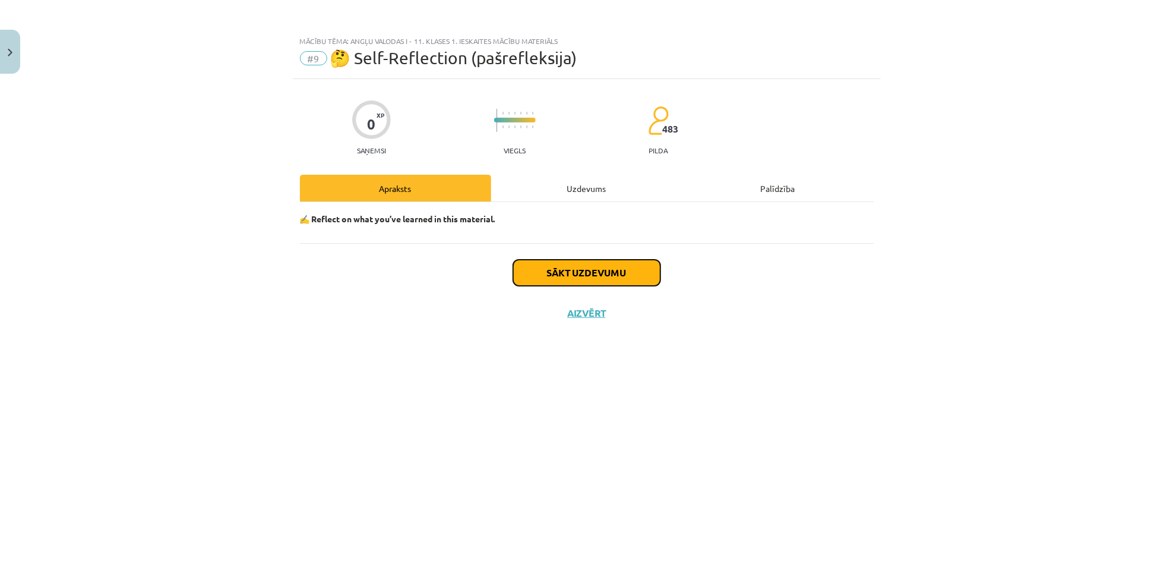
click at [570, 279] on button "Sākt uzdevumu" at bounding box center [586, 273] width 147 height 26
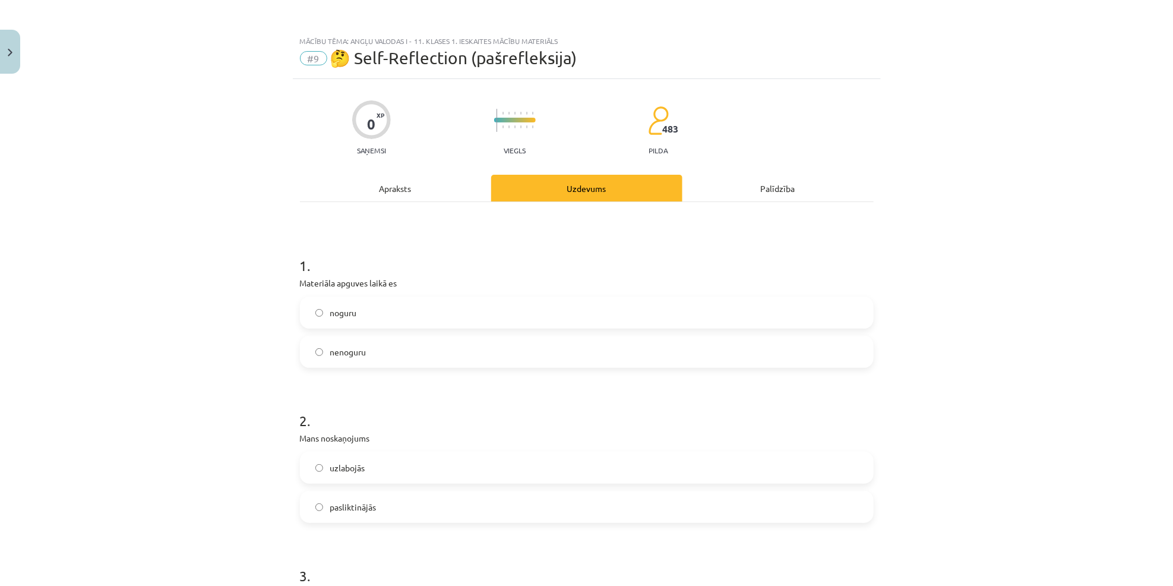
click at [360, 315] on label "noguru" at bounding box center [586, 313] width 571 height 30
click at [355, 355] on span "nenoguru" at bounding box center [348, 352] width 36 height 12
drag, startPoint x: 355, startPoint y: 355, endPoint x: 423, endPoint y: 353, distance: 68.3
click at [423, 353] on label "nenoguru" at bounding box center [586, 352] width 571 height 30
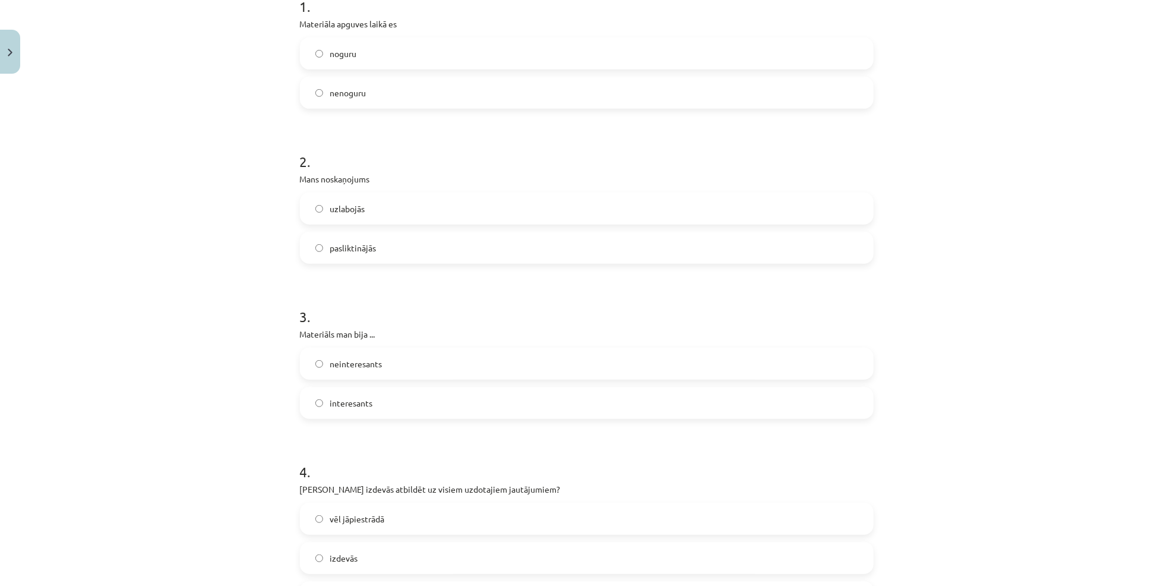
scroll to position [260, 0]
click at [400, 209] on label "uzlabojās" at bounding box center [586, 208] width 571 height 30
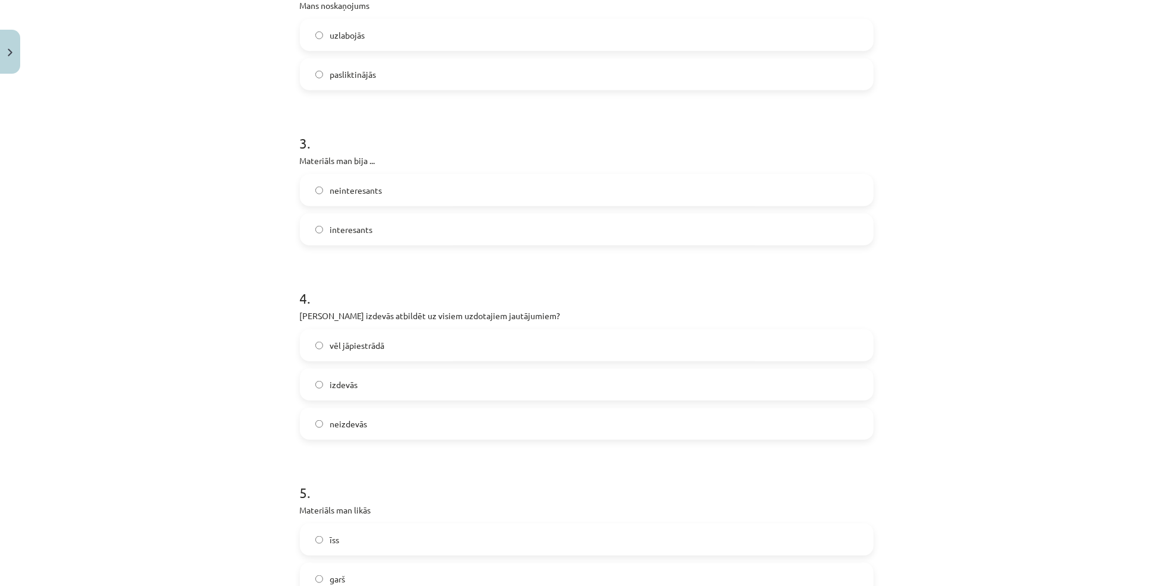
scroll to position [433, 0]
click at [371, 235] on label "interesants" at bounding box center [586, 229] width 571 height 30
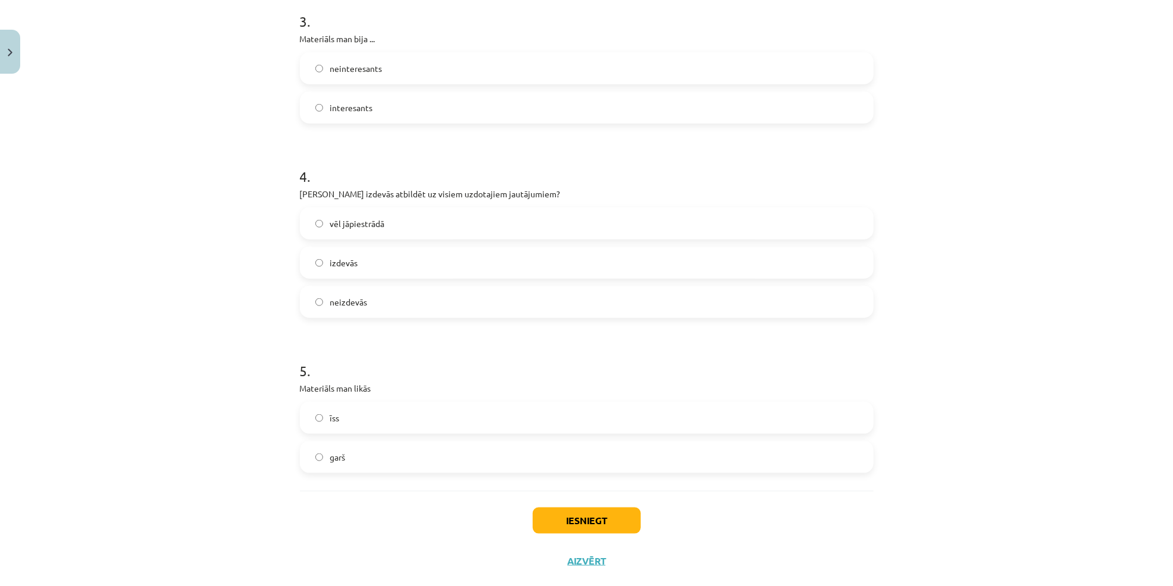
scroll to position [555, 0]
click at [377, 267] on label "izdevās" at bounding box center [586, 262] width 571 height 30
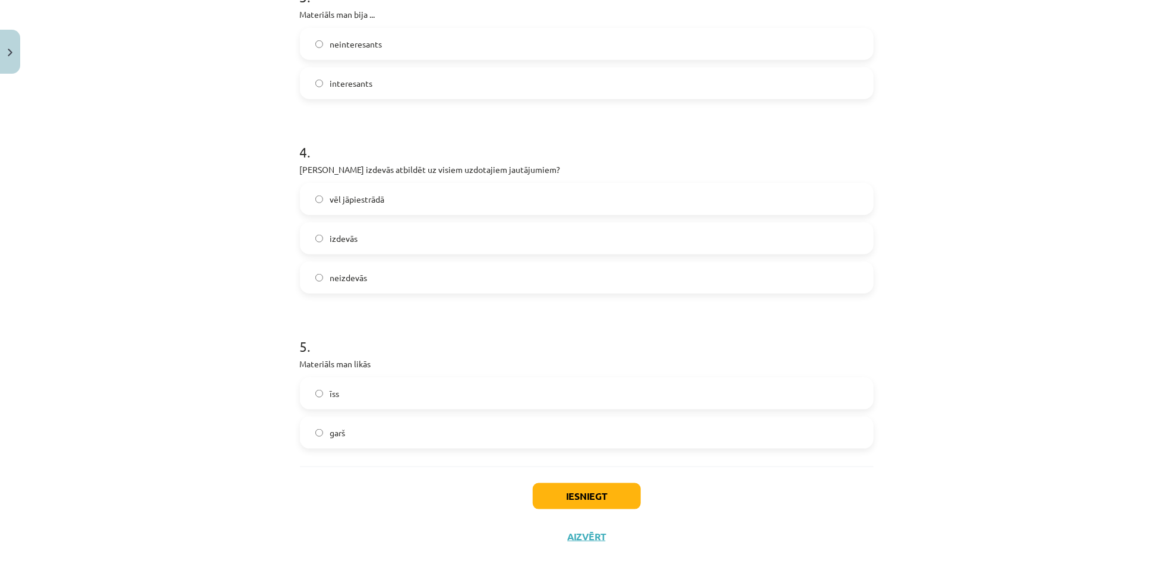
click at [347, 386] on label "īss" at bounding box center [586, 393] width 571 height 30
click at [572, 500] on button "Iesniegt" at bounding box center [587, 496] width 108 height 26
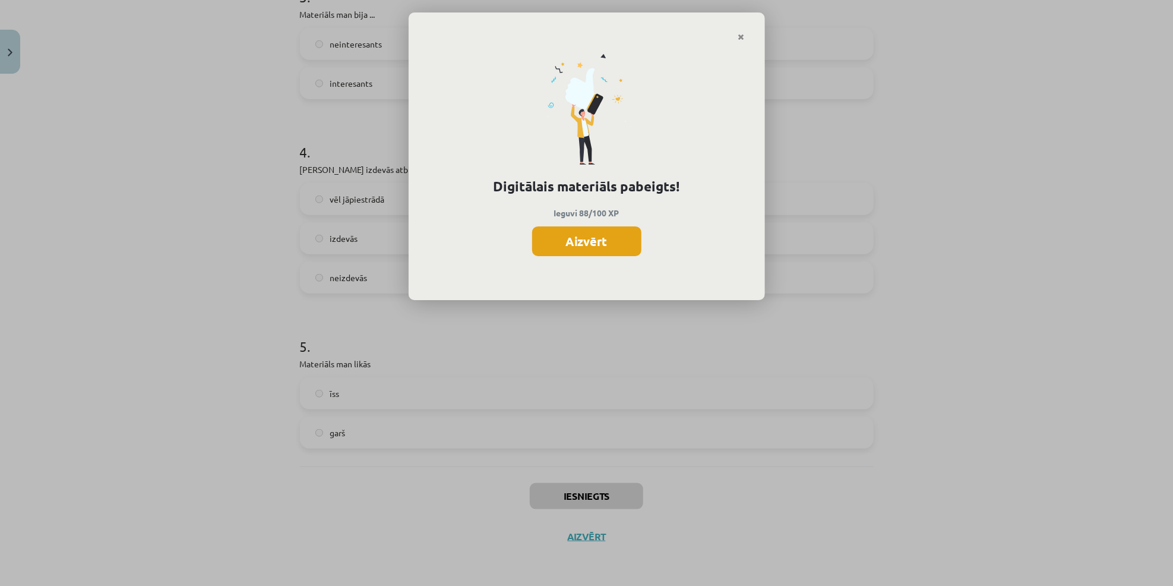
click at [599, 239] on button "Aizvērt" at bounding box center [586, 241] width 109 height 30
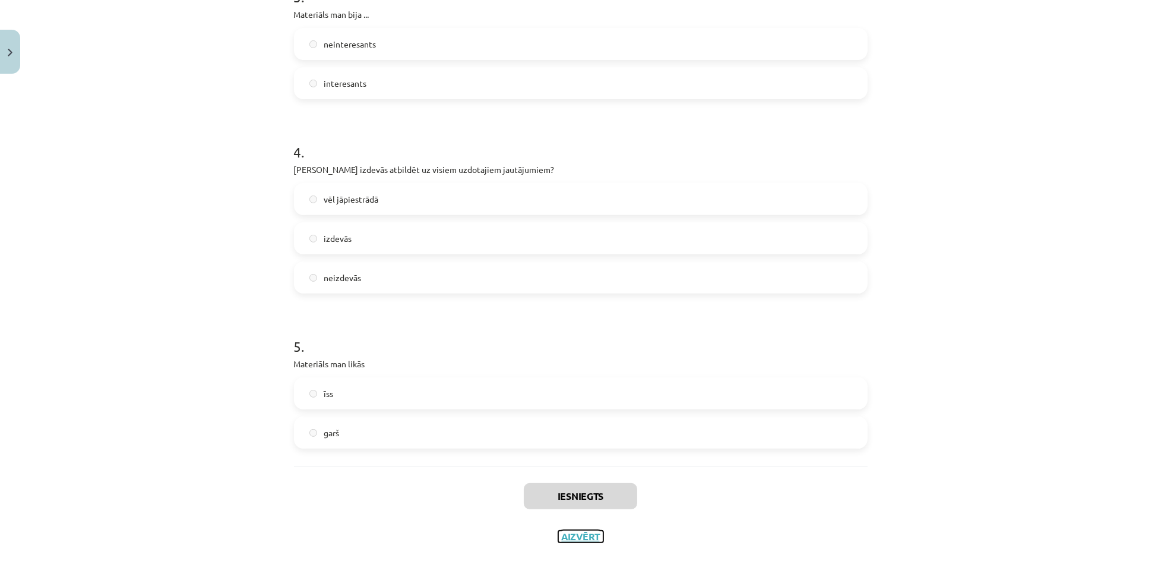
click at [577, 531] on button "Aizvērt" at bounding box center [580, 536] width 45 height 12
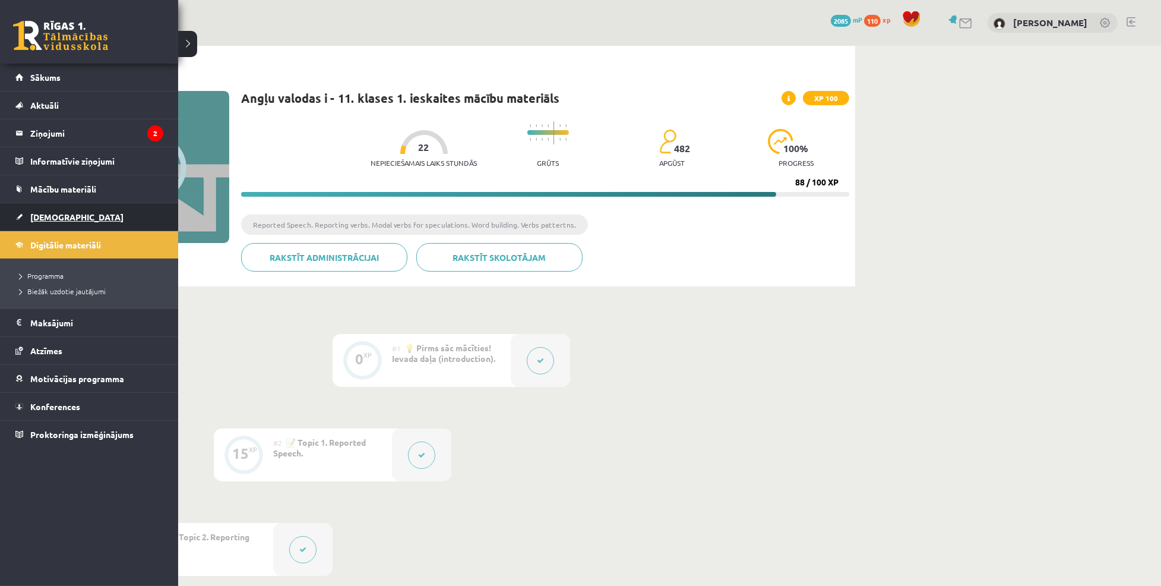
click at [39, 214] on span "[DEMOGRAPHIC_DATA]" at bounding box center [76, 216] width 93 height 11
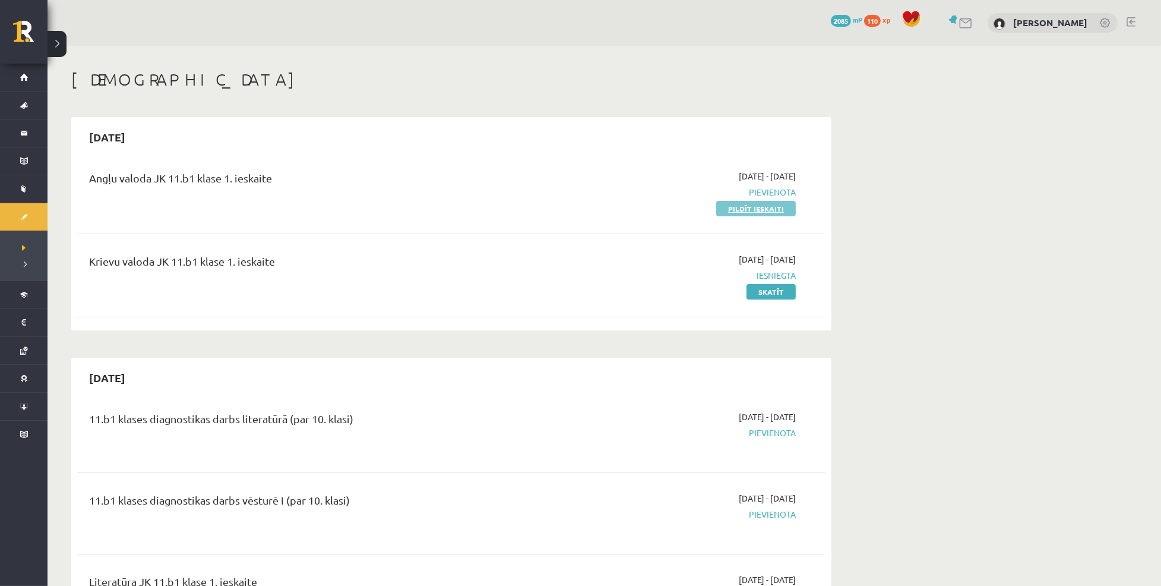
click at [758, 213] on link "Pildīt ieskaiti" at bounding box center [756, 208] width 80 height 15
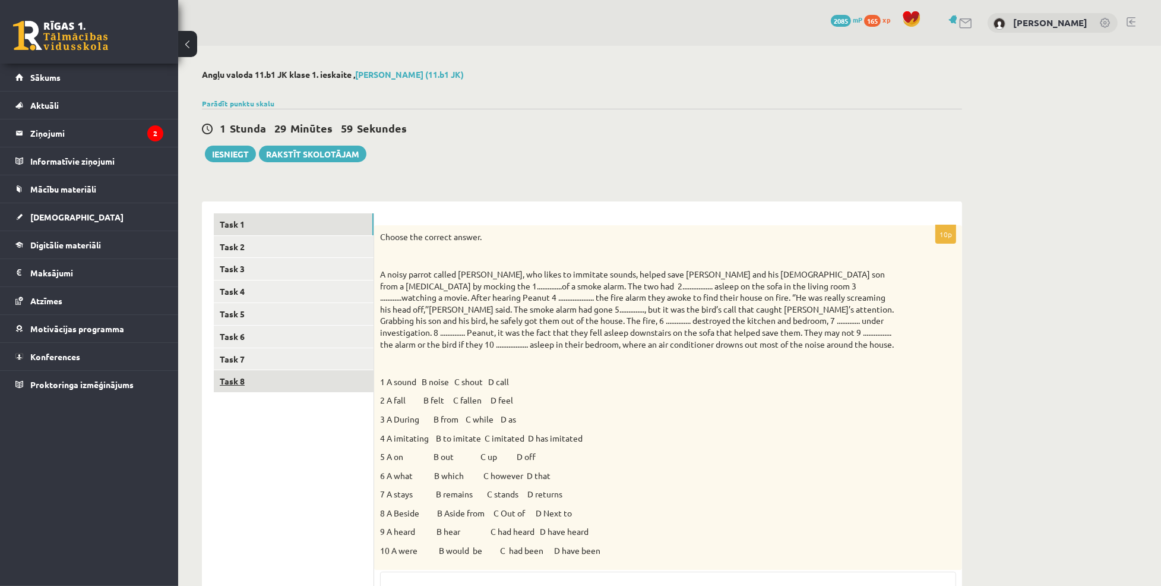
click at [251, 381] on link "Task 8" at bounding box center [294, 381] width 160 height 22
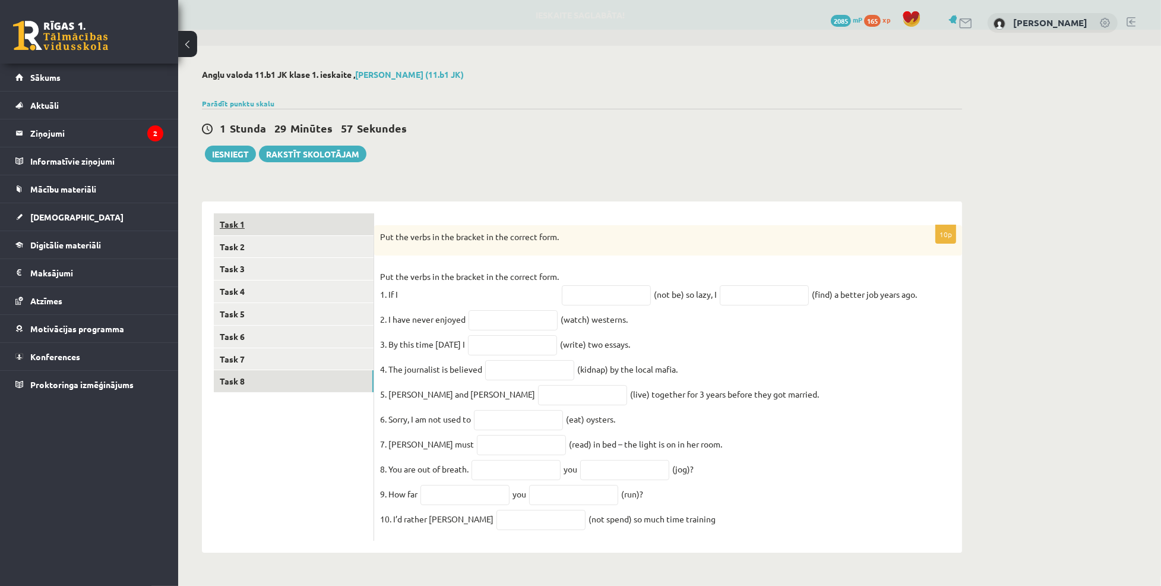
click at [257, 216] on link "Task 1" at bounding box center [294, 224] width 160 height 22
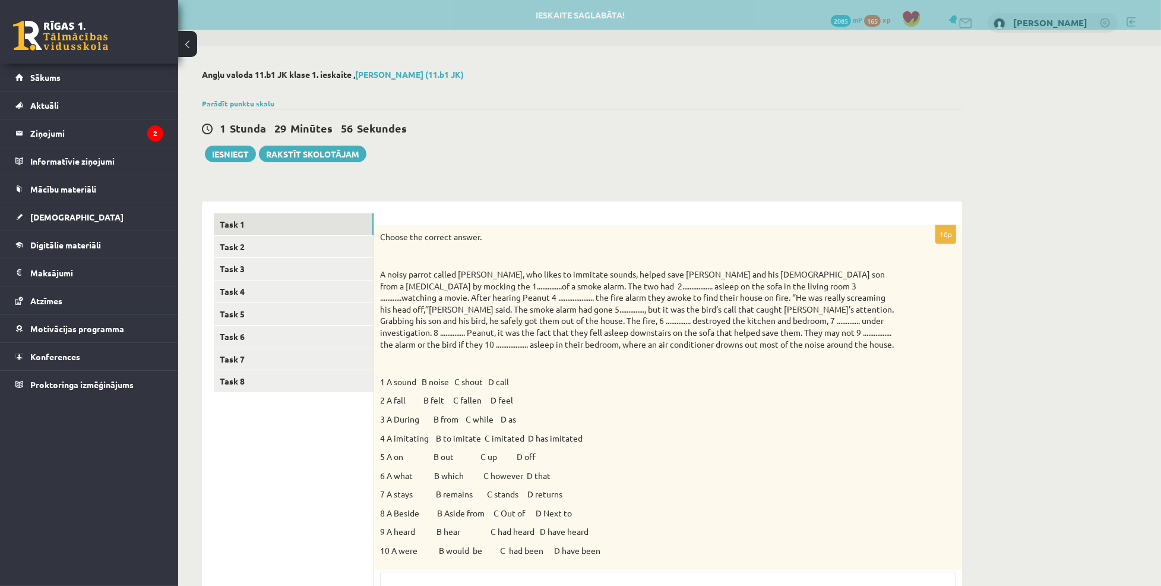
click at [558, 253] on p at bounding box center [638, 255] width 517 height 12
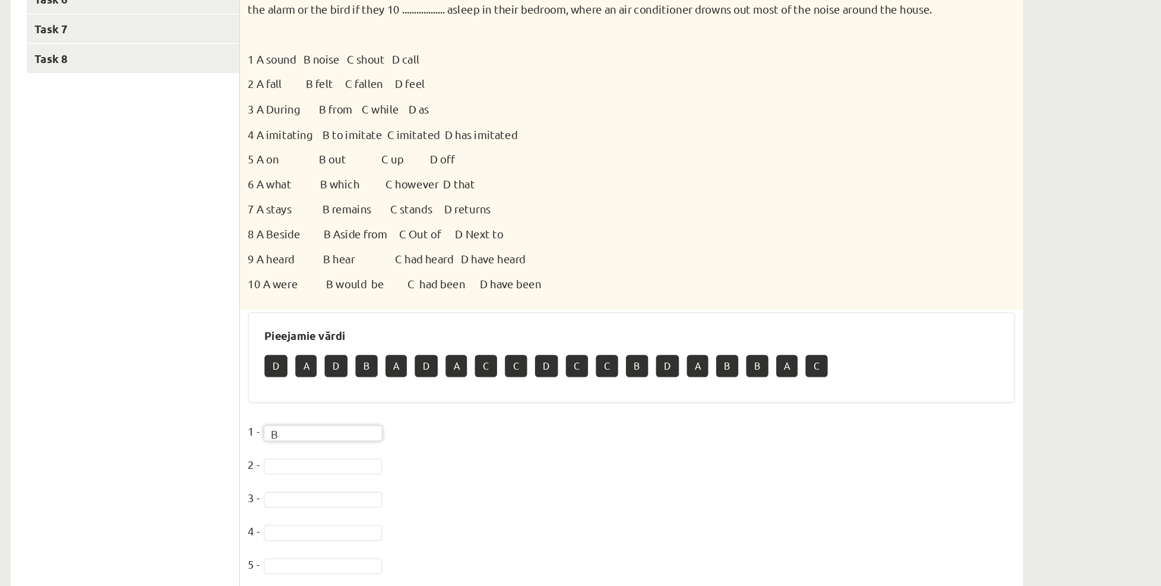
scroll to position [249, 0]
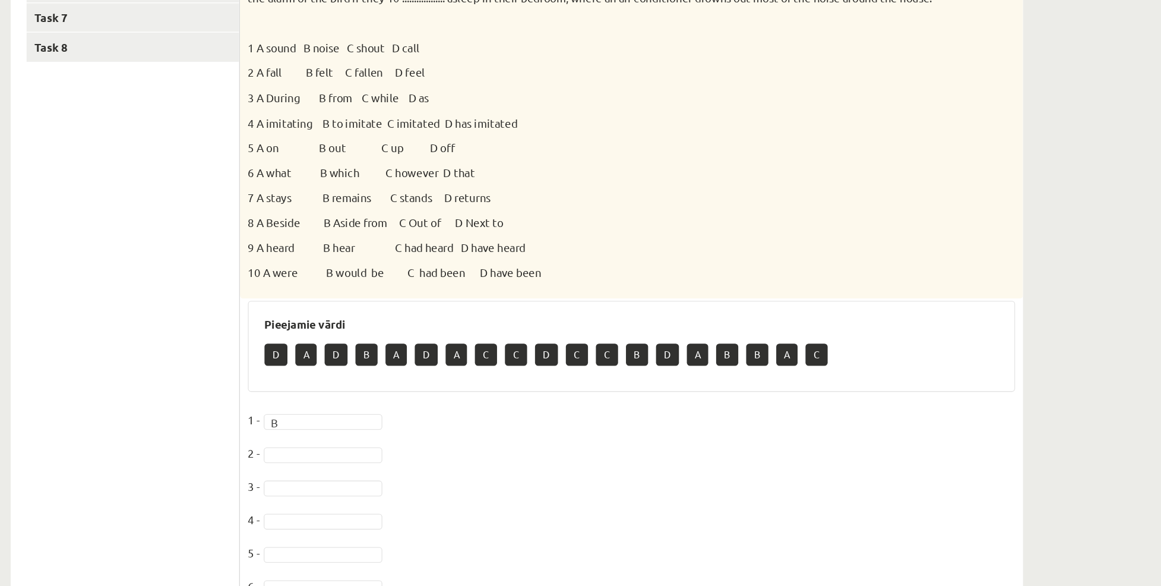
click at [402, 444] on fieldset "1 - B * 2 - 3 - 4 - 5 - 6 - 7 - 8 - 9 - 10 -" at bounding box center [668, 527] width 576 height 249
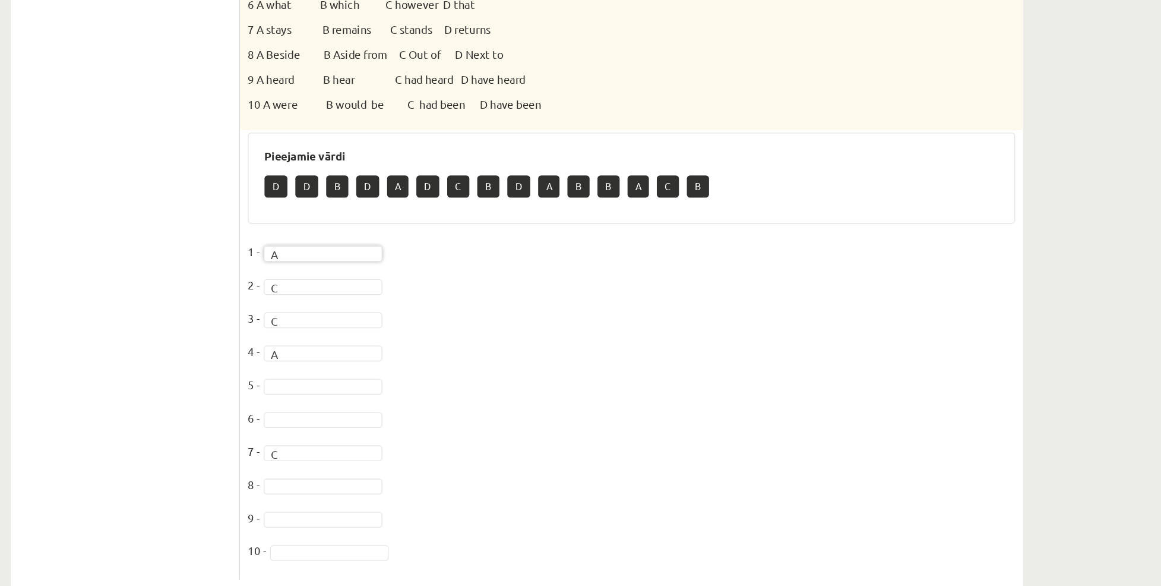
scroll to position [343, 0]
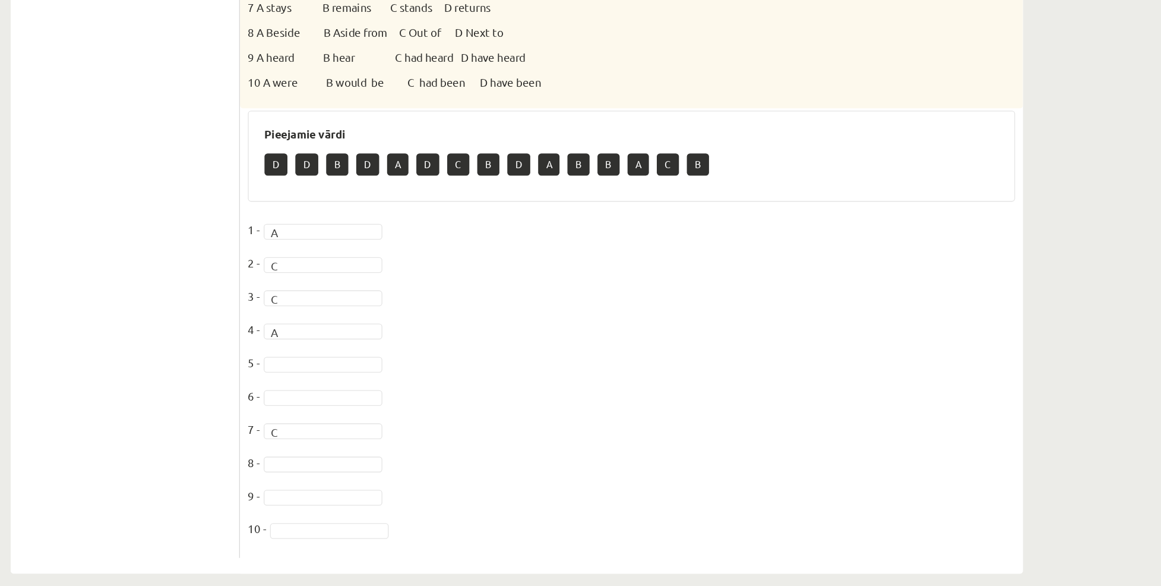
click at [543, 387] on fieldset "1 - A * 2 - C * 3 - C * 4 - A * 5 - 6 - 7 - C * 8 - 9 - 10 -" at bounding box center [668, 433] width 576 height 249
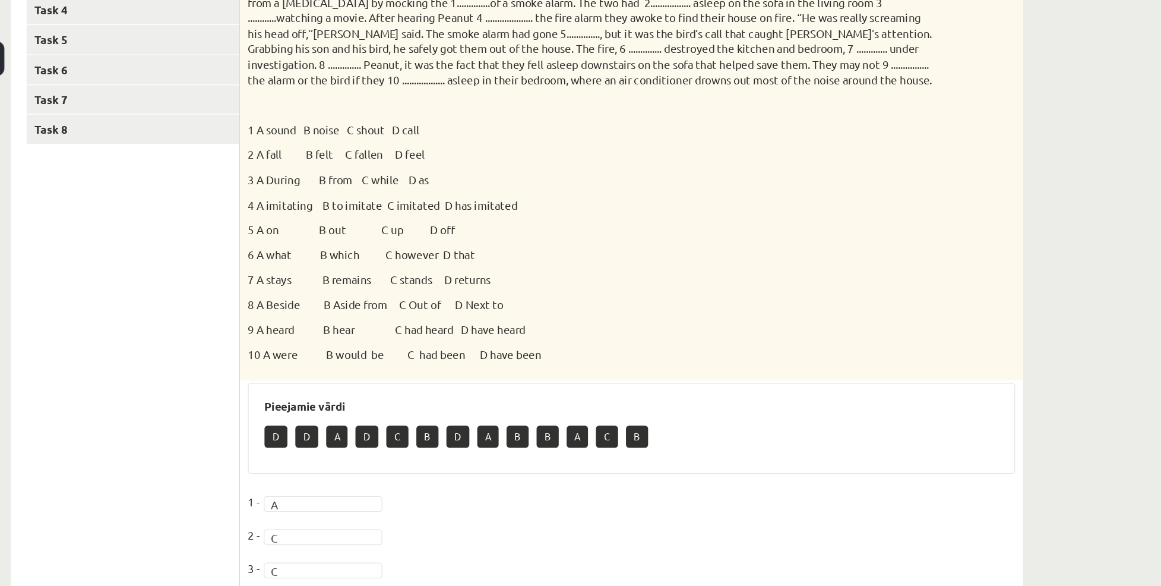
scroll to position [284, 0]
click at [615, 189] on p "6 A what B which C however D that" at bounding box center [638, 192] width 517 height 12
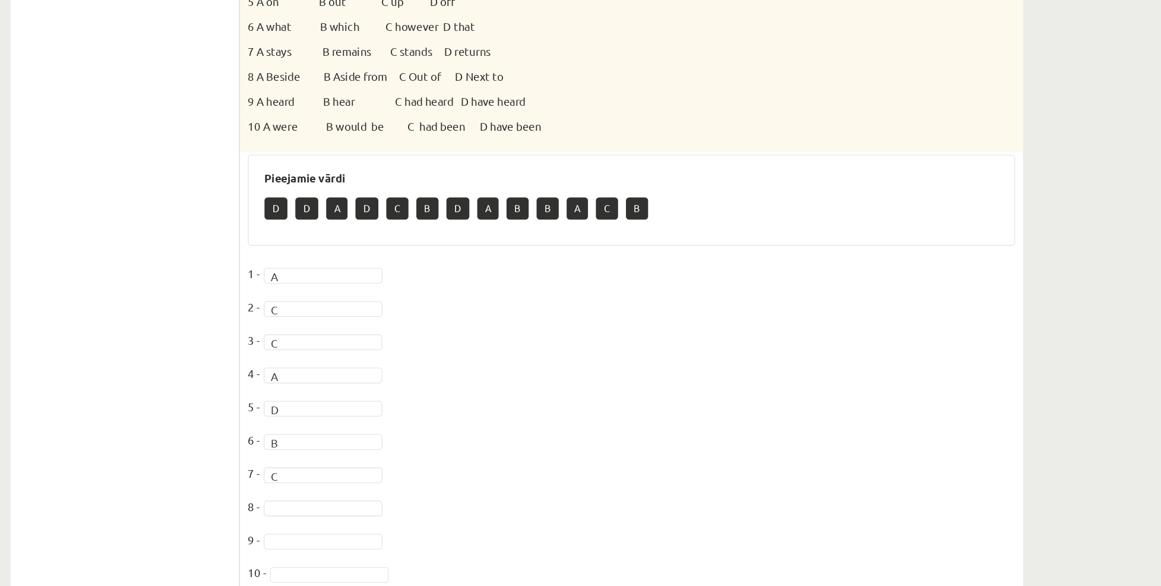
scroll to position [357, 0]
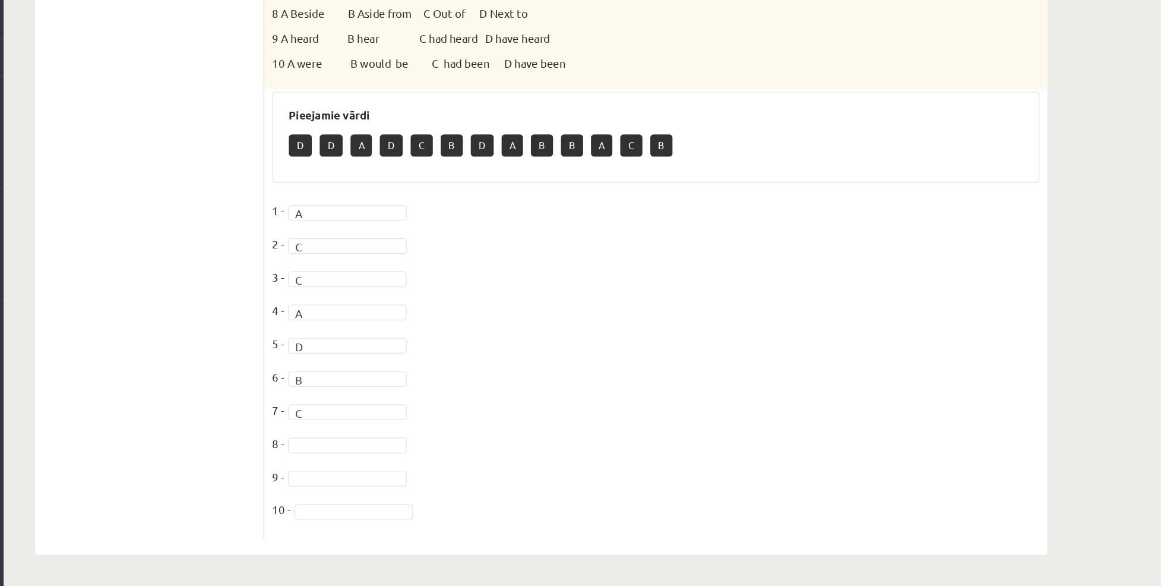
click at [410, 462] on fieldset "1 - A * 2 - C * 3 - C * 4 - A * 5 - D * 6 - B * 7 - C * 8 - 9 - 10 -" at bounding box center [668, 419] width 576 height 249
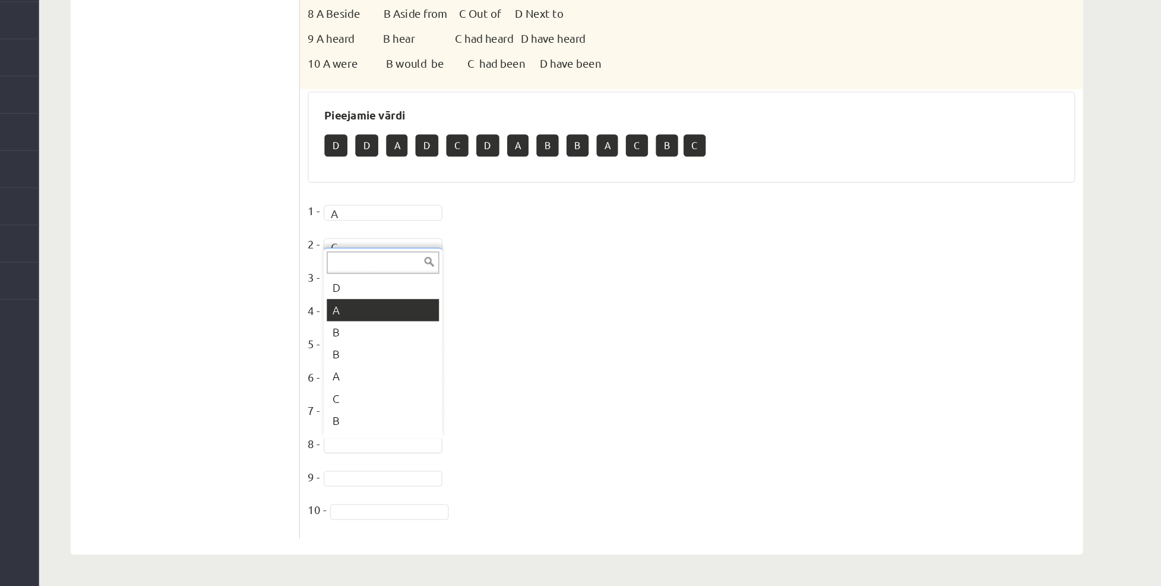
scroll to position [99, 0]
click at [872, 240] on div "Pieejamie vārdi D D A D C D A B A C B C" at bounding box center [668, 248] width 576 height 69
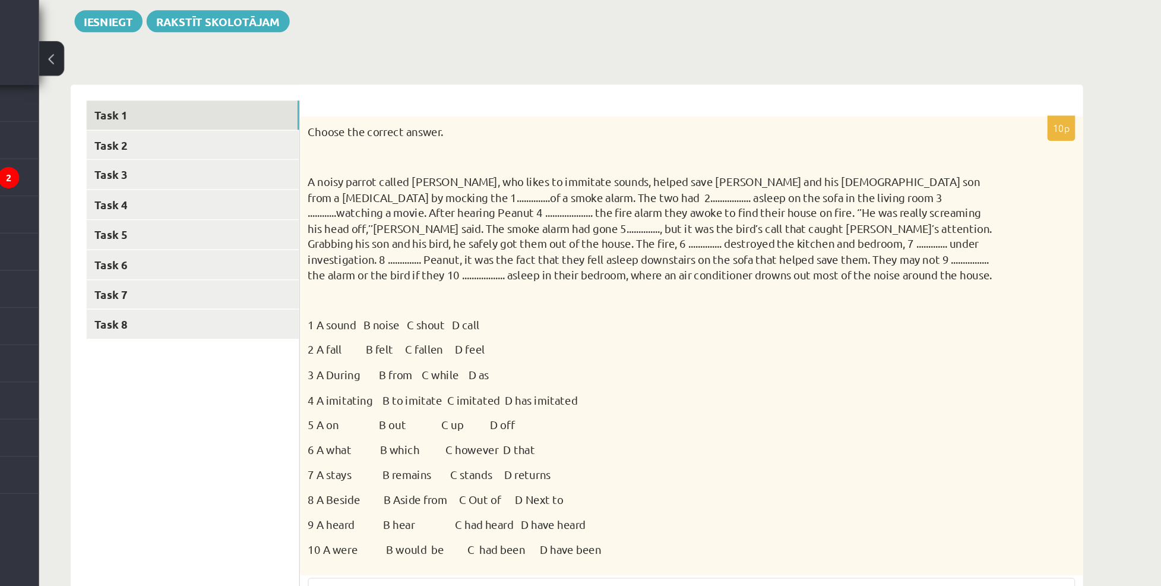
scroll to position [137, 0]
click at [253, 135] on link "Task 3" at bounding box center [294, 132] width 160 height 22
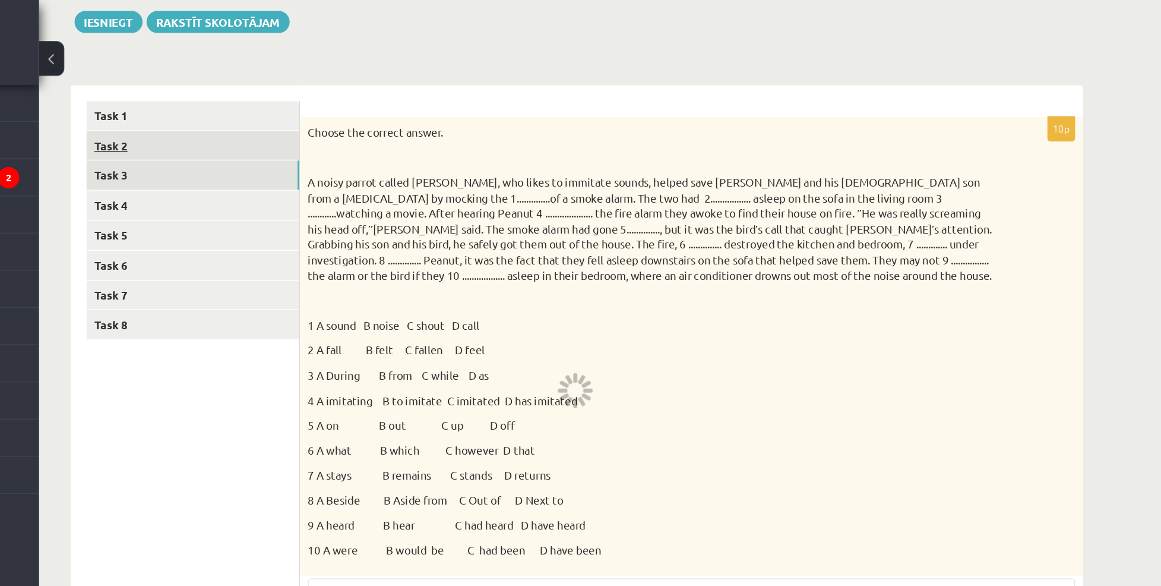
scroll to position [0, 0]
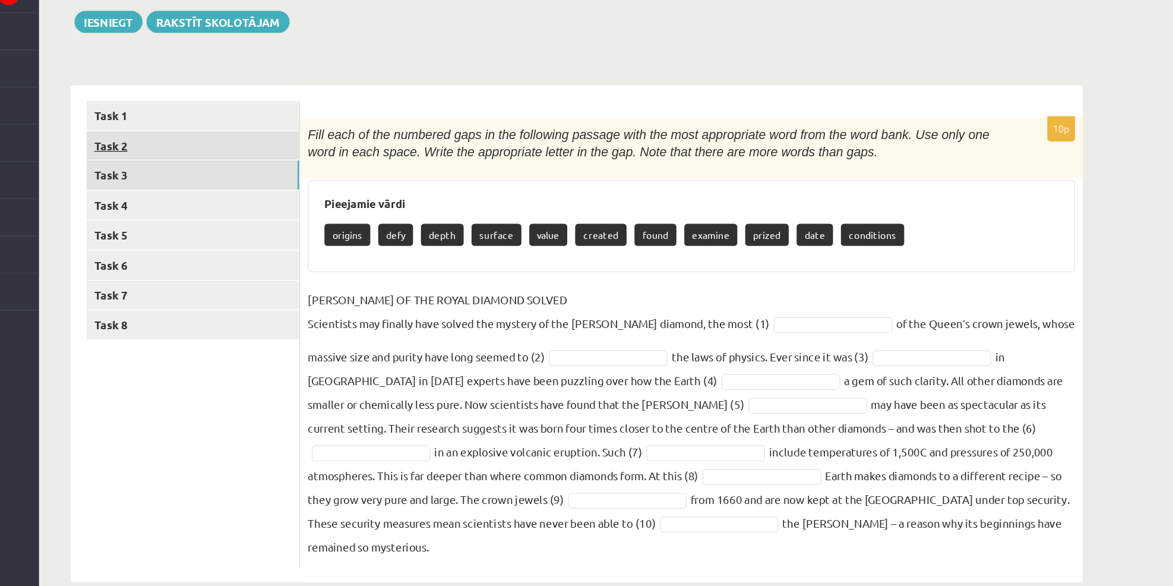
click at [245, 250] on link "Task 2" at bounding box center [294, 247] width 160 height 22
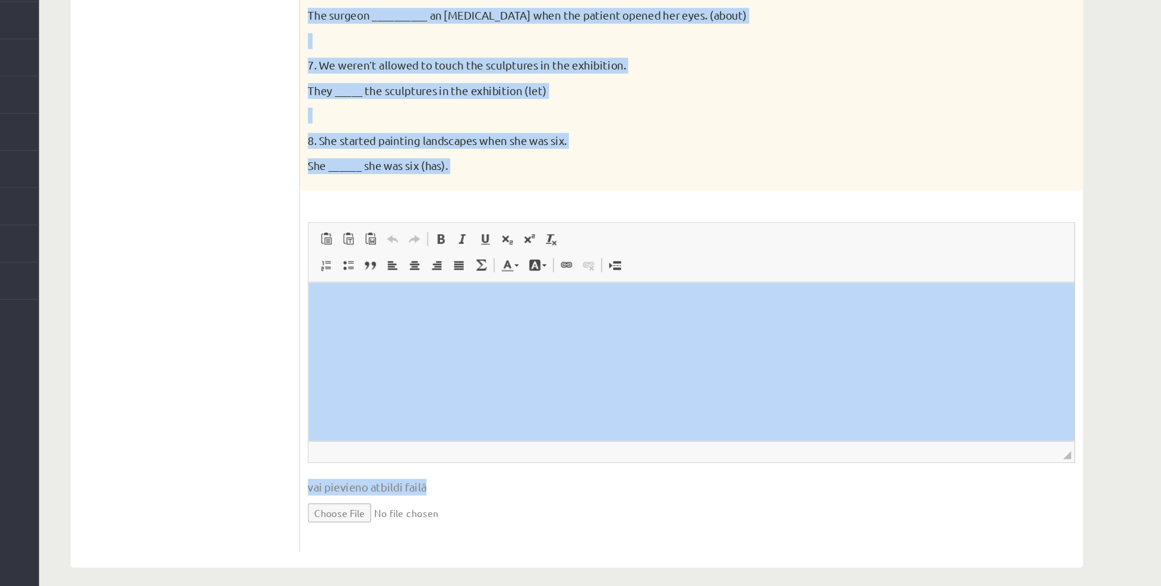
scroll to position [438, 0]
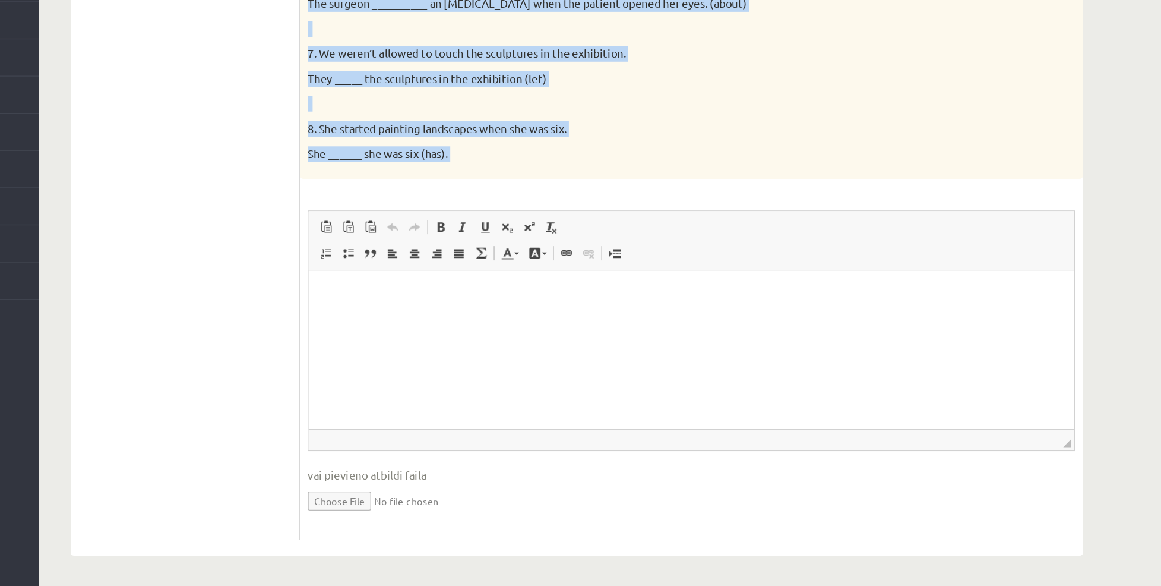
drag, startPoint x: 380, startPoint y: 87, endPoint x: 659, endPoint y: 287, distance: 343.4
click at [659, 287] on div "8p Complete the second sentence so that it has a similar meaning to the first s…" at bounding box center [668, 168] width 588 height 763
copy div "Complete the second sentence so that it has a similar meaning to the first sent…"
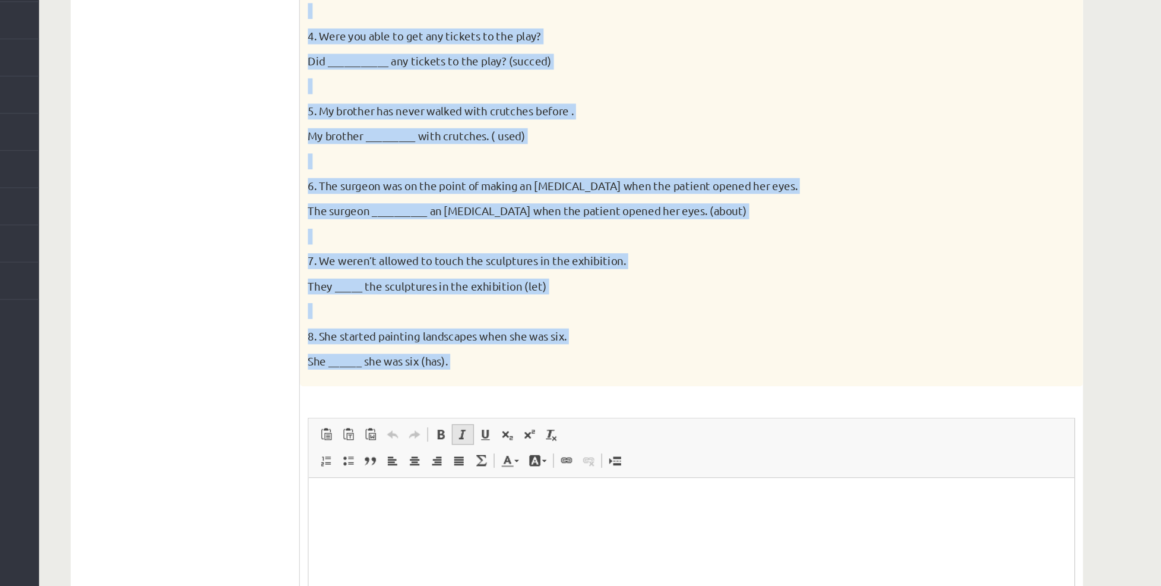
scroll to position [316, 0]
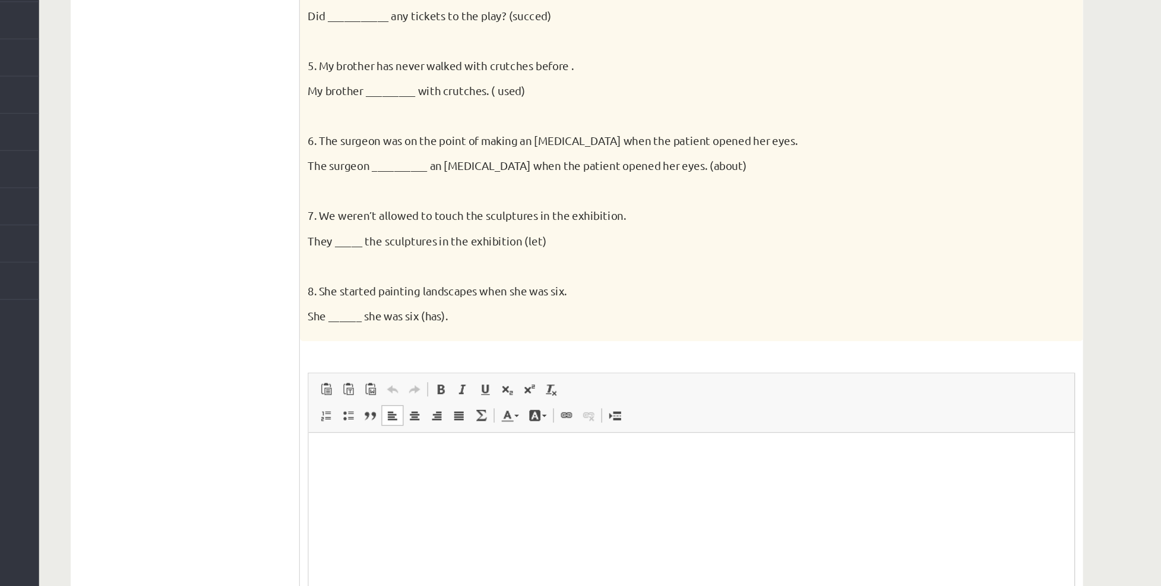
click at [340, 461] on html at bounding box center [595, 450] width 575 height 36
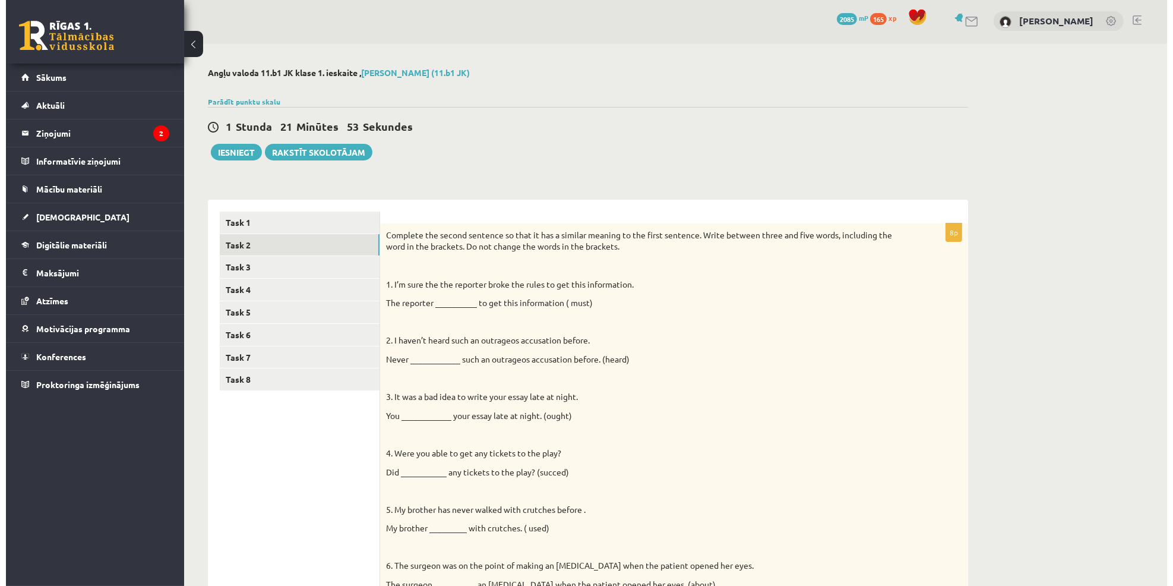
scroll to position [0, 0]
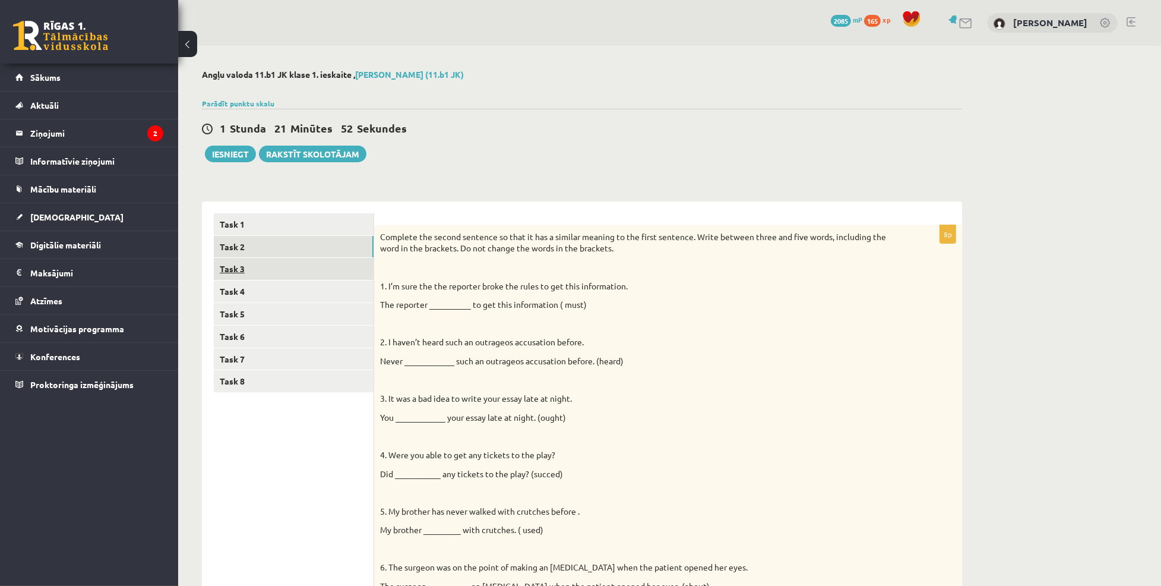
click at [236, 271] on link "Task 3" at bounding box center [294, 269] width 160 height 22
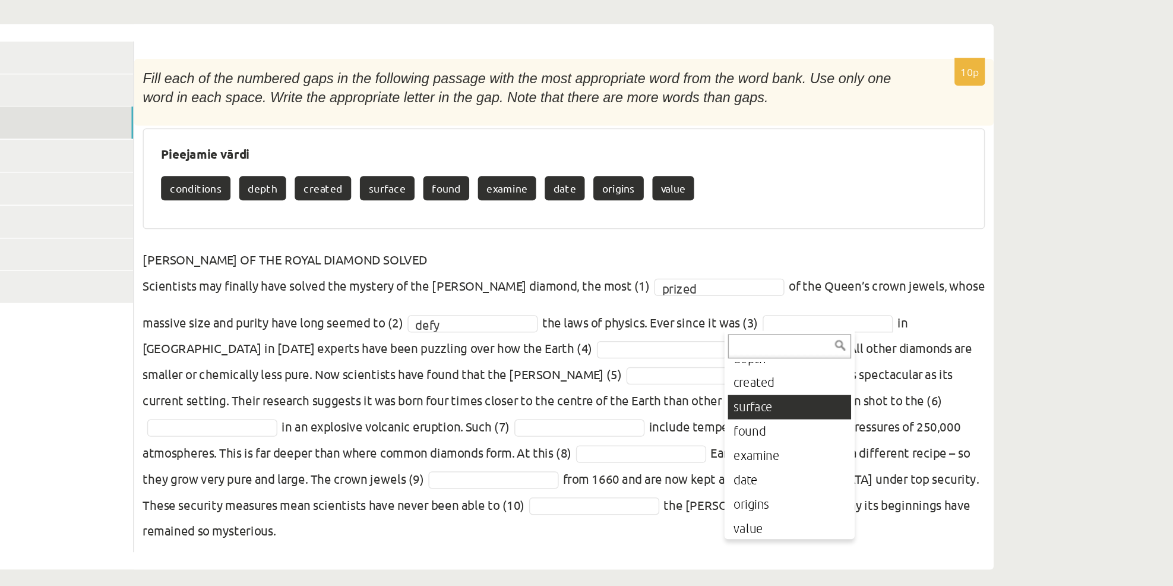
scroll to position [45, 0]
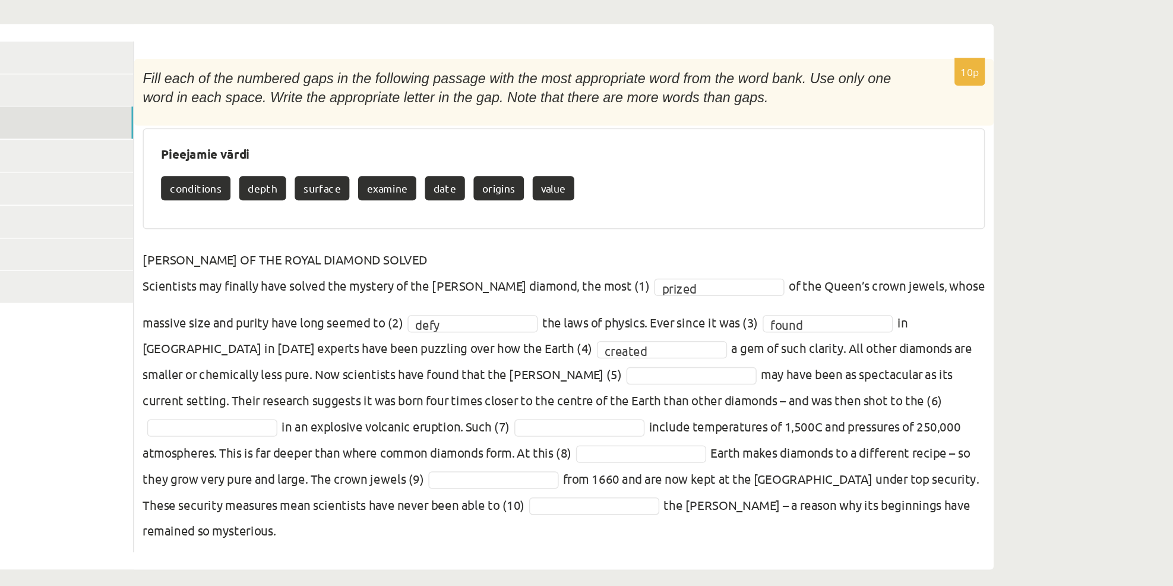
click at [824, 434] on fieldset "RIDDLE OF THE ROYAL DIAMOND SOLVED Scientists may finally have solved the myste…" at bounding box center [668, 454] width 576 height 203
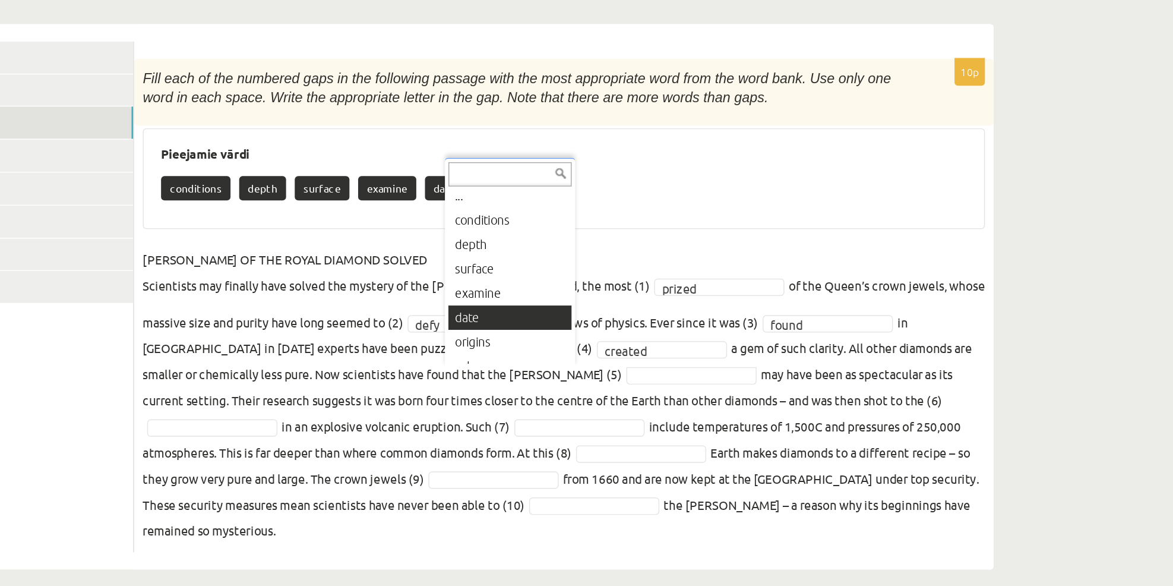
scroll to position [14, 0]
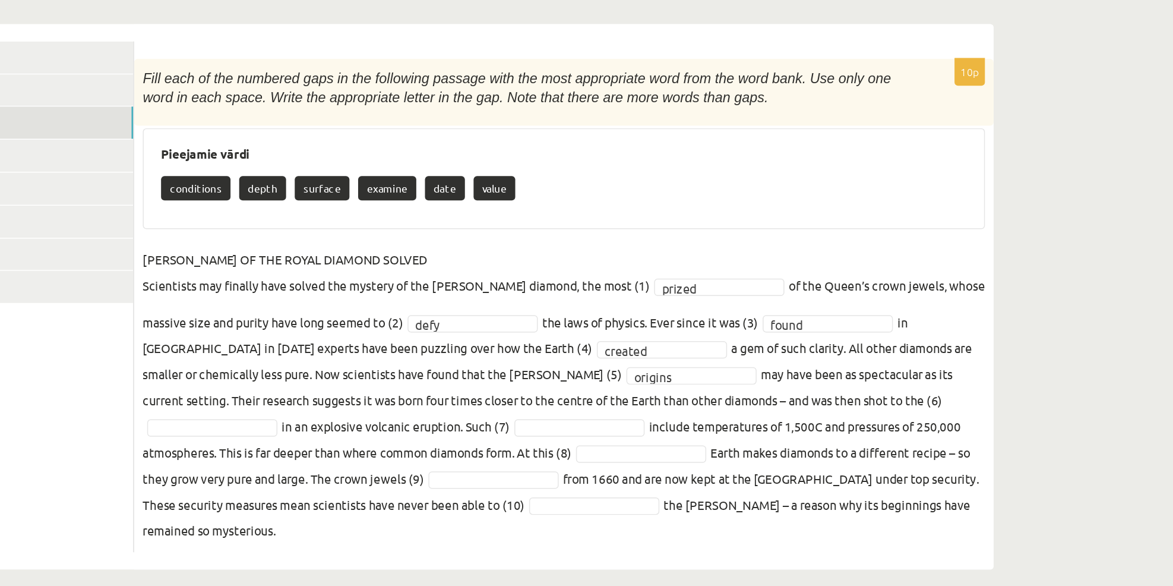
click at [754, 452] on fieldset "RIDDLE OF THE ROYAL DIAMOND SOLVED Scientists may finally have solved the myste…" at bounding box center [668, 454] width 576 height 203
click at [515, 439] on fieldset "RIDDLE OF THE ROYAL DIAMOND SOLVED Scientists may finally have solved the myste…" at bounding box center [668, 454] width 576 height 203
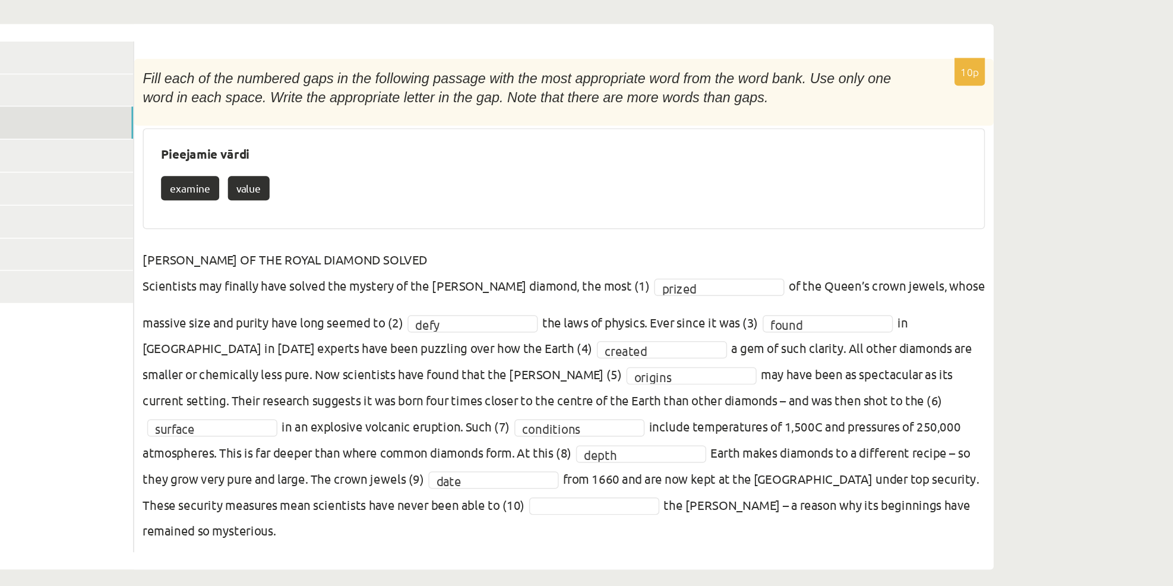
click at [597, 514] on fieldset "**********" at bounding box center [668, 454] width 576 height 203
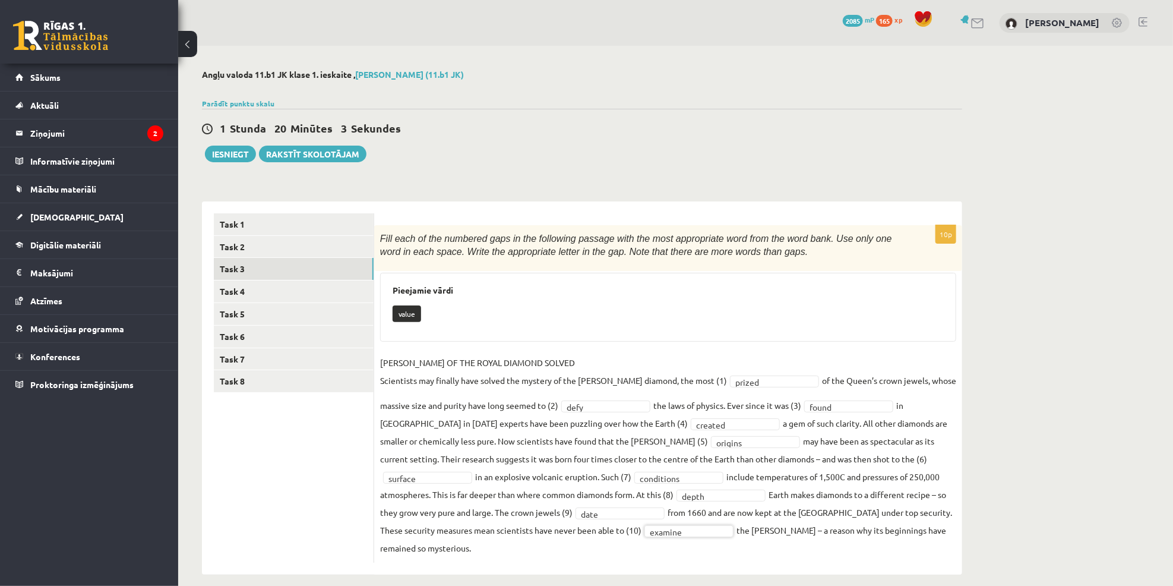
scroll to position [0, 0]
click at [267, 287] on link "Task 4" at bounding box center [294, 291] width 160 height 22
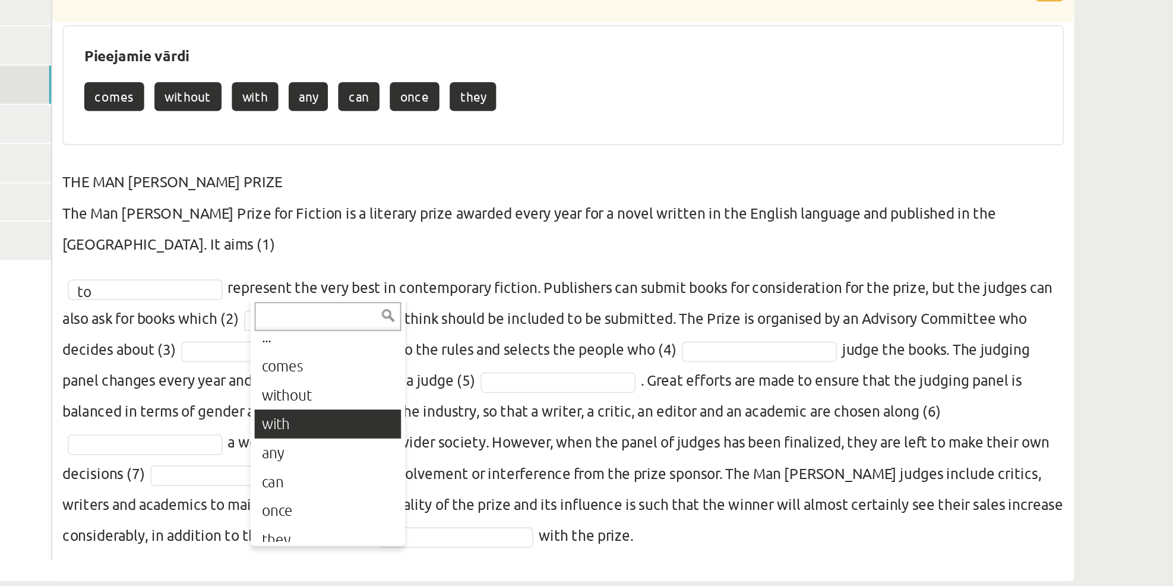
scroll to position [14, 0]
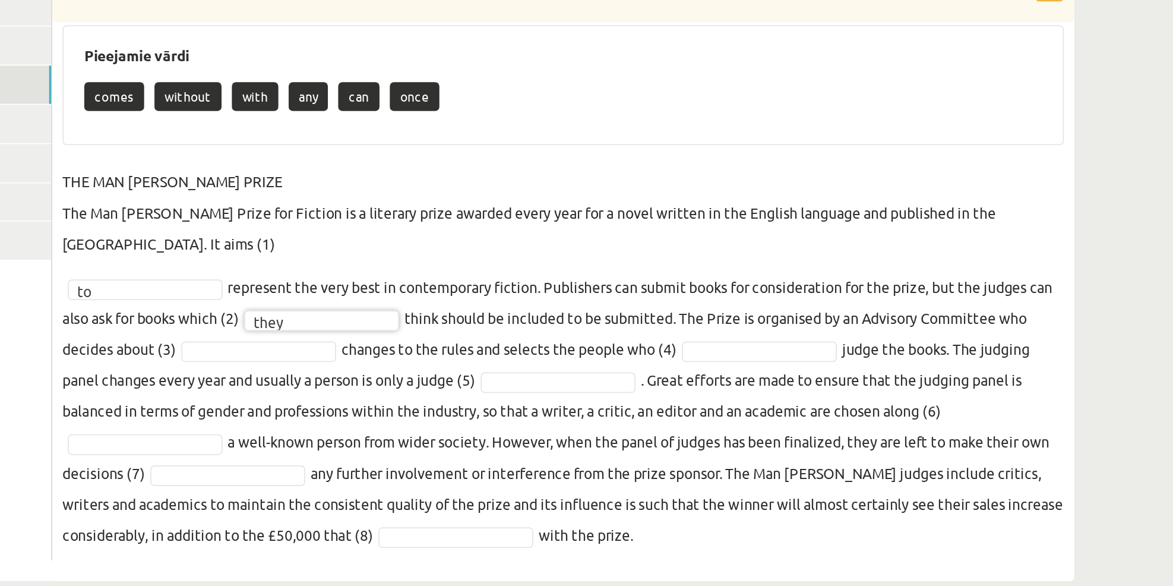
click at [614, 392] on fieldset "THE MAN BOOKER PRIZE The Man Booker Prize for Fiction is a literary prize award…" at bounding box center [668, 448] width 576 height 221
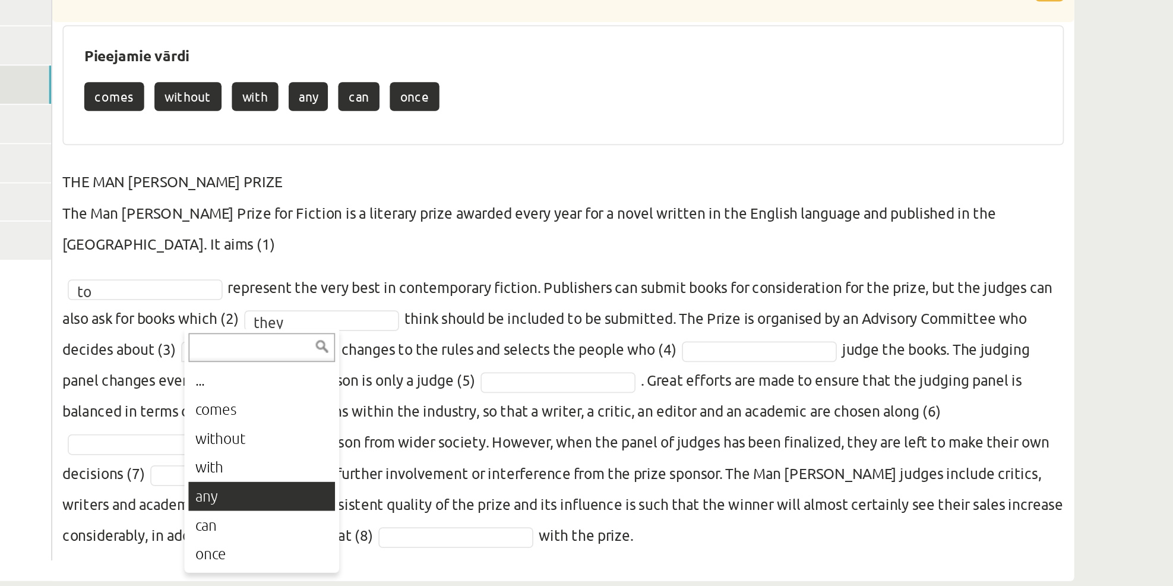
scroll to position [0, 0]
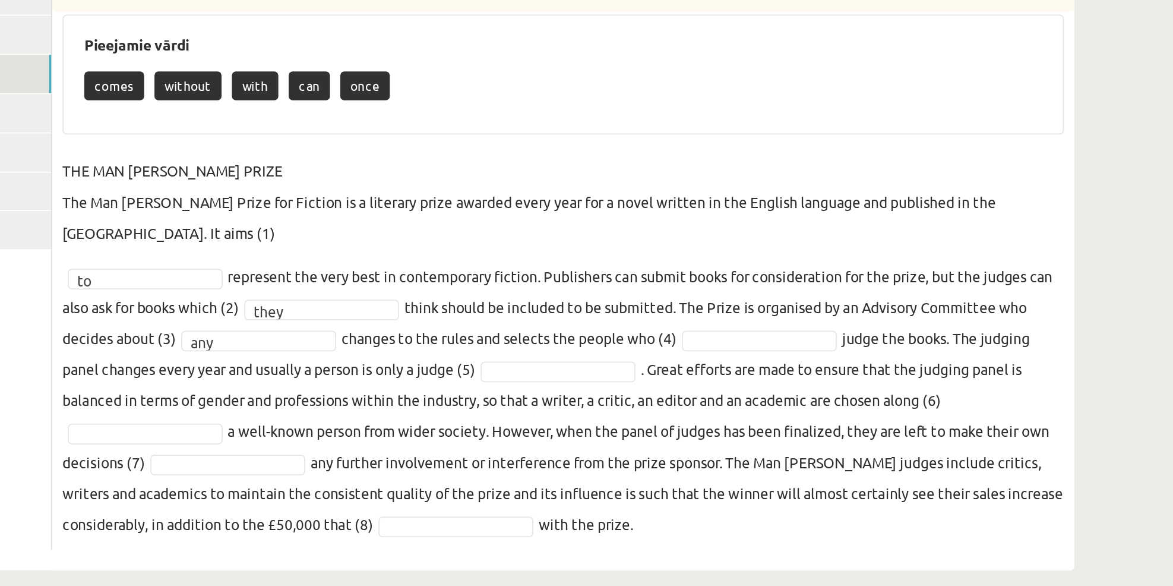
click at [567, 432] on fieldset "THE MAN BOOKER PRIZE The Man Booker Prize for Fiction is a literary prize award…" at bounding box center [668, 448] width 576 height 221
click at [687, 492] on fieldset "THE MAN BOOKER PRIZE The Man Booker Prize for Fiction is a literary prize award…" at bounding box center [668, 448] width 576 height 221
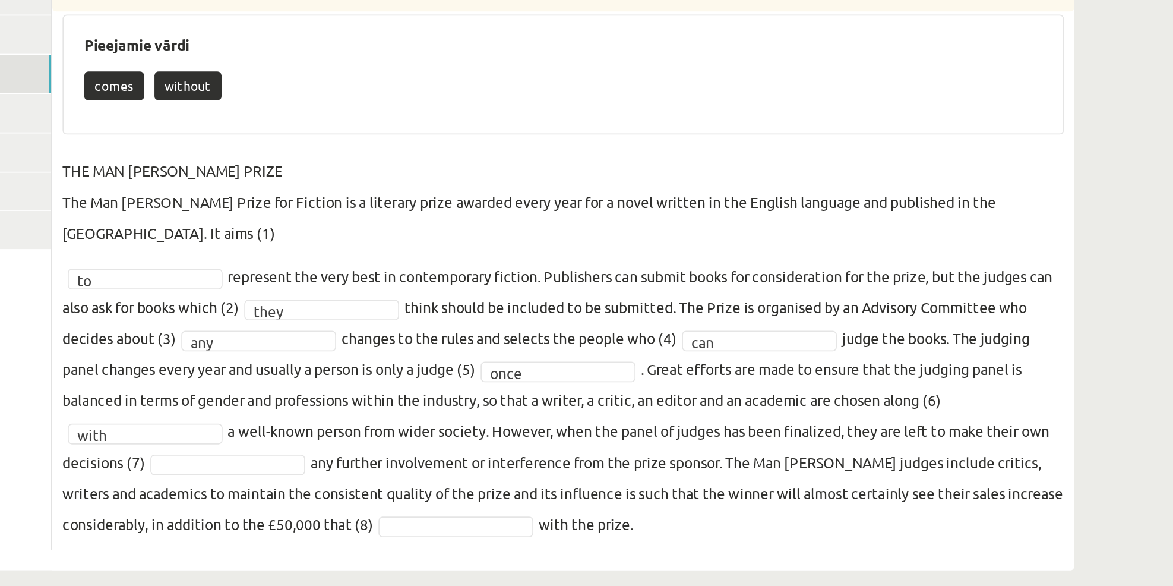
click at [590, 485] on fieldset "THE MAN BOOKER PRIZE The Man Booker Prize for Fiction is a literary prize award…" at bounding box center [668, 448] width 576 height 221
click at [612, 526] on fieldset "THE MAN BOOKER PRIZE The Man Booker Prize for Fiction is a literary prize award…" at bounding box center [668, 448] width 576 height 221
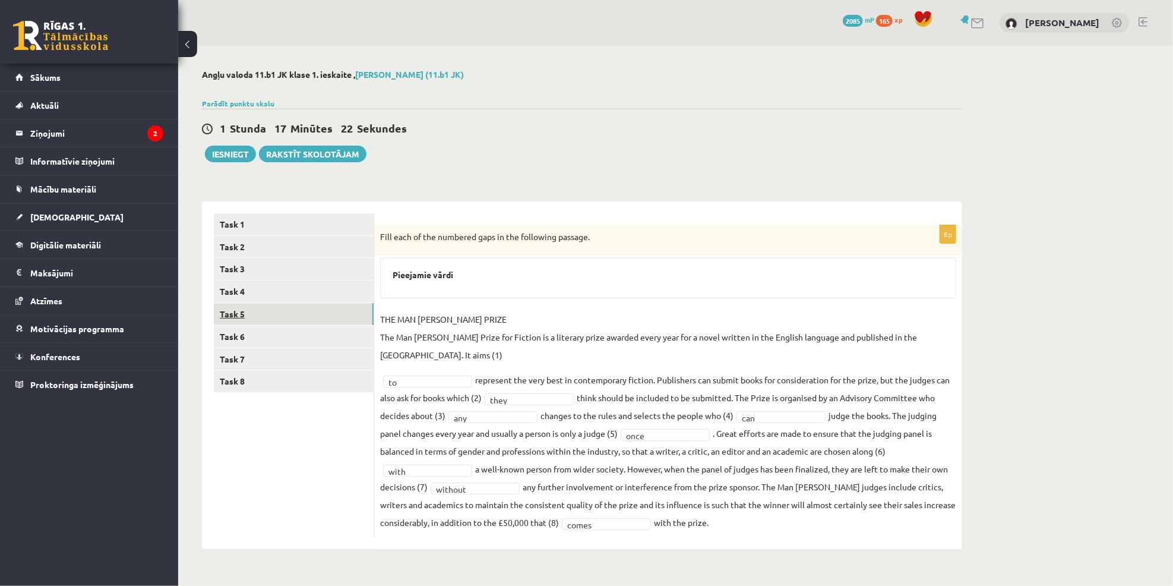
click at [286, 309] on link "Task 5" at bounding box center [294, 314] width 160 height 22
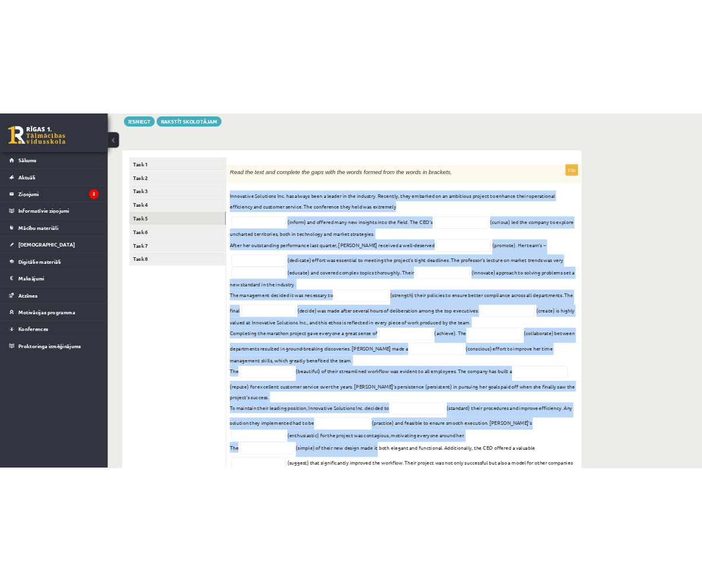
scroll to position [208, 0]
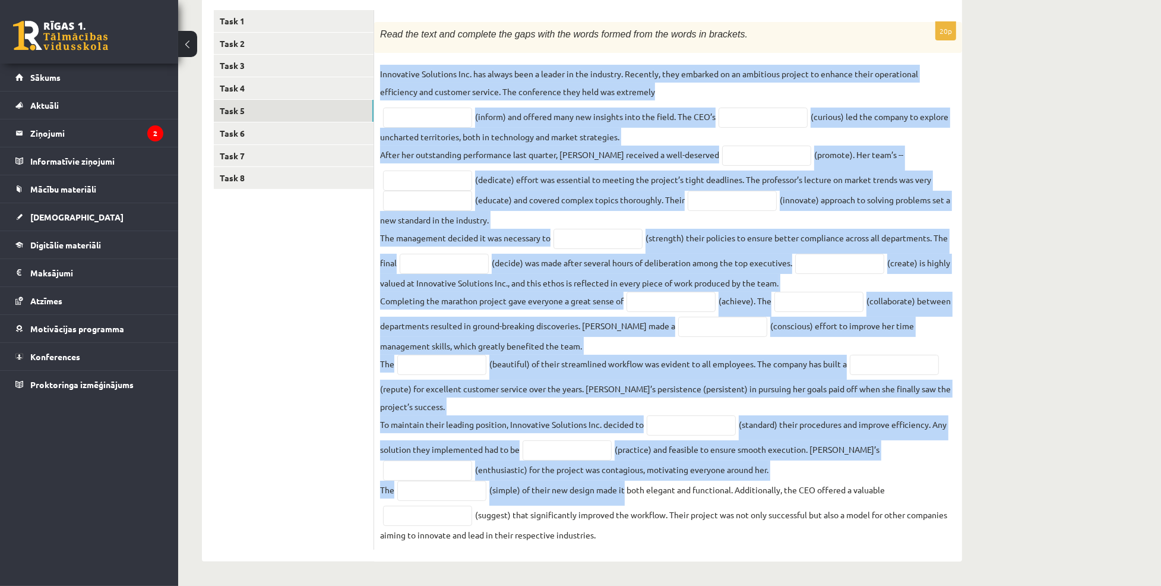
drag, startPoint x: 375, startPoint y: 179, endPoint x: 632, endPoint y: 575, distance: 472.1
click at [632, 575] on div "Angļu valoda 11.b1 JK klase 1. ieskaite , Anne Marī Hartika (11.b1 JK) Parādīt …" at bounding box center [582, 214] width 808 height 742
copy fieldset "Innovative Solutions Inc. has always been a leader in the industry. Recently, t…"
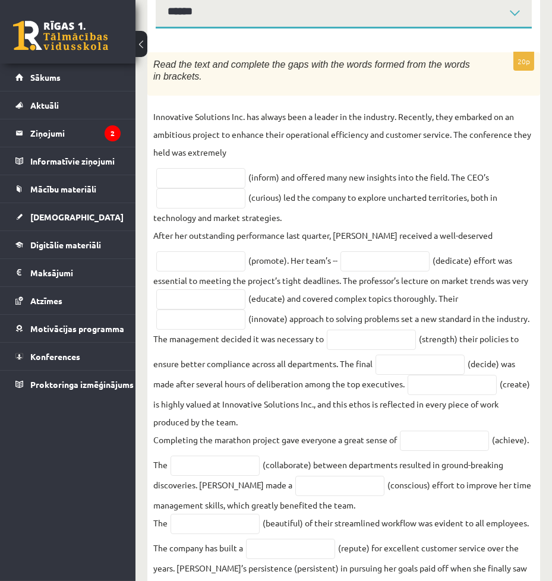
click at [404, 49] on form "20p Read the text and complete the gaps with the words formed from the words in…" at bounding box center [343, 411] width 369 height 742
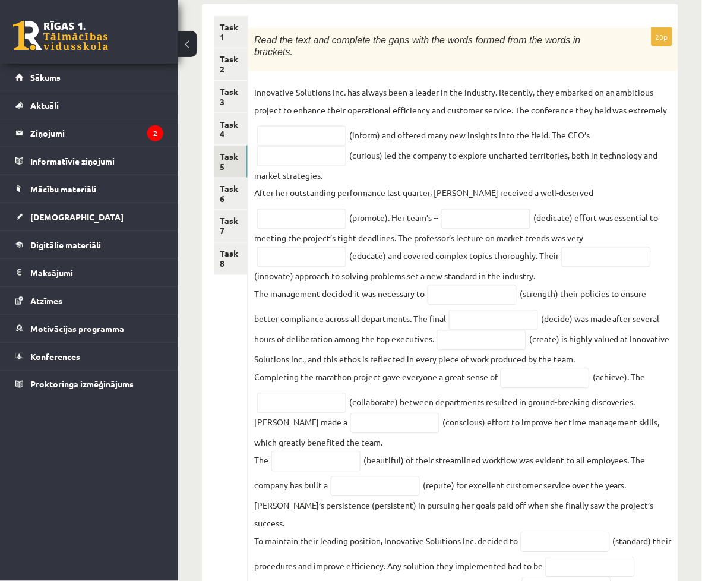
scroll to position [196, 0]
click at [346, 147] on input "text" at bounding box center [301, 137] width 89 height 20
type input "**********"
click at [346, 167] on input "text" at bounding box center [301, 157] width 89 height 20
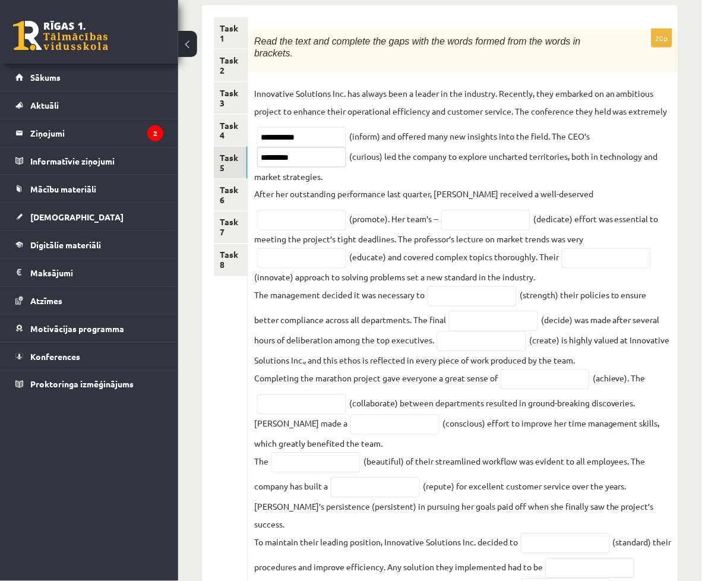
type input "*********"
click at [346, 230] on input "text" at bounding box center [301, 220] width 89 height 20
type input "*********"
click at [530, 230] on input "text" at bounding box center [485, 220] width 89 height 20
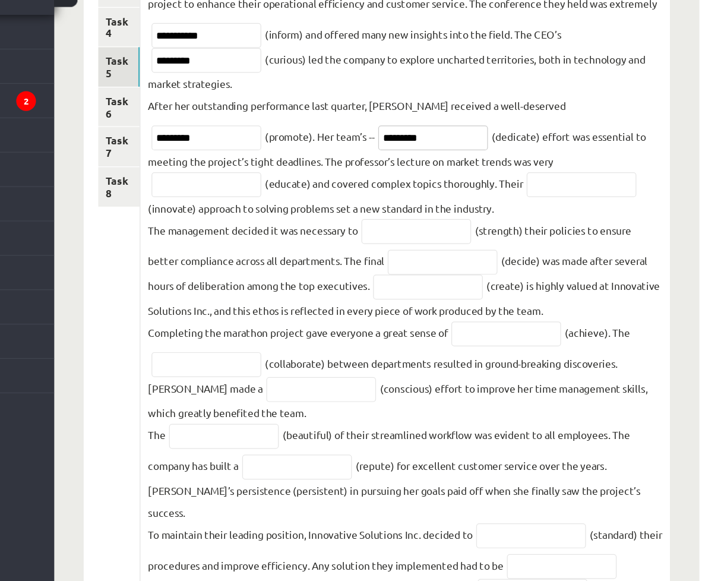
scroll to position [253, 0]
type input "*********"
click at [346, 211] on input "text" at bounding box center [301, 201] width 89 height 20
type input "**********"
click at [562, 211] on input "text" at bounding box center [606, 201] width 89 height 20
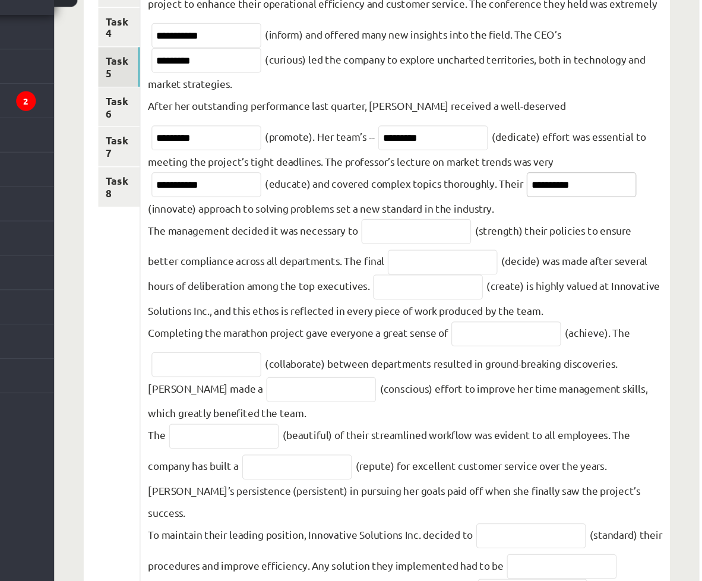
type input "**********"
click at [517, 249] on input "text" at bounding box center [472, 239] width 89 height 20
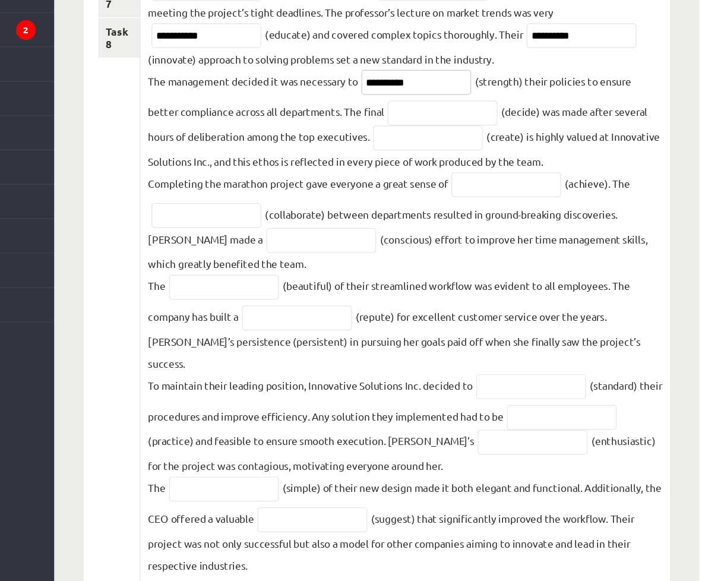
scroll to position [320, 0]
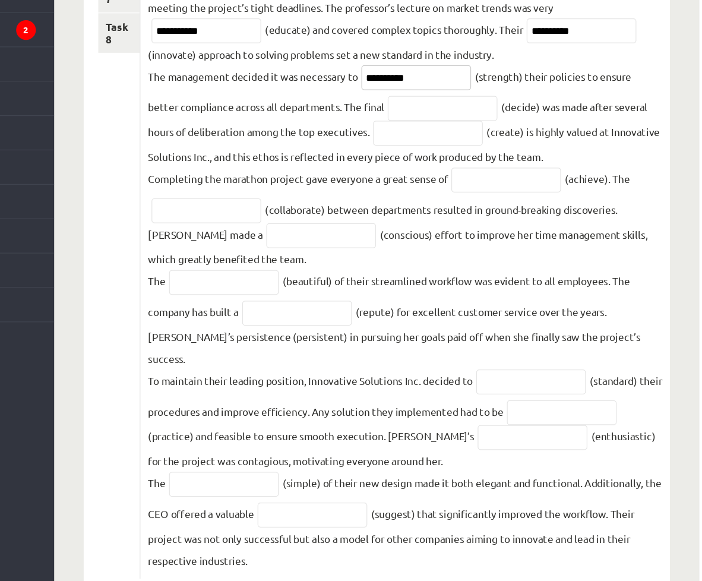
type input "**********"
click at [459, 207] on input "text" at bounding box center [493, 197] width 89 height 20
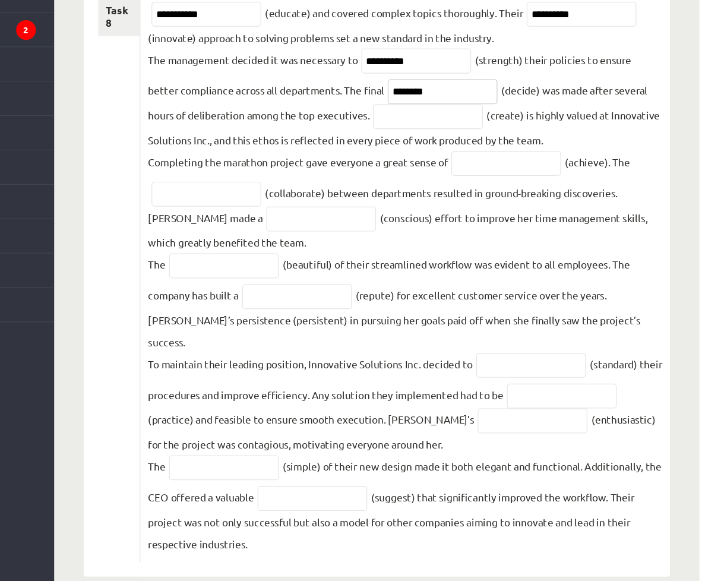
type input "********"
click at [526, 214] on input "text" at bounding box center [481, 204] width 89 height 20
type input "**********"
click at [501, 252] on input "text" at bounding box center [545, 242] width 89 height 20
type input "**********"
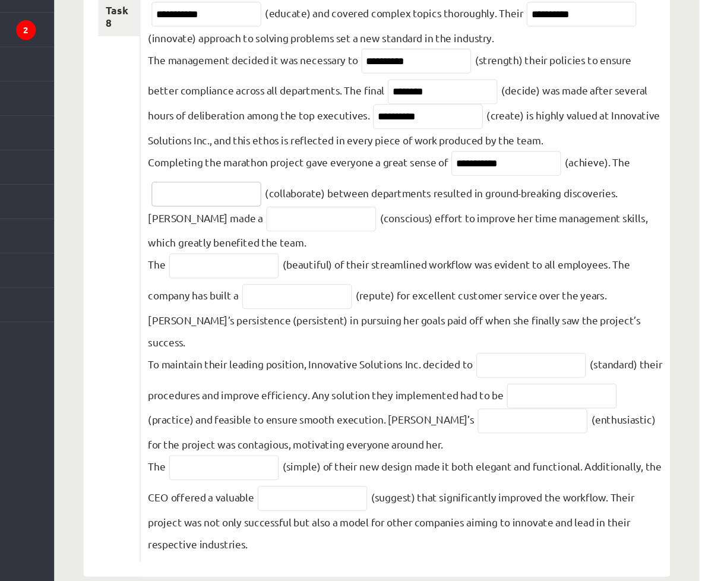
click at [346, 277] on input "text" at bounding box center [301, 267] width 89 height 20
type input "**********"
click at [439, 297] on input "text" at bounding box center [394, 287] width 89 height 20
type input "*********"
click at [360, 335] on input "text" at bounding box center [315, 325] width 89 height 20
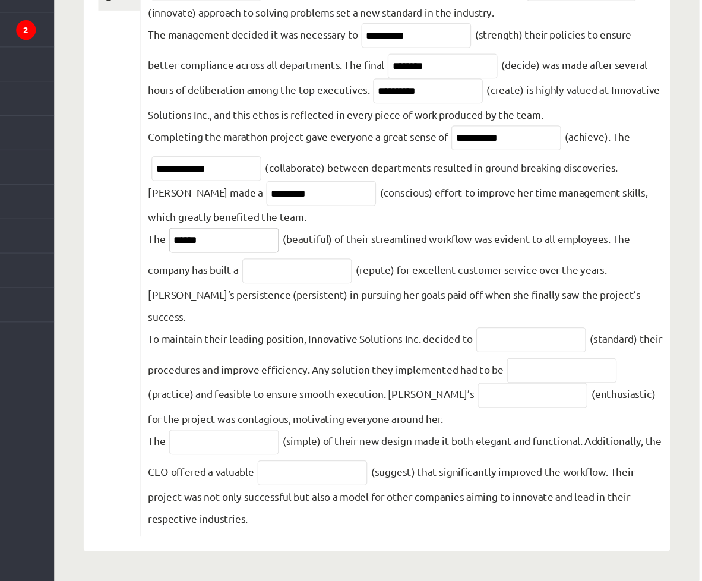
scroll to position [401, 0]
type input "******"
click at [420, 339] on input "text" at bounding box center [375, 329] width 89 height 20
type input "**********"
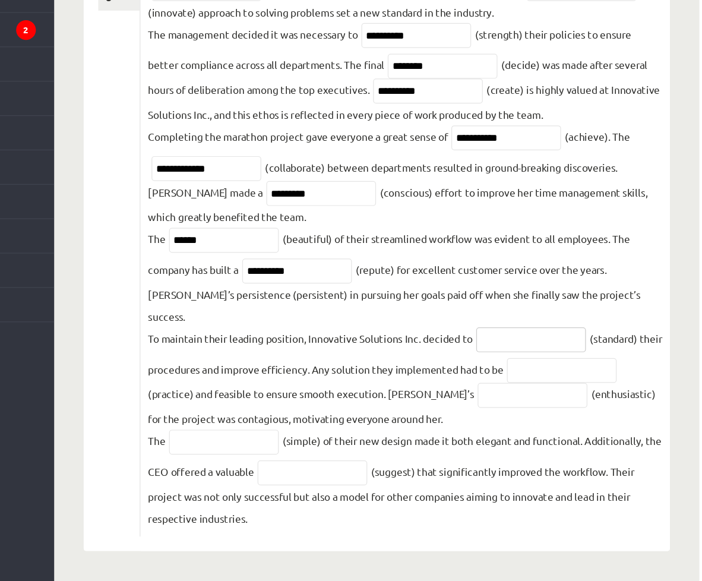
click at [521, 387] on input "text" at bounding box center [565, 385] width 89 height 20
type input "**********"
click at [574, 402] on input "text" at bounding box center [590, 410] width 89 height 20
type input "*********"
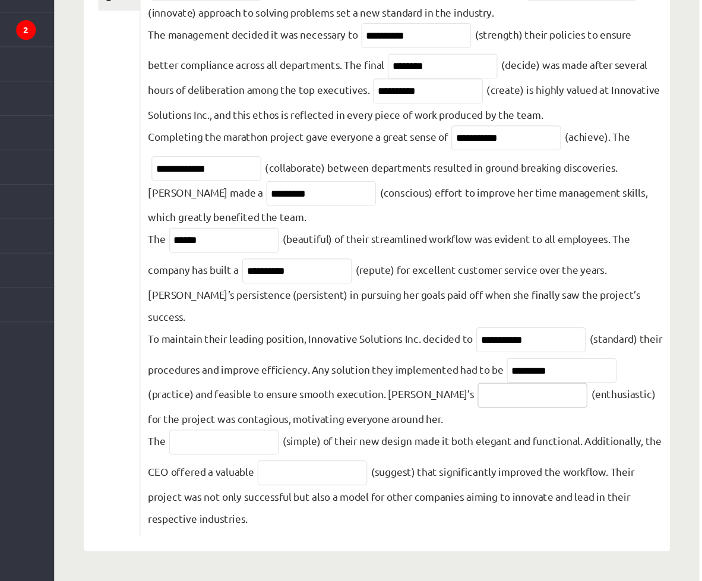
click at [596, 420] on input "text" at bounding box center [566, 430] width 89 height 20
type input "**********"
click at [360, 458] on input "text" at bounding box center [315, 468] width 89 height 20
type input "**********"
click at [429, 490] on input "text" at bounding box center [387, 493] width 89 height 20
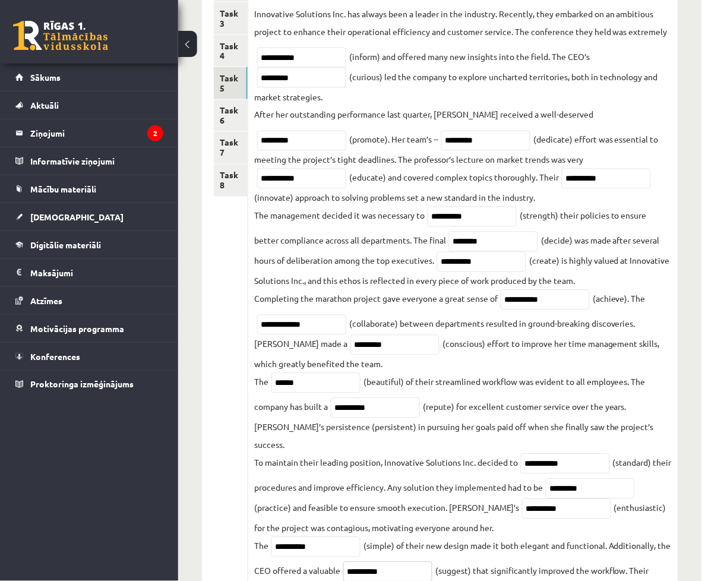
scroll to position [205, 0]
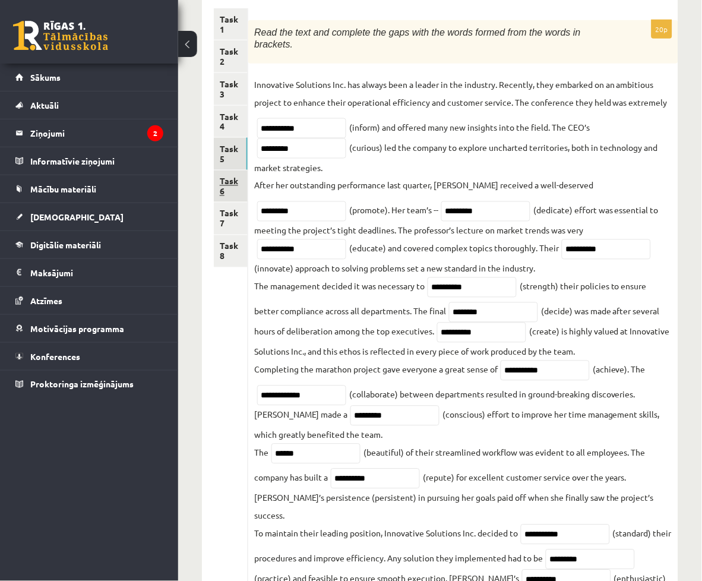
type input "**********"
click at [248, 170] on link "Task 6" at bounding box center [231, 186] width 34 height 32
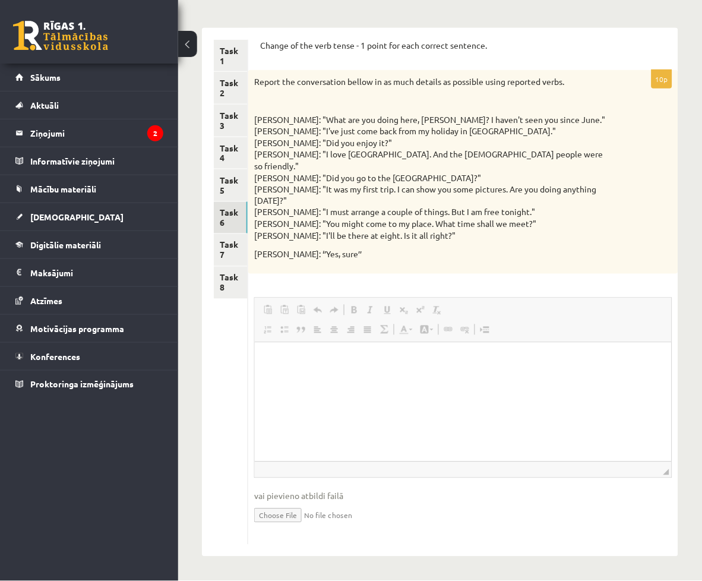
scroll to position [0, 0]
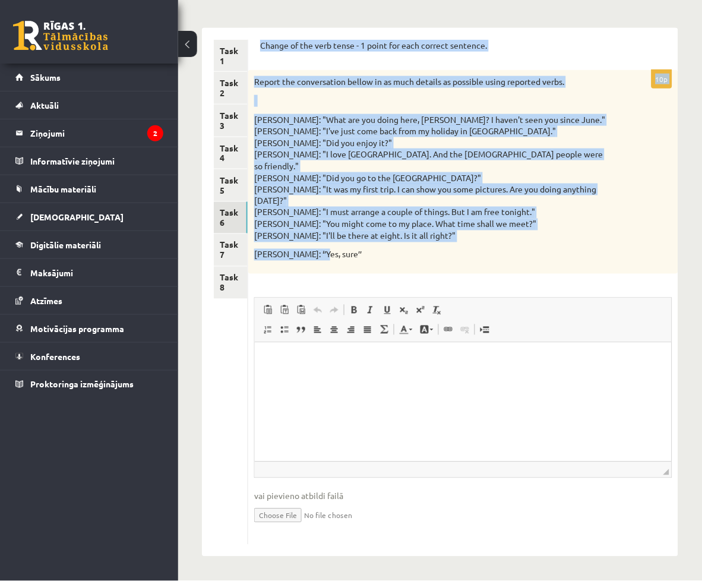
drag, startPoint x: 379, startPoint y: 23, endPoint x: 490, endPoint y: 252, distance: 254.7
click at [490, 252] on div "Change of the verb tense - 1 point for each correct sentence. 10p Report the co…" at bounding box center [463, 292] width 430 height 529
copy form "Change of the verb tense - 1 point for each correct sentence. 10p Report the co…"
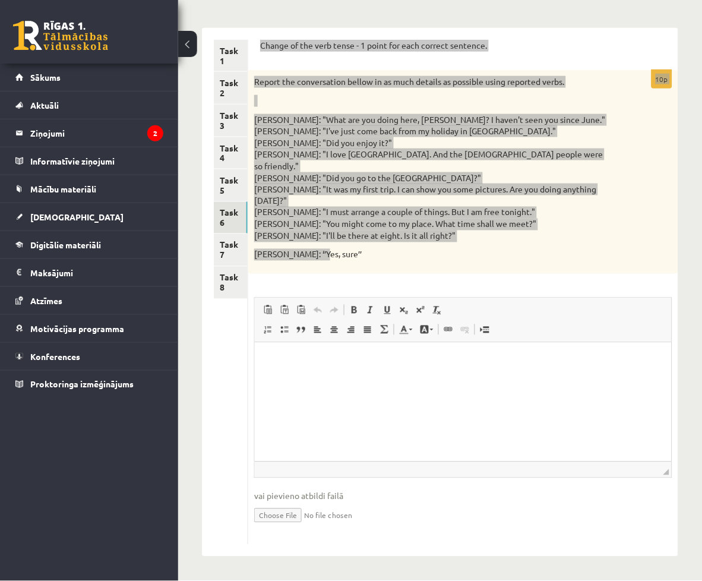
click at [362, 363] on p "Editor, wiswyg-editor-user-answer-47024938019700" at bounding box center [462, 360] width 393 height 12
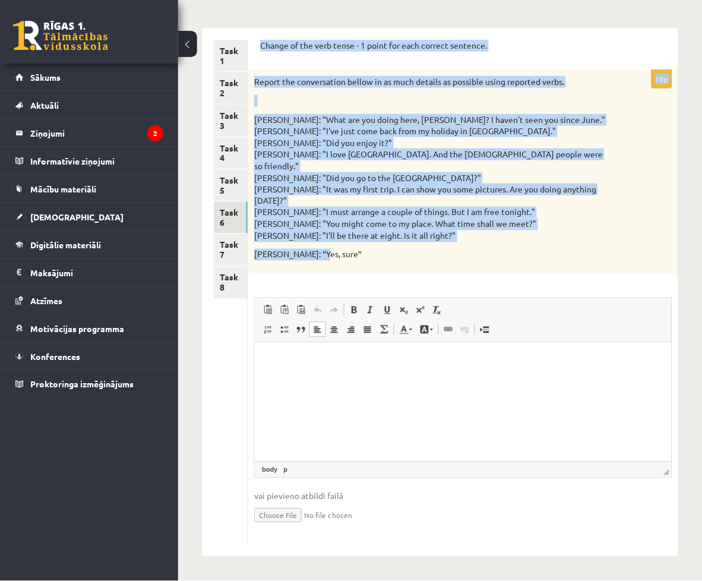
click at [457, 184] on p "Mike: "What are you doing here, Liz? I haven't seen you since June." Liz: "I've…" at bounding box center [433, 178] width 359 height 128
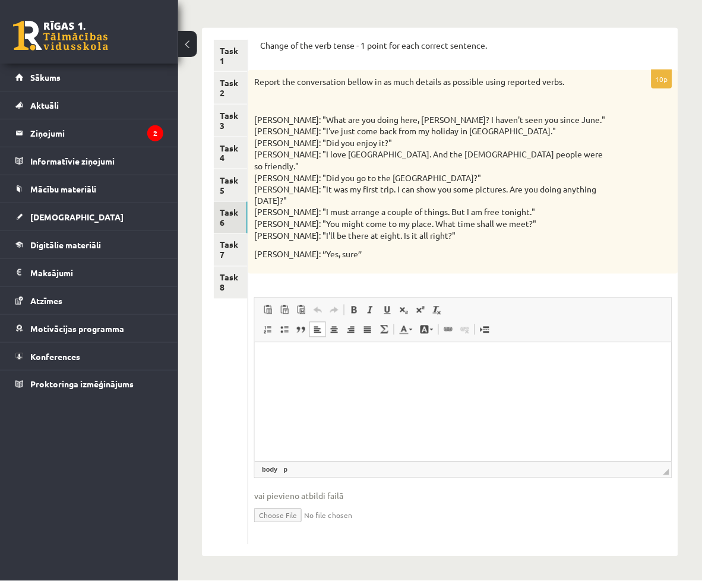
click at [303, 370] on html at bounding box center [462, 360] width 417 height 36
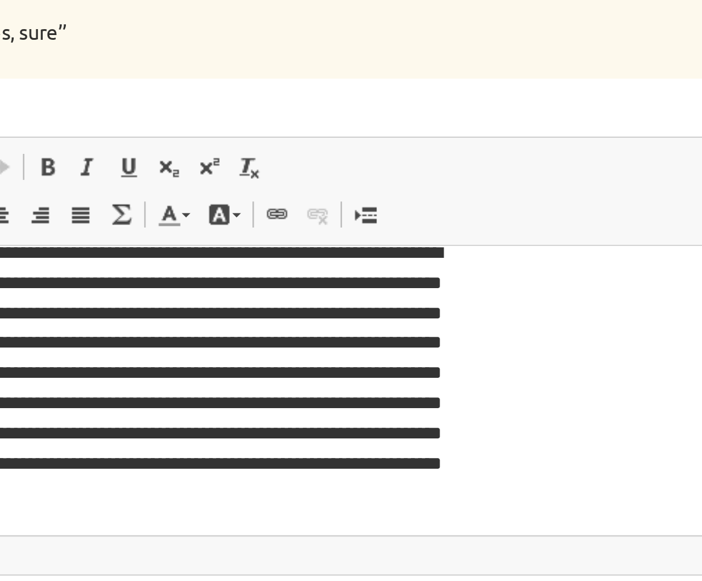
scroll to position [195, 0]
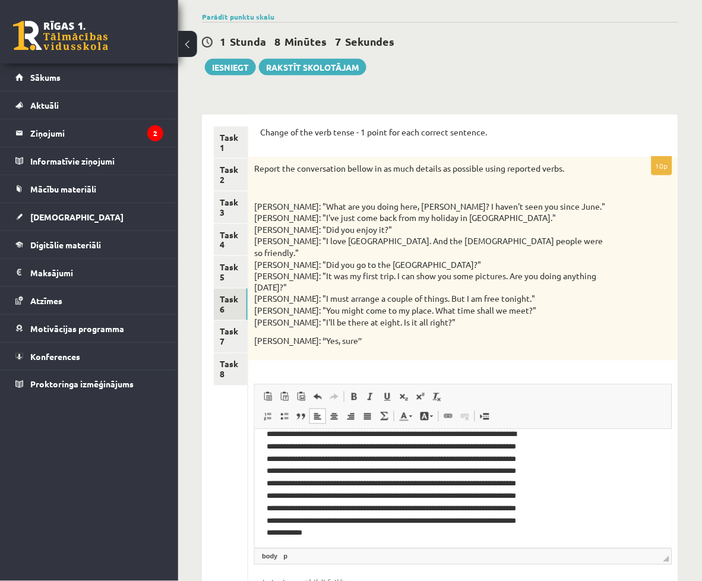
scroll to position [84, 0]
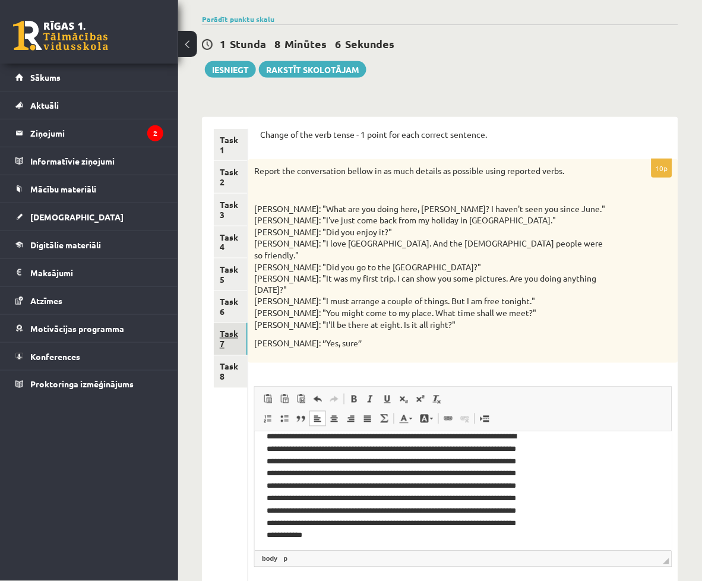
click at [227, 323] on link "Task 7" at bounding box center [231, 339] width 34 height 32
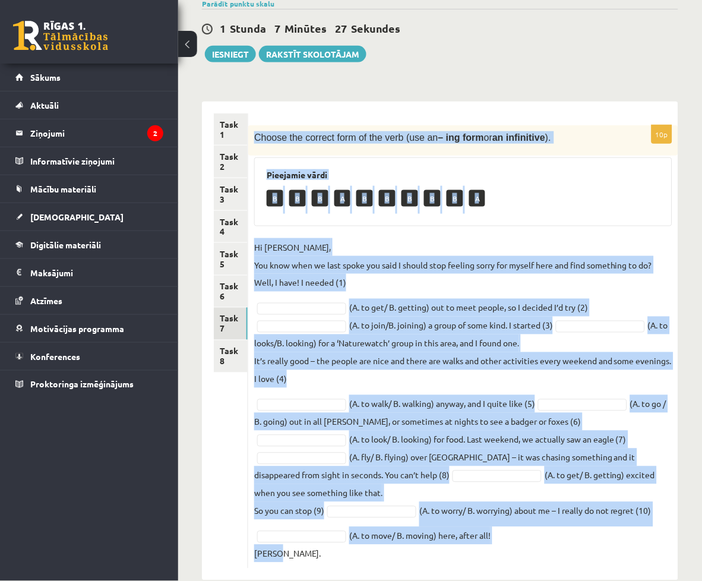
scroll to position [207, 0]
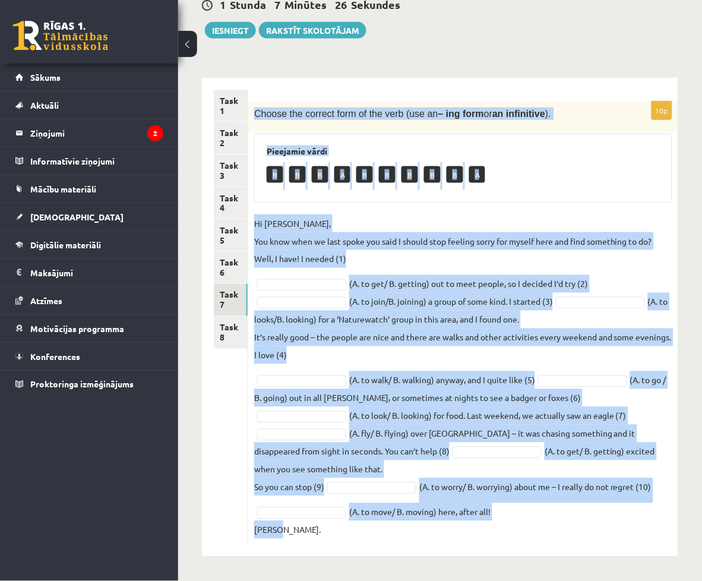
drag, startPoint x: 379, startPoint y: 132, endPoint x: 555, endPoint y: 574, distance: 475.8
click at [555, 574] on div "Angļu valoda 11.b1 JK klase 1. ieskaite , Anne Marī Hartika (11.b1 JK) Parādīt …" at bounding box center [440, 251] width 524 height 658
copy div "Choose the correct form of the verb (use an – ing form or an infinitive ). Piee…"
click at [625, 214] on p "Hi Caroline, You know when we last spoke you said I should stop feeling sorry f…" at bounding box center [463, 240] width 418 height 53
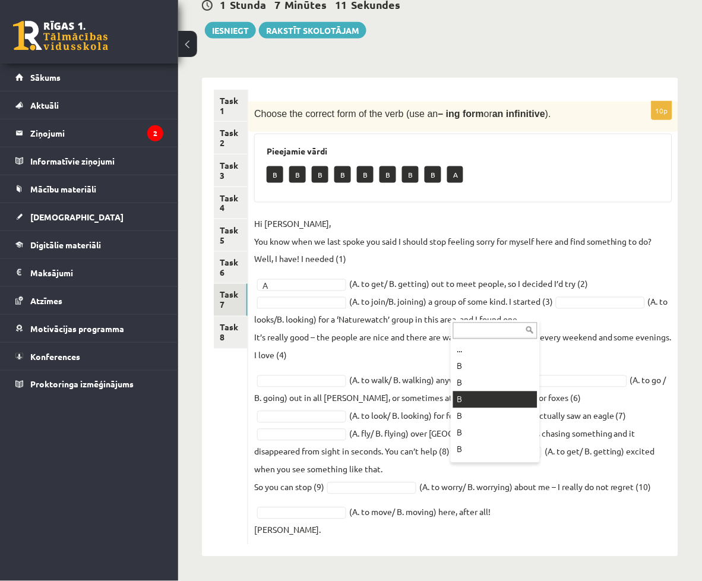
scroll to position [48, 0]
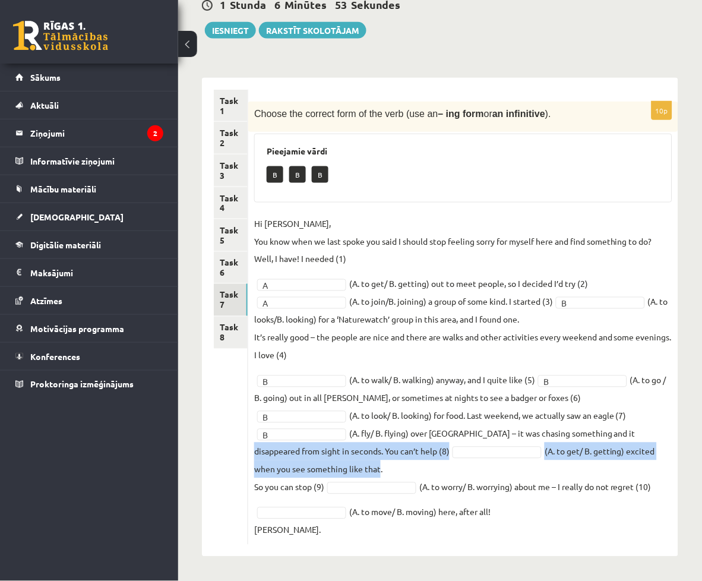
drag, startPoint x: 457, startPoint y: 422, endPoint x: 450, endPoint y: 445, distance: 23.9
click at [450, 445] on fieldset "Hi Caroline, You know when we last spoke you said I should stop feeling sorry f…" at bounding box center [463, 376] width 418 height 324
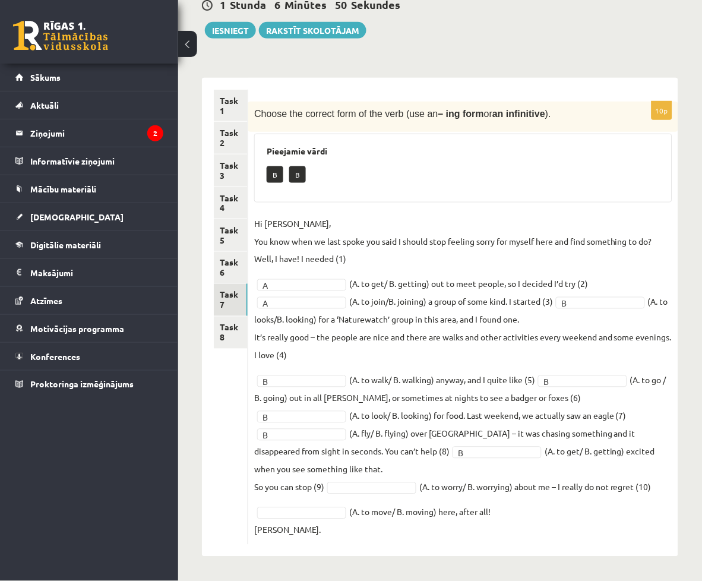
click at [416, 482] on div at bounding box center [371, 488] width 89 height 12
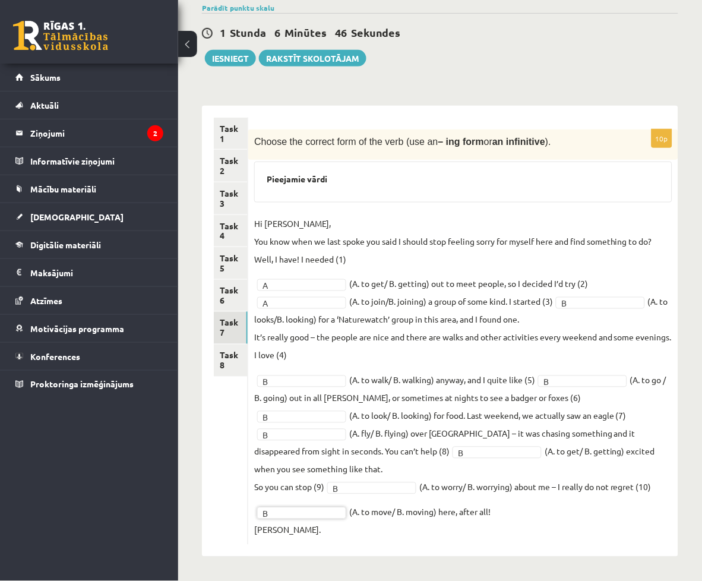
scroll to position [179, 0]
click at [246, 344] on link "Task 8" at bounding box center [231, 360] width 34 height 32
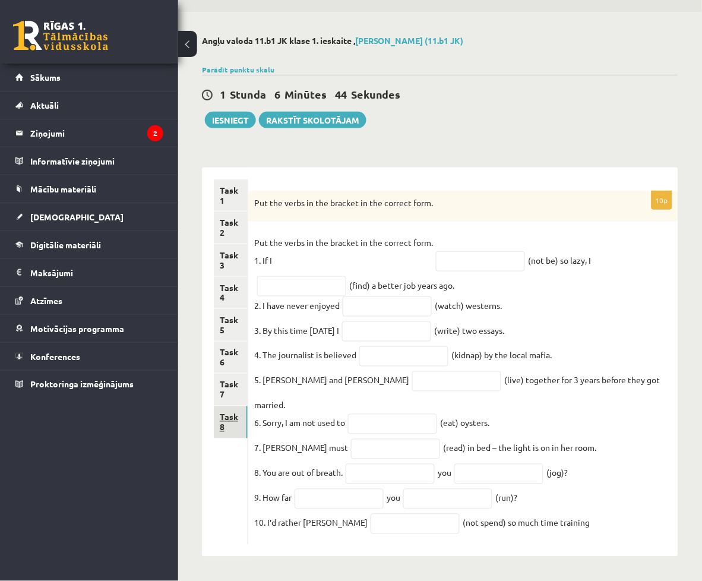
scroll to position [119, 0]
click at [382, 197] on p "Put the verbs in the bracket in the correct form." at bounding box center [433, 203] width 359 height 12
drag, startPoint x: 378, startPoint y: 117, endPoint x: 484, endPoint y: 529, distance: 424.9
click at [484, 529] on div "10p Put the verbs in the bracket in the correct form. Put the verbs in the brac…" at bounding box center [463, 368] width 430 height 354
copy div "Put the verbs in the bracket in the correct form. Put the verbs in the bracket …"
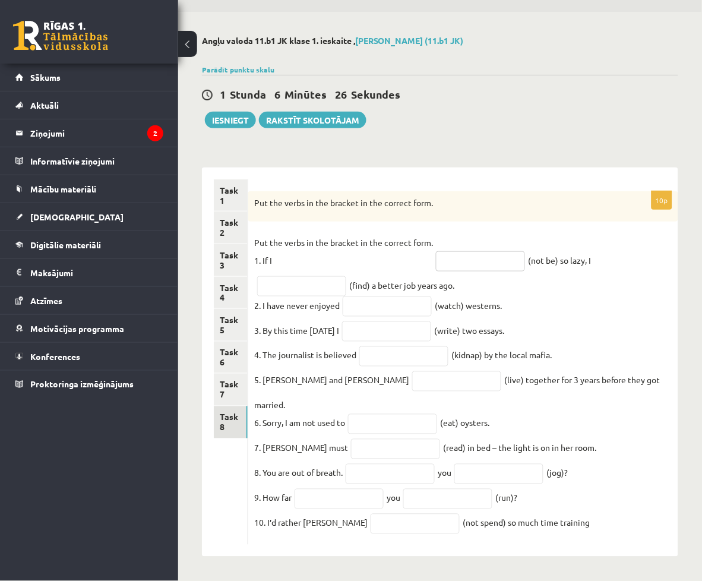
click at [525, 251] on input "text" at bounding box center [480, 261] width 89 height 20
click at [608, 191] on div "10p Put the verbs in the bracket in the correct form. Put the verbs in the brac…" at bounding box center [463, 368] width 430 height 354
click at [525, 251] on input "text" at bounding box center [480, 261] width 89 height 20
type input "******"
click at [346, 276] on input "text" at bounding box center [301, 286] width 89 height 20
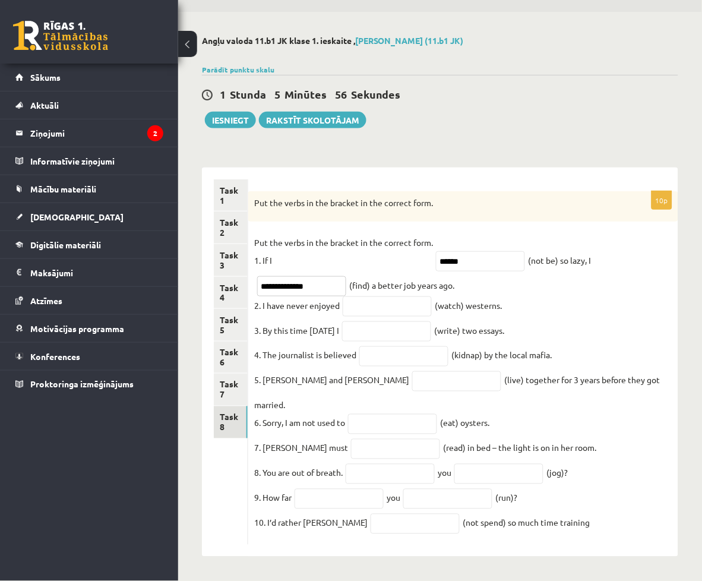
type input "**********"
click at [432, 296] on input "text" at bounding box center [387, 306] width 89 height 20
type input "********"
click at [431, 321] on input "text" at bounding box center [386, 331] width 89 height 20
type input "**********"
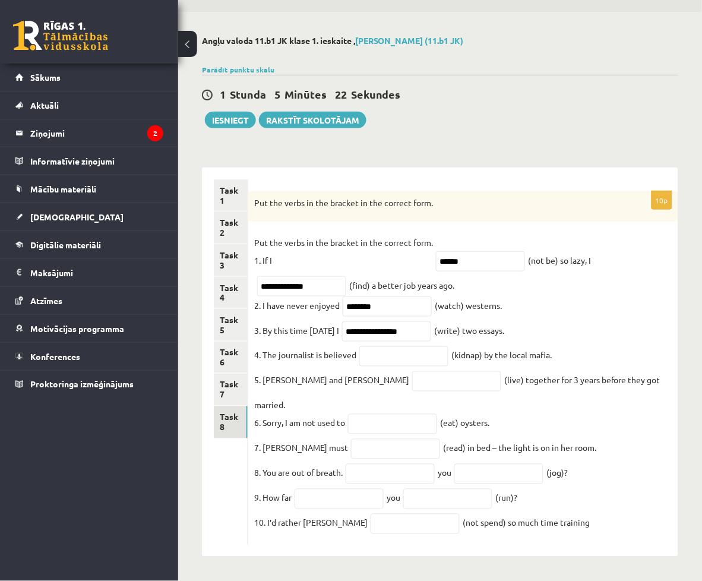
click at [597, 239] on fieldset "**********" at bounding box center [463, 385] width 418 height 305
click at [448, 346] on input "text" at bounding box center [403, 356] width 89 height 20
type input "**********"
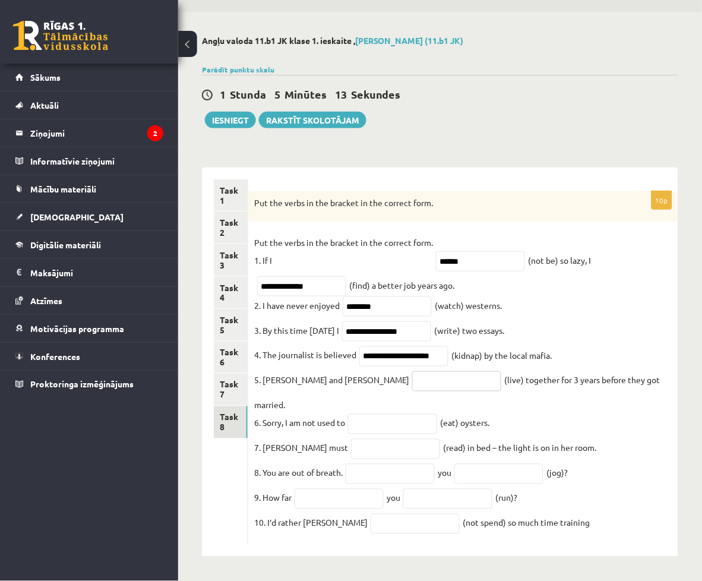
click at [481, 371] on input "text" at bounding box center [456, 381] width 89 height 20
type input "*********"
click at [437, 414] on input "text" at bounding box center [392, 424] width 89 height 20
type input "******"
click at [440, 439] on input "text" at bounding box center [395, 449] width 89 height 20
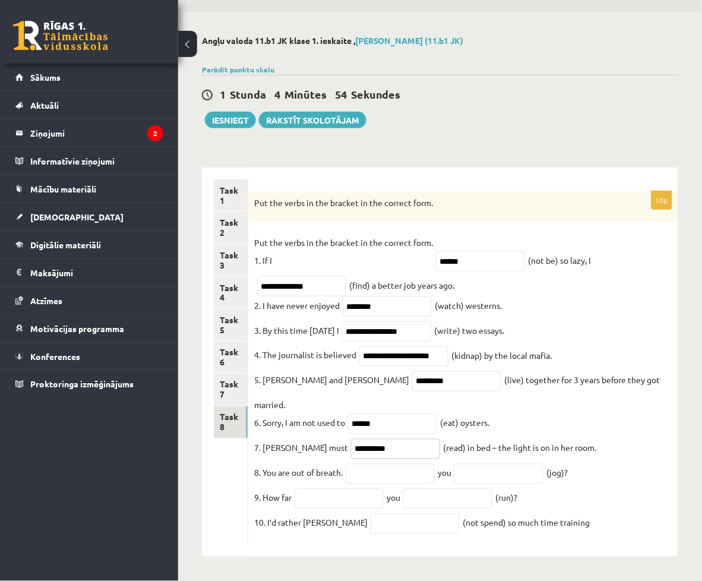
type input "**********"
click at [435, 464] on input "text" at bounding box center [390, 474] width 89 height 20
type input "****"
click at [454, 464] on input "text" at bounding box center [498, 474] width 89 height 20
type input "**********"
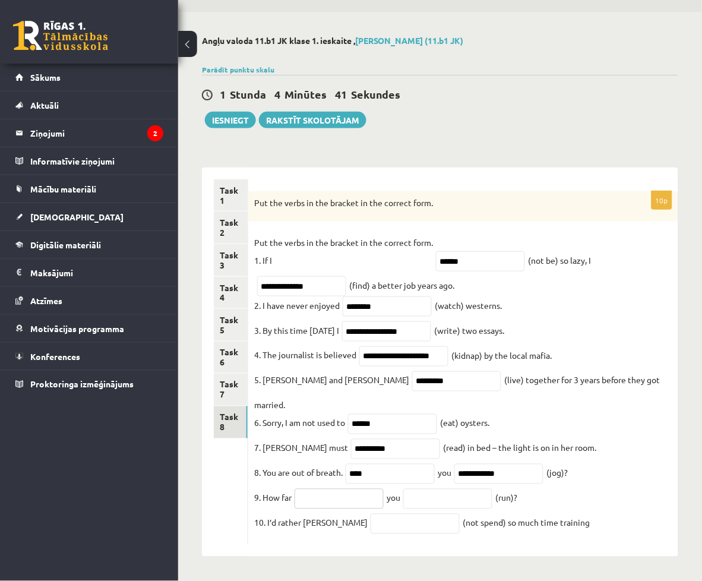
click at [384, 489] on input "text" at bounding box center [339, 499] width 89 height 20
type input "****"
click at [492, 489] on input "text" at bounding box center [447, 499] width 89 height 20
type input "***"
click at [460, 514] on input "text" at bounding box center [415, 524] width 89 height 20
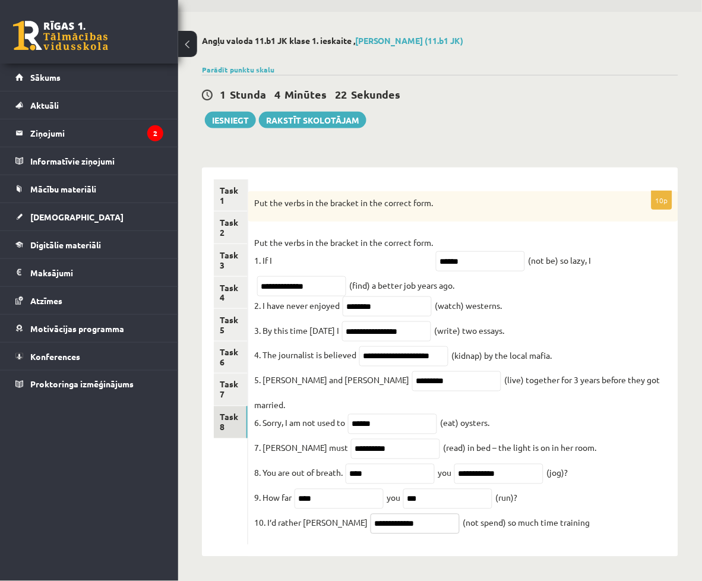
scroll to position [111, 0]
type input "**********"
click at [239, 112] on button "Iesniegt" at bounding box center [230, 120] width 51 height 17
